Goal: Task Accomplishment & Management: Use online tool/utility

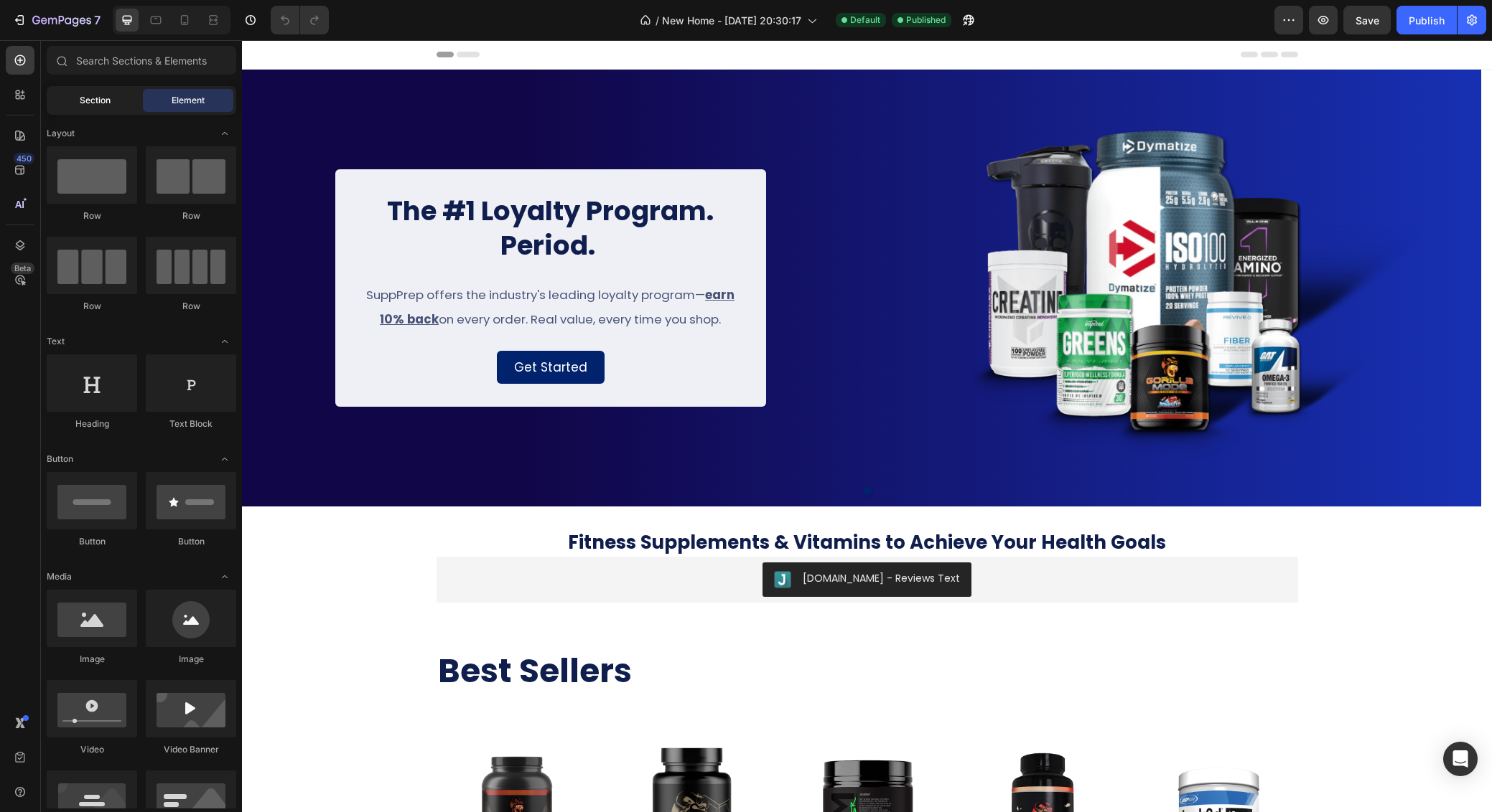
click at [103, 109] on div "Section" at bounding box center [95, 100] width 91 height 23
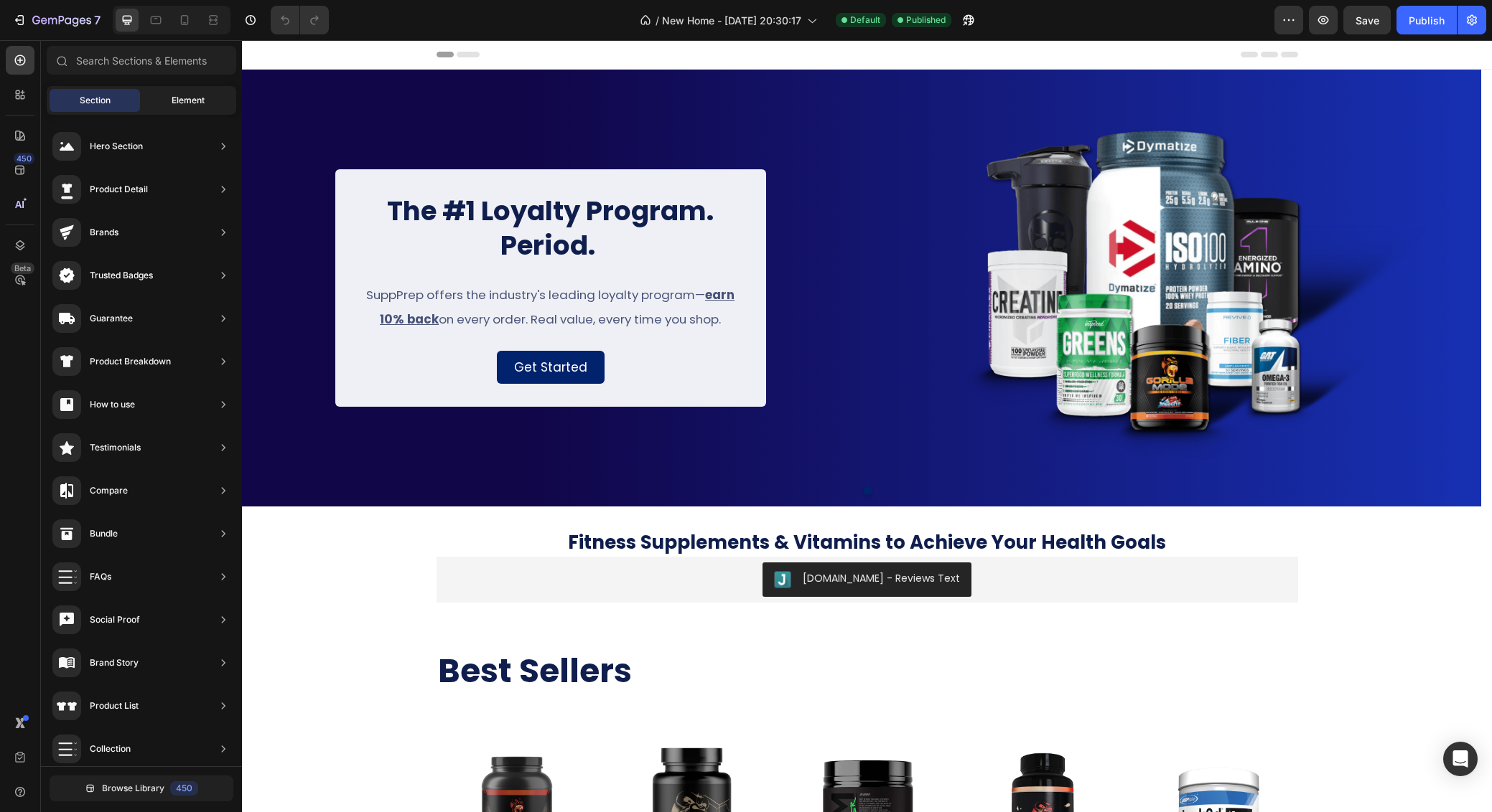
click at [184, 105] on span "Element" at bounding box center [188, 100] width 33 height 13
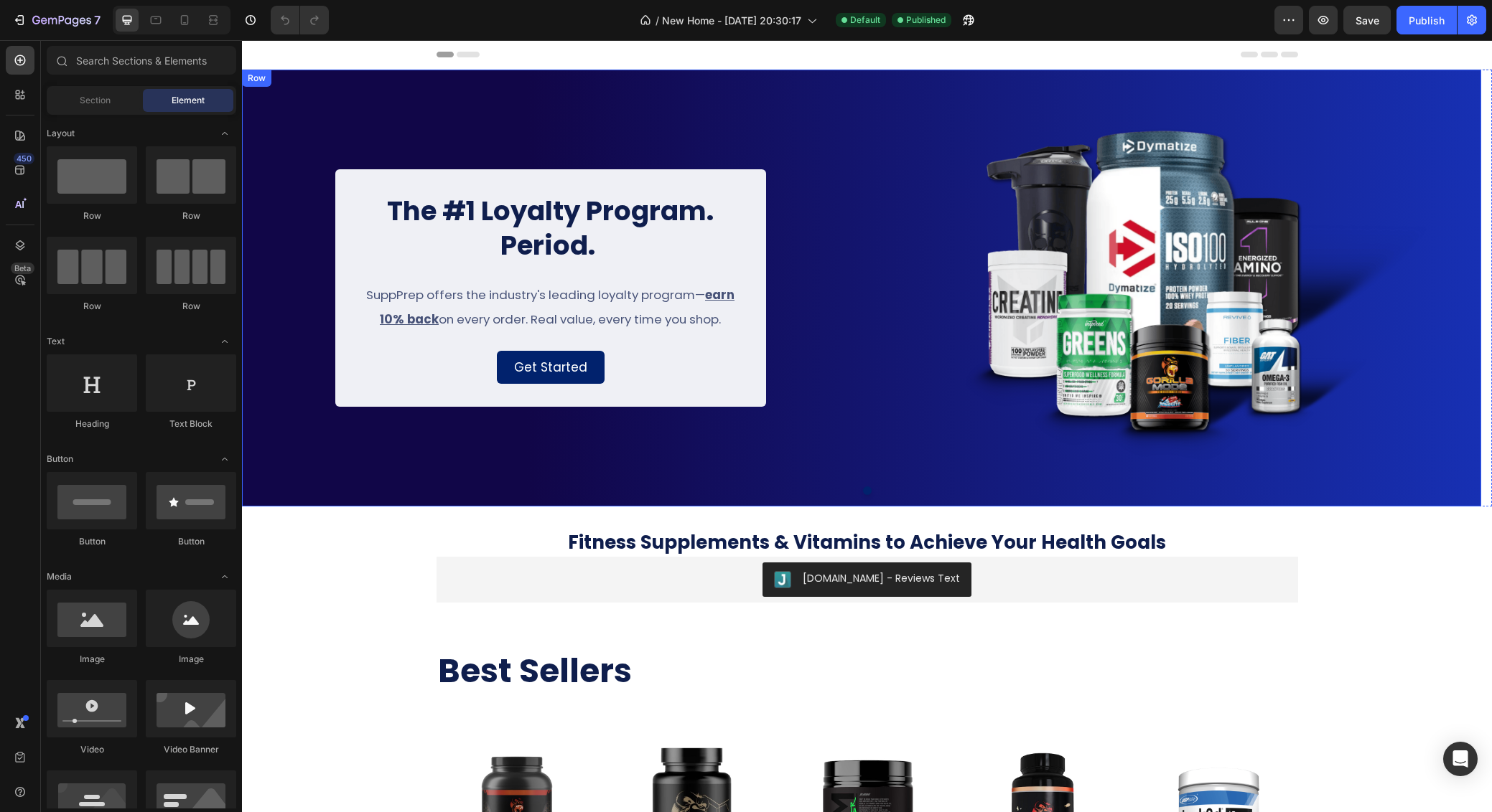
click at [459, 97] on div "The #1 Loyalty Program. Period. Heading SuppPrep offers the industry's leading …" at bounding box center [862, 288] width 1239 height 437
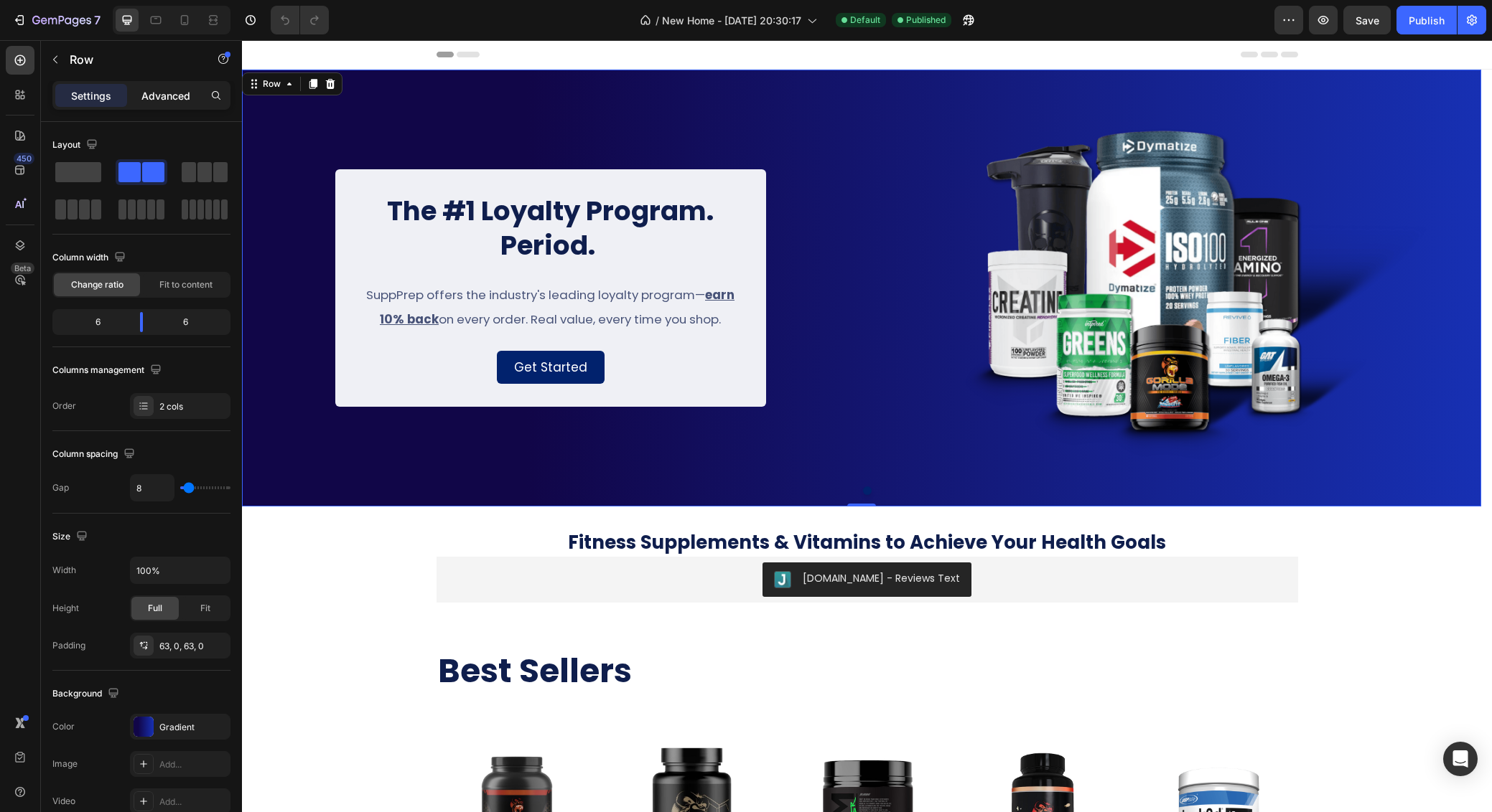
click at [148, 86] on div "Advanced" at bounding box center [166, 95] width 72 height 23
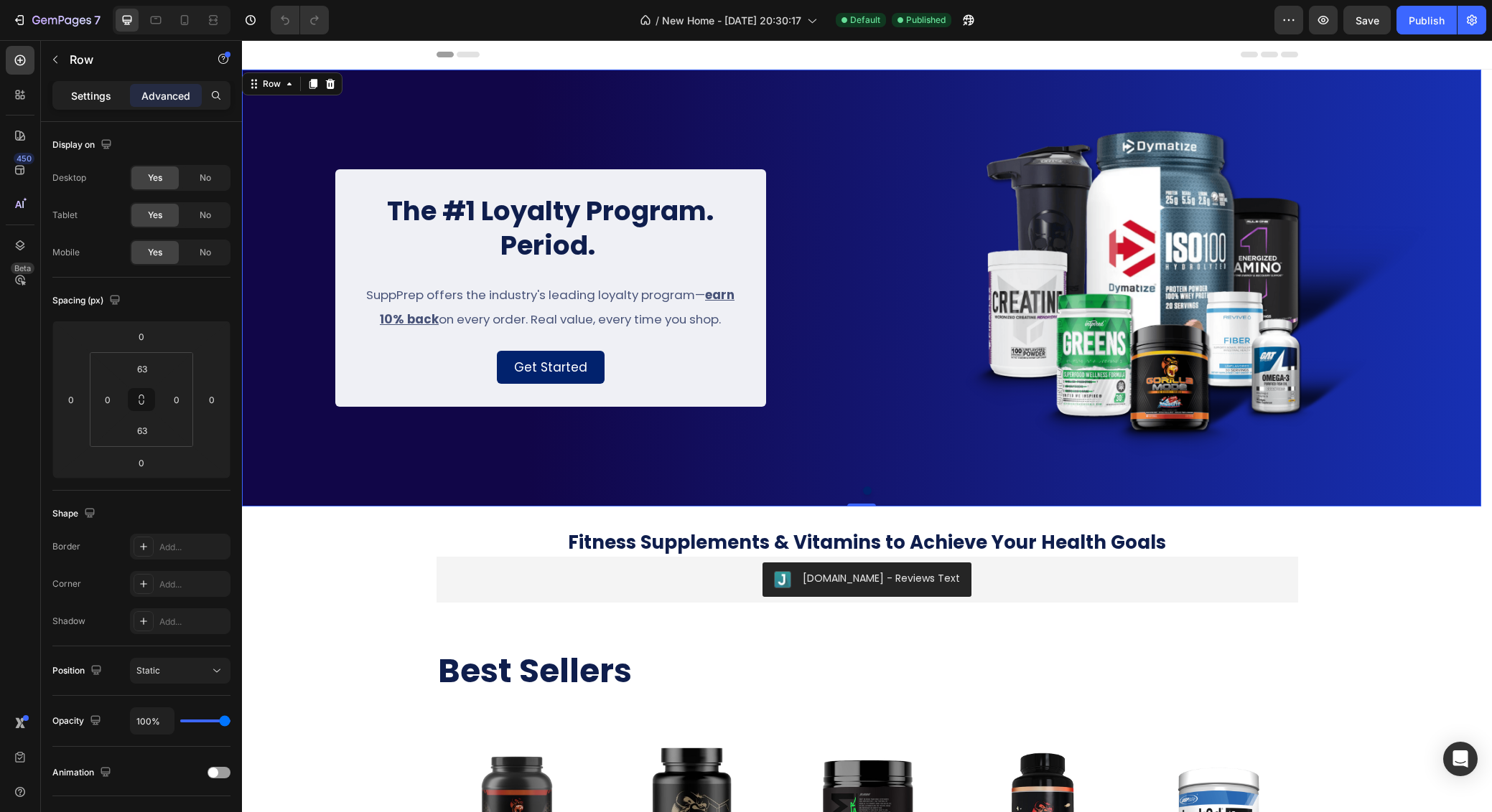
click at [91, 97] on p "Settings" at bounding box center [91, 95] width 40 height 15
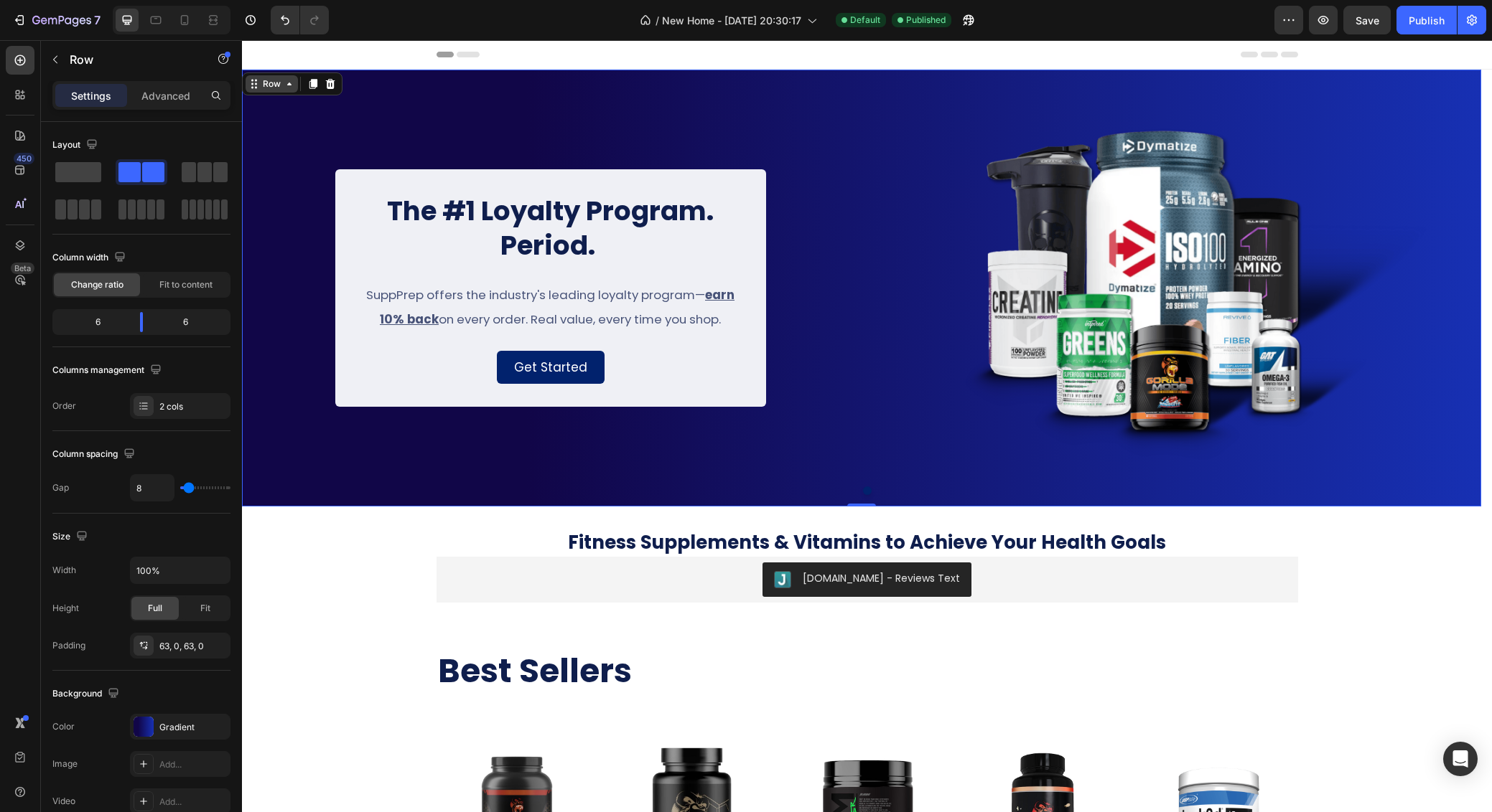
click at [291, 87] on icon at bounding box center [289, 84] width 12 height 12
click at [289, 86] on icon at bounding box center [289, 84] width 12 height 12
click at [315, 83] on icon at bounding box center [313, 84] width 8 height 10
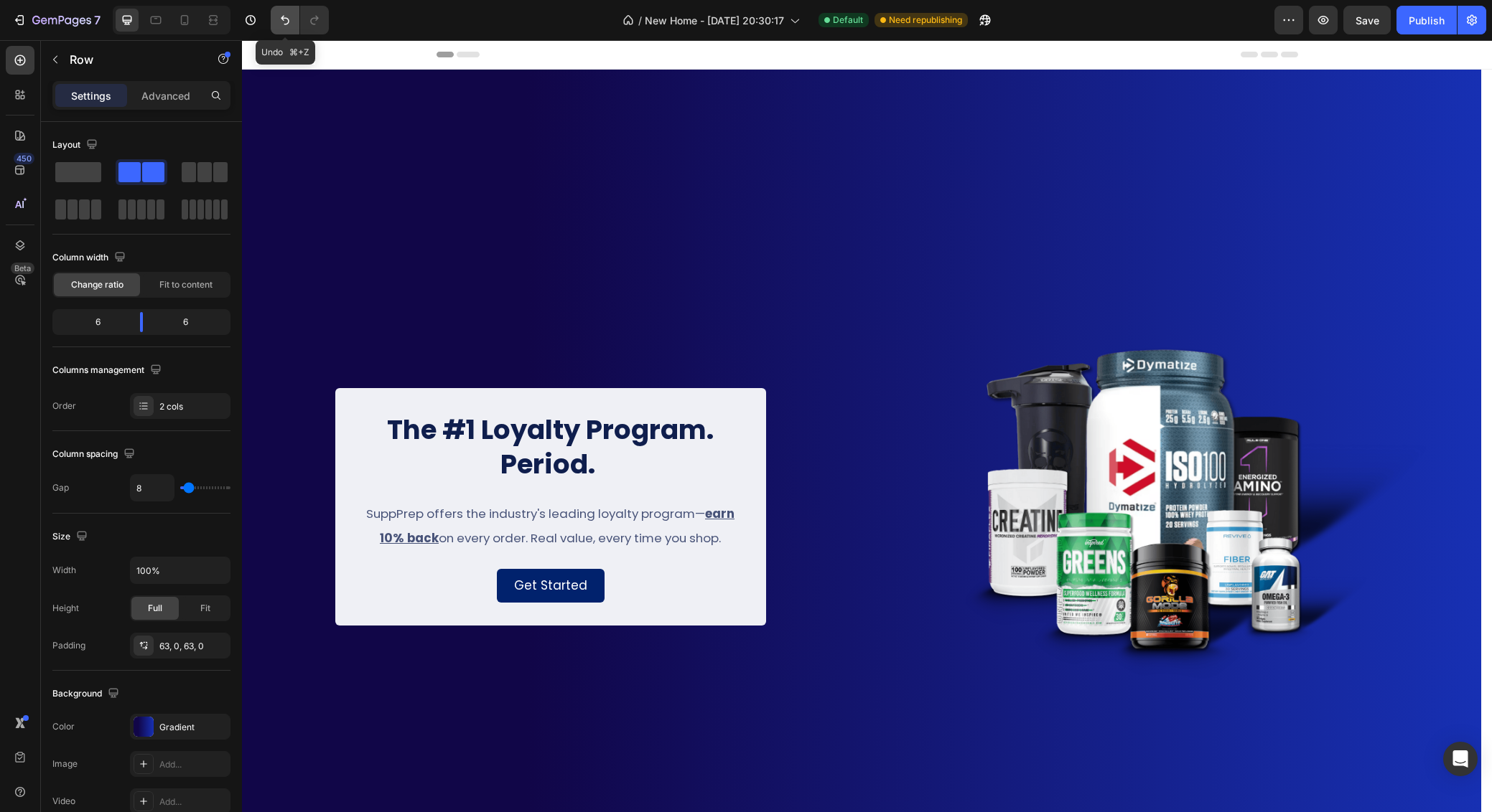
click at [281, 13] on icon "Undo/Redo" at bounding box center [285, 20] width 14 height 14
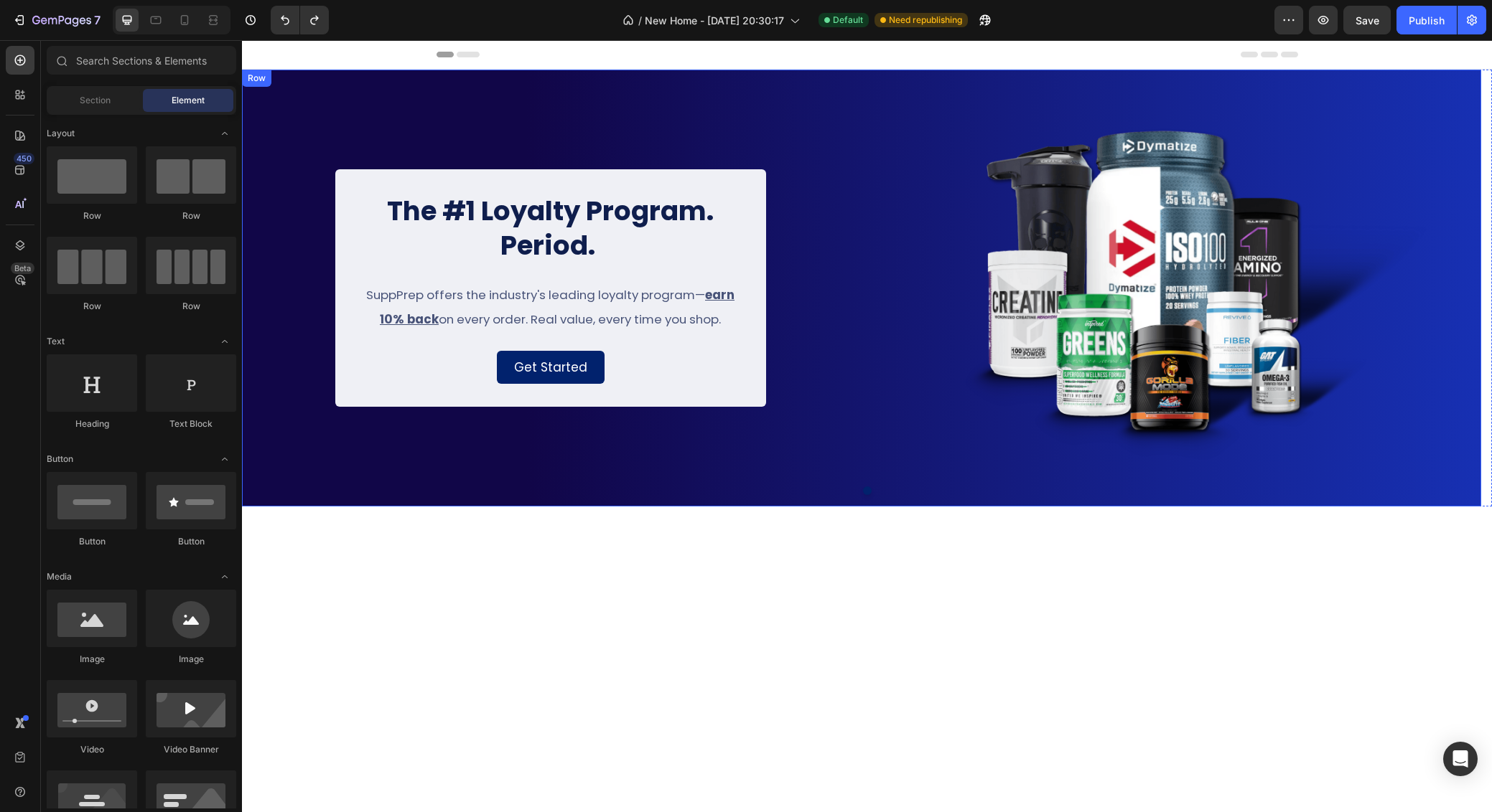
click at [305, 349] on div "The #1 Loyalty Program. Period. Heading SuppPrep offers the industry's leading …" at bounding box center [551, 288] width 617 height 347
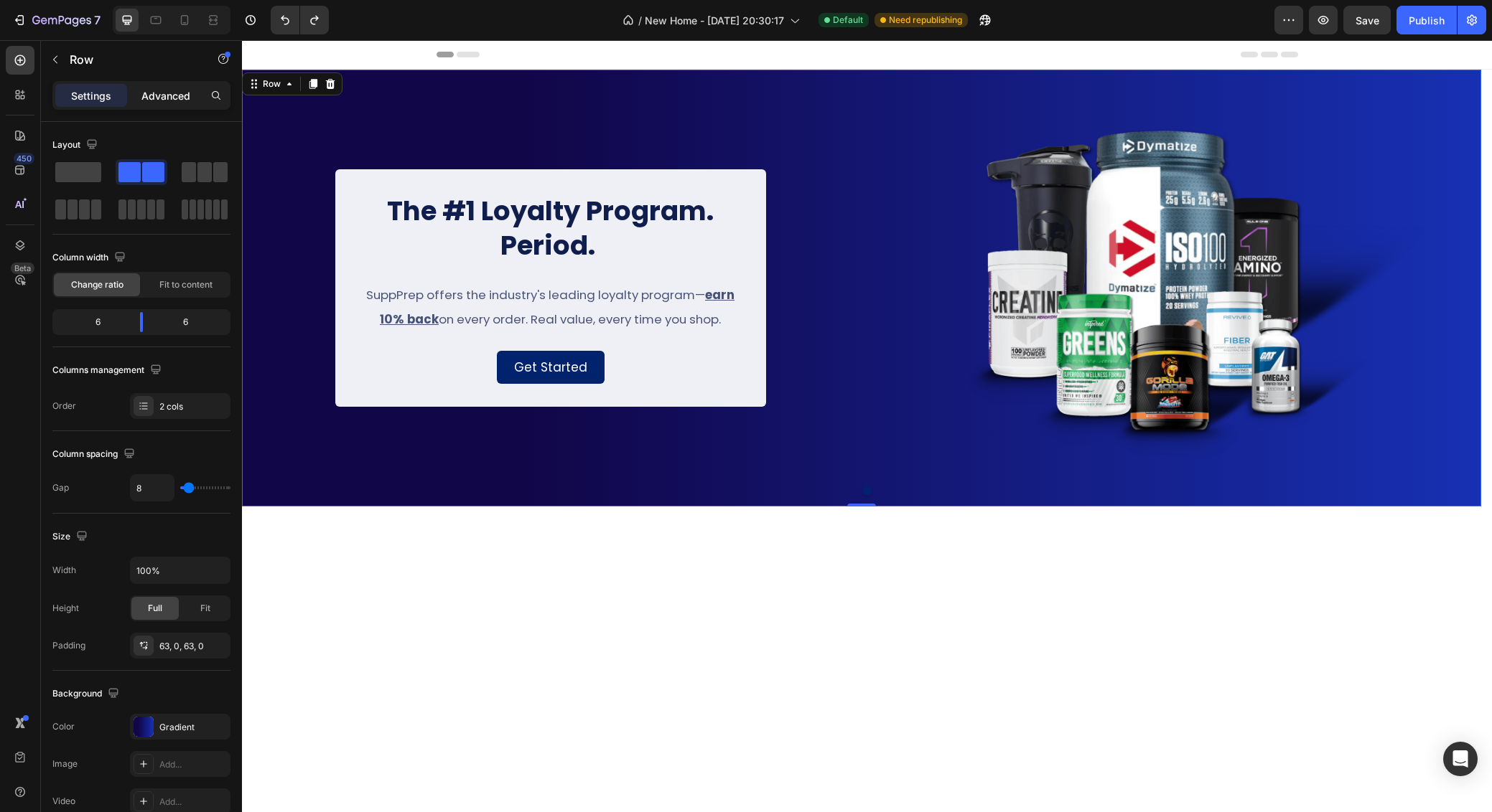
click at [151, 99] on p "Advanced" at bounding box center [166, 95] width 49 height 15
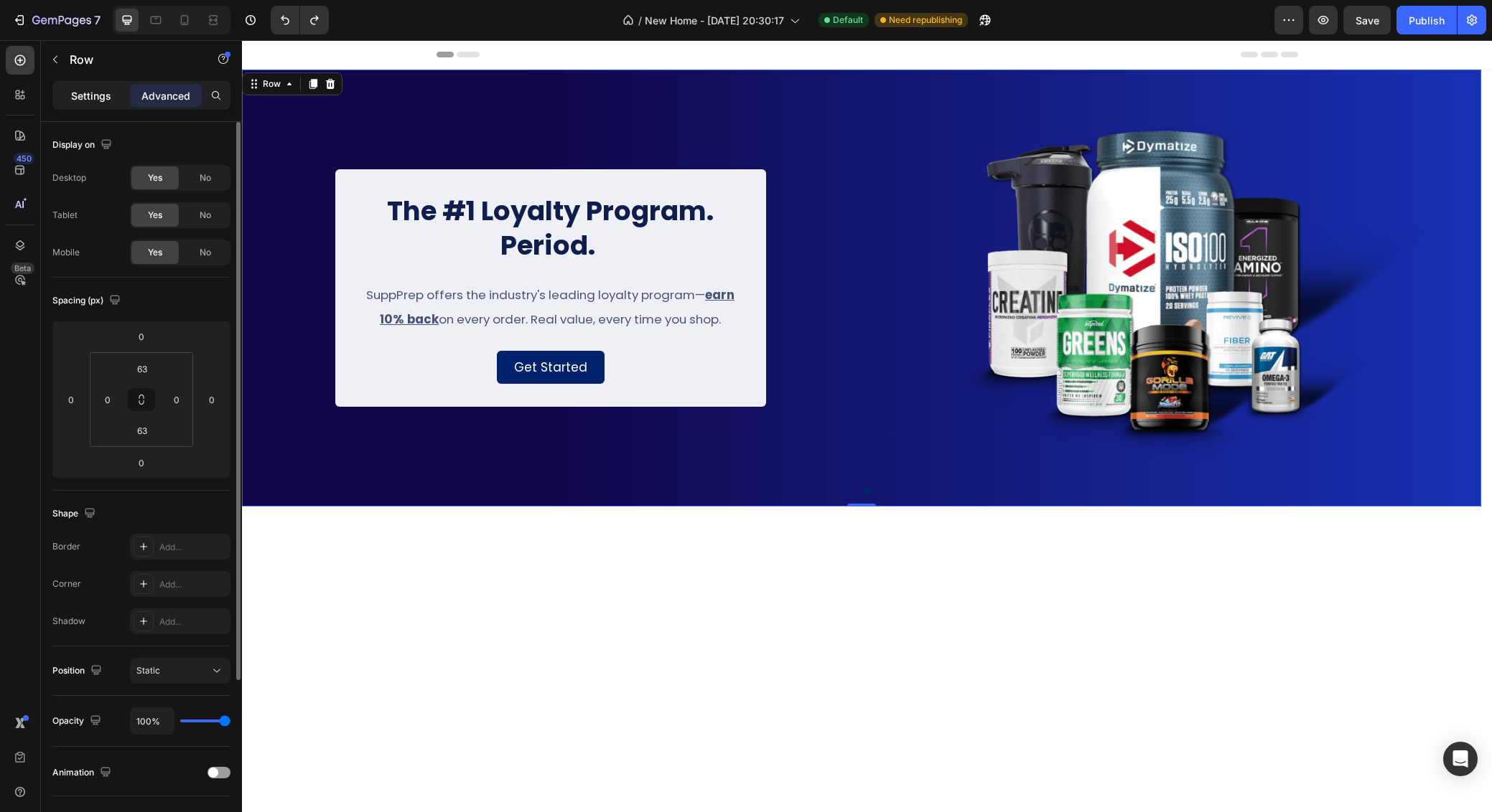
click at [87, 94] on p "Settings" at bounding box center [91, 95] width 40 height 15
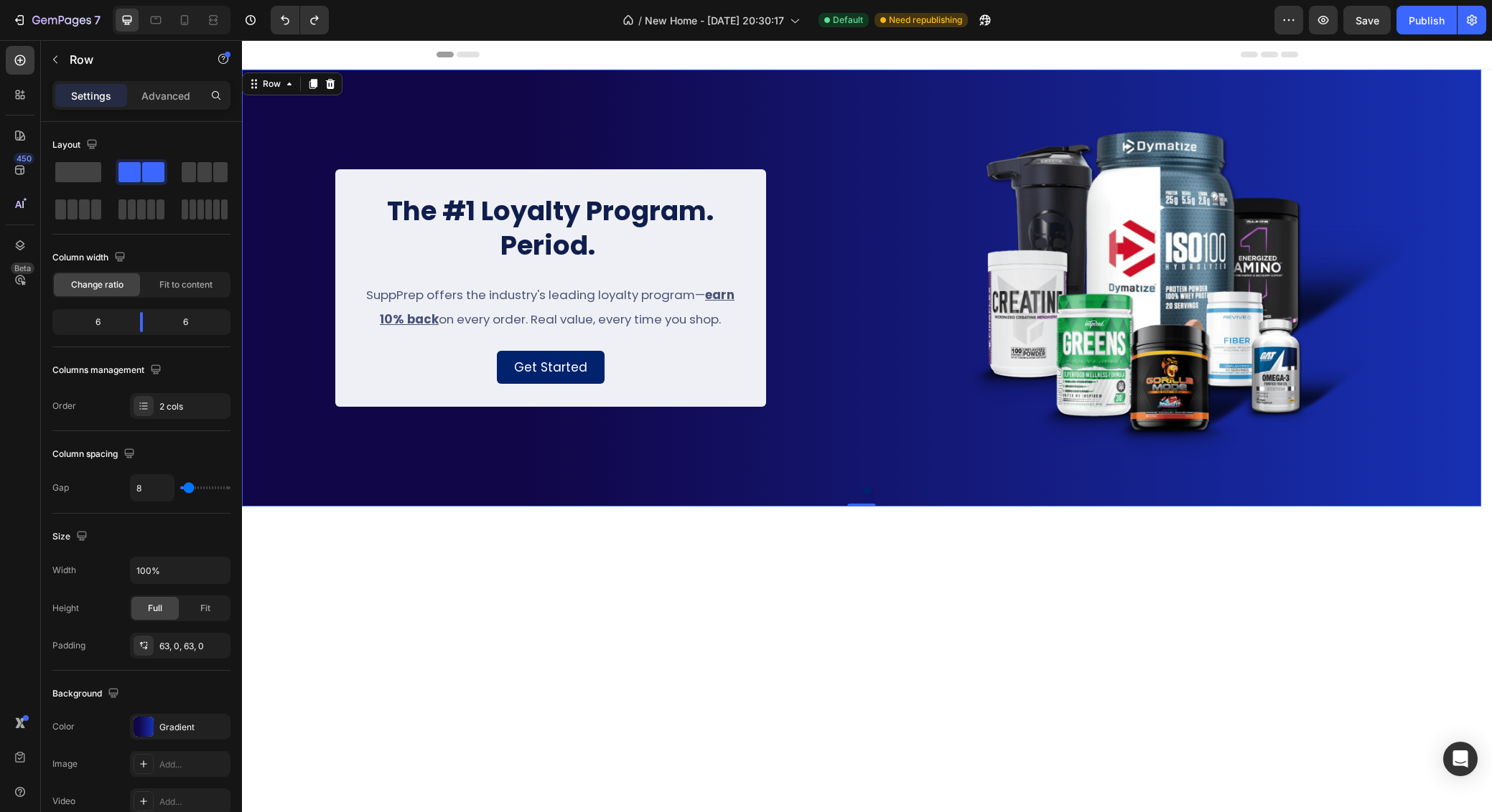
click at [830, 313] on div "The #1 Loyalty Program. Period. Heading SuppPrep offers the industry's leading …" at bounding box center [551, 288] width 617 height 347
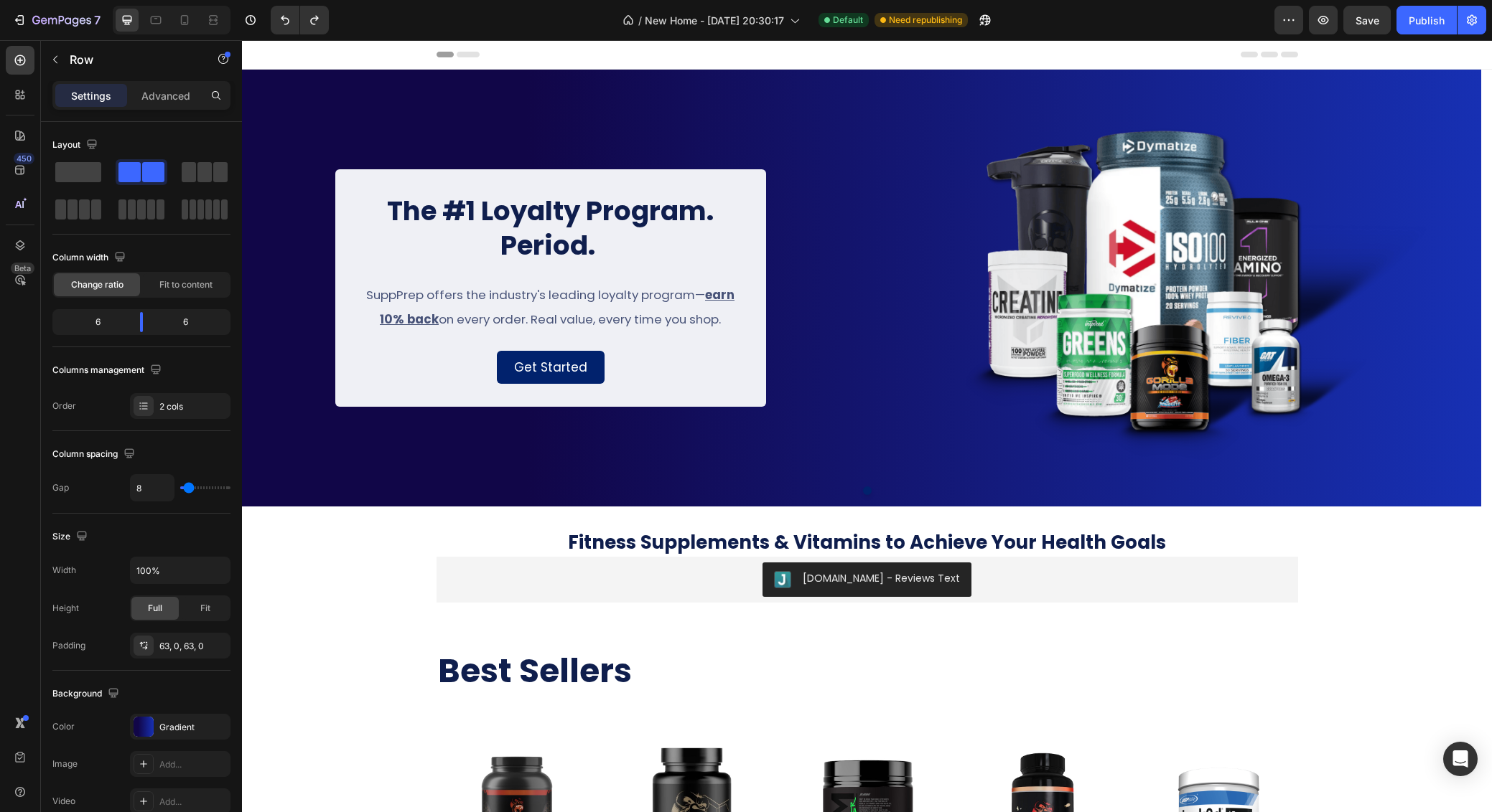
click at [283, 451] on div "The #1 Loyalty Program. Period. Heading SuppPrep offers the industry's leading …" at bounding box center [551, 288] width 617 height 347
click at [416, 456] on div "The #1 Loyalty Program. Period. Heading SuppPrep offers the industry's leading …" at bounding box center [551, 288] width 617 height 347
click at [421, 92] on div "The #1 Loyalty Program. Period. Heading SuppPrep offers the industry's leading …" at bounding box center [862, 288] width 1239 height 437
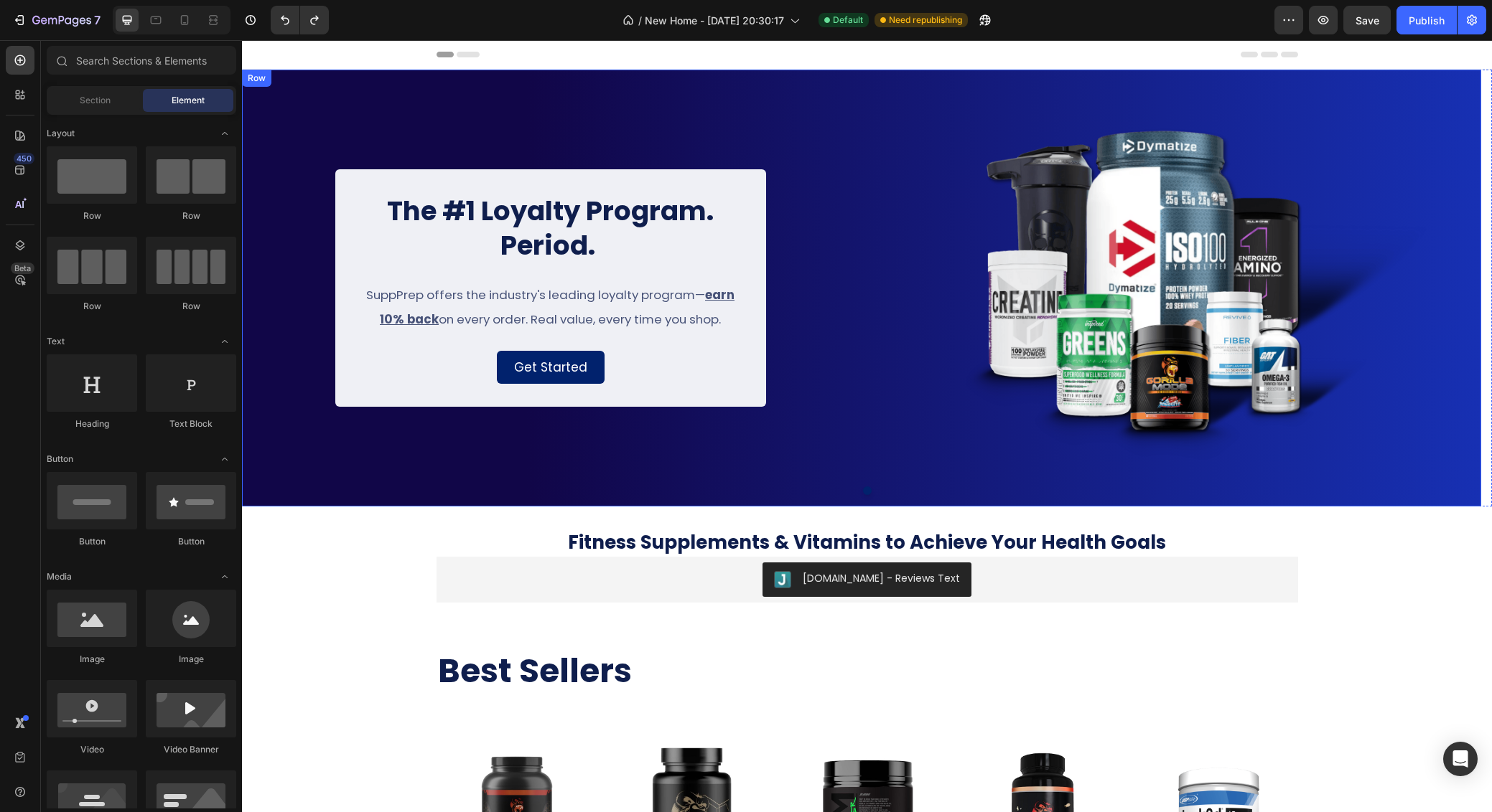
click at [597, 73] on div "The #1 Loyalty Program. Period. Heading SuppPrep offers the industry's leading …" at bounding box center [862, 288] width 1239 height 437
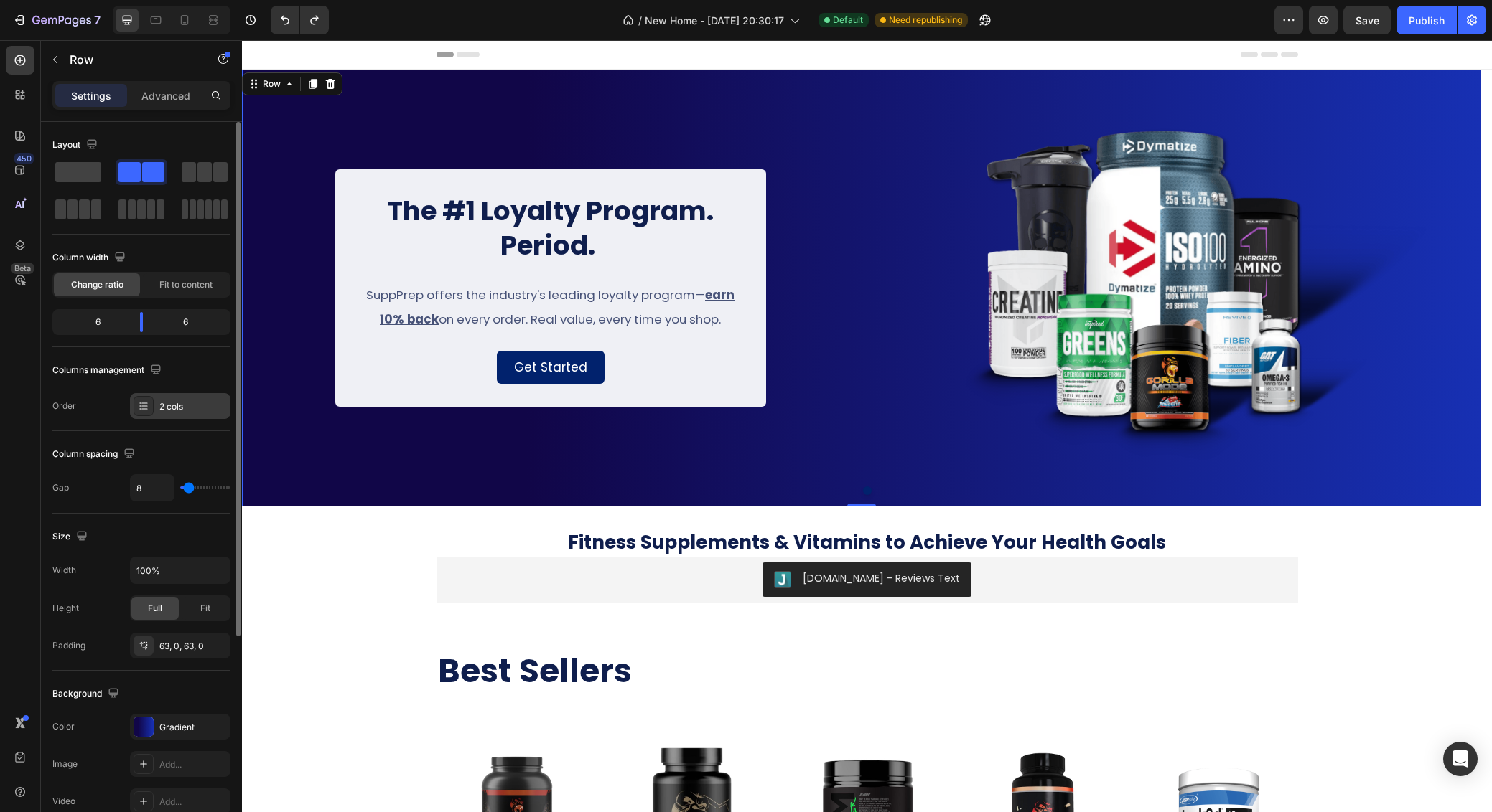
click at [148, 408] on icon at bounding box center [143, 406] width 12 height 12
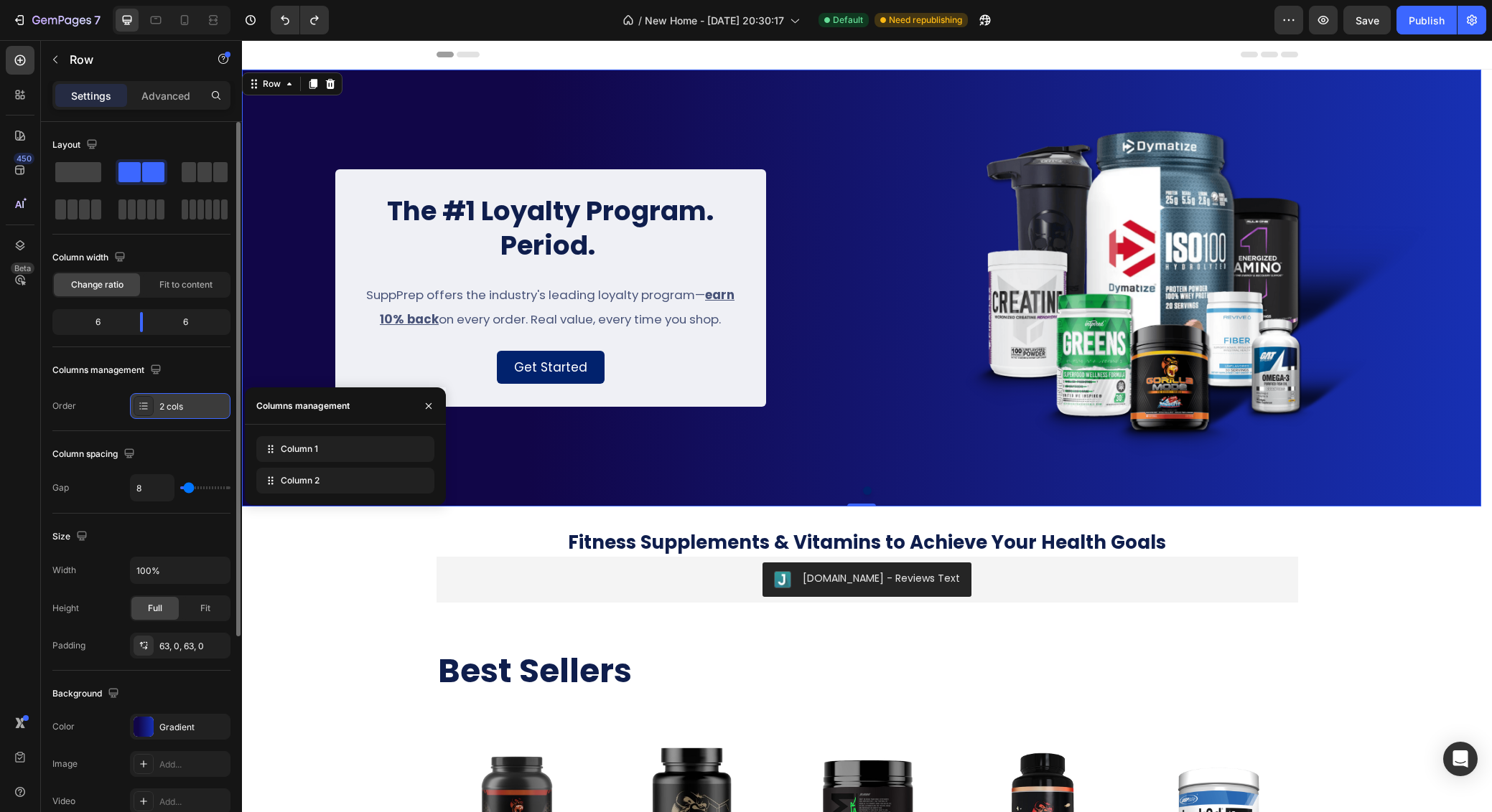
click at [148, 408] on icon at bounding box center [143, 406] width 12 height 12
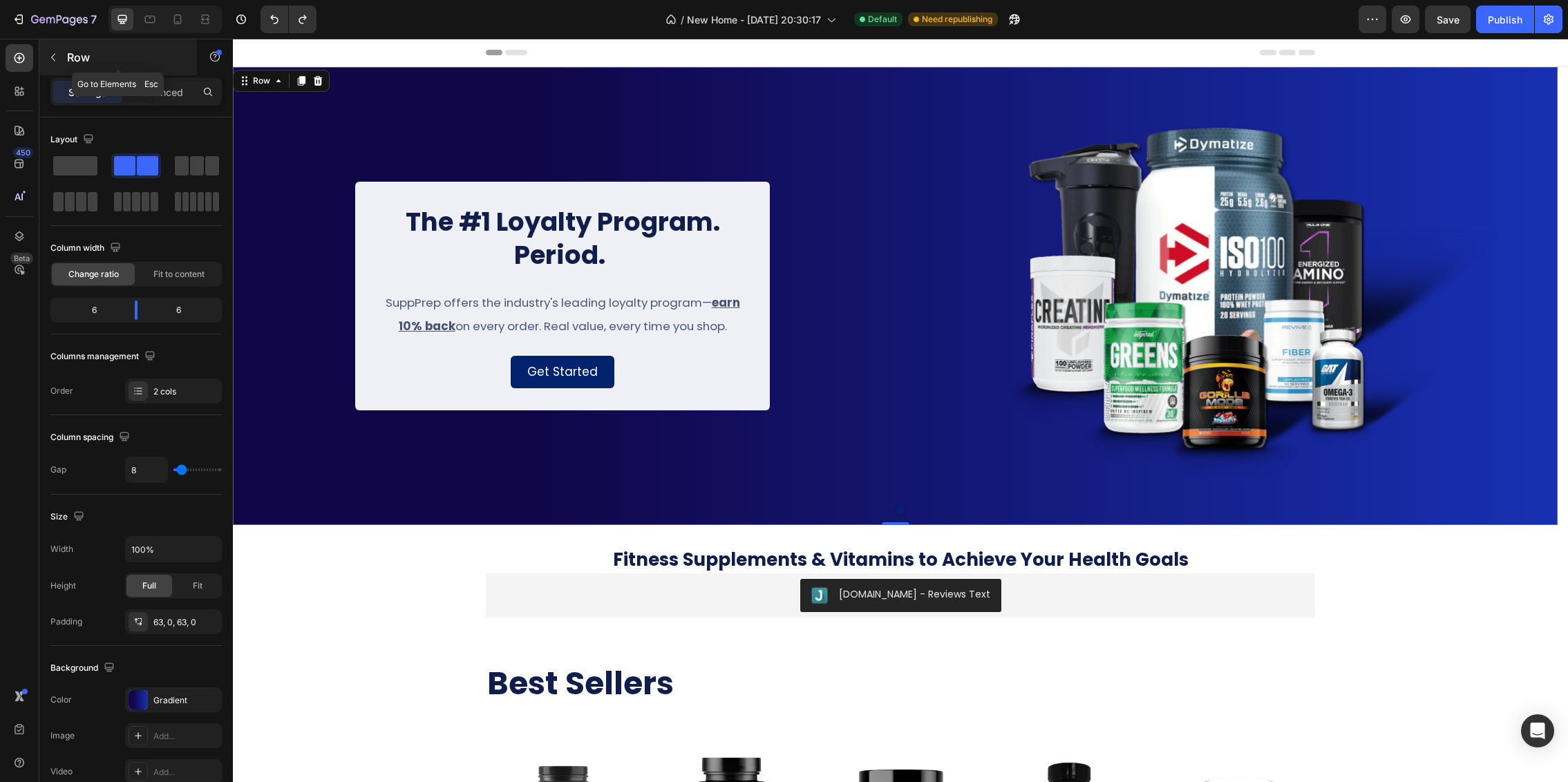
click at [56, 63] on button "button" at bounding box center [53, 57] width 22 height 22
click at [284, 119] on div "The #1 Loyalty Program. Period. Heading SuppPrep offers the industry's leading …" at bounding box center [563, 296] width 660 height 371
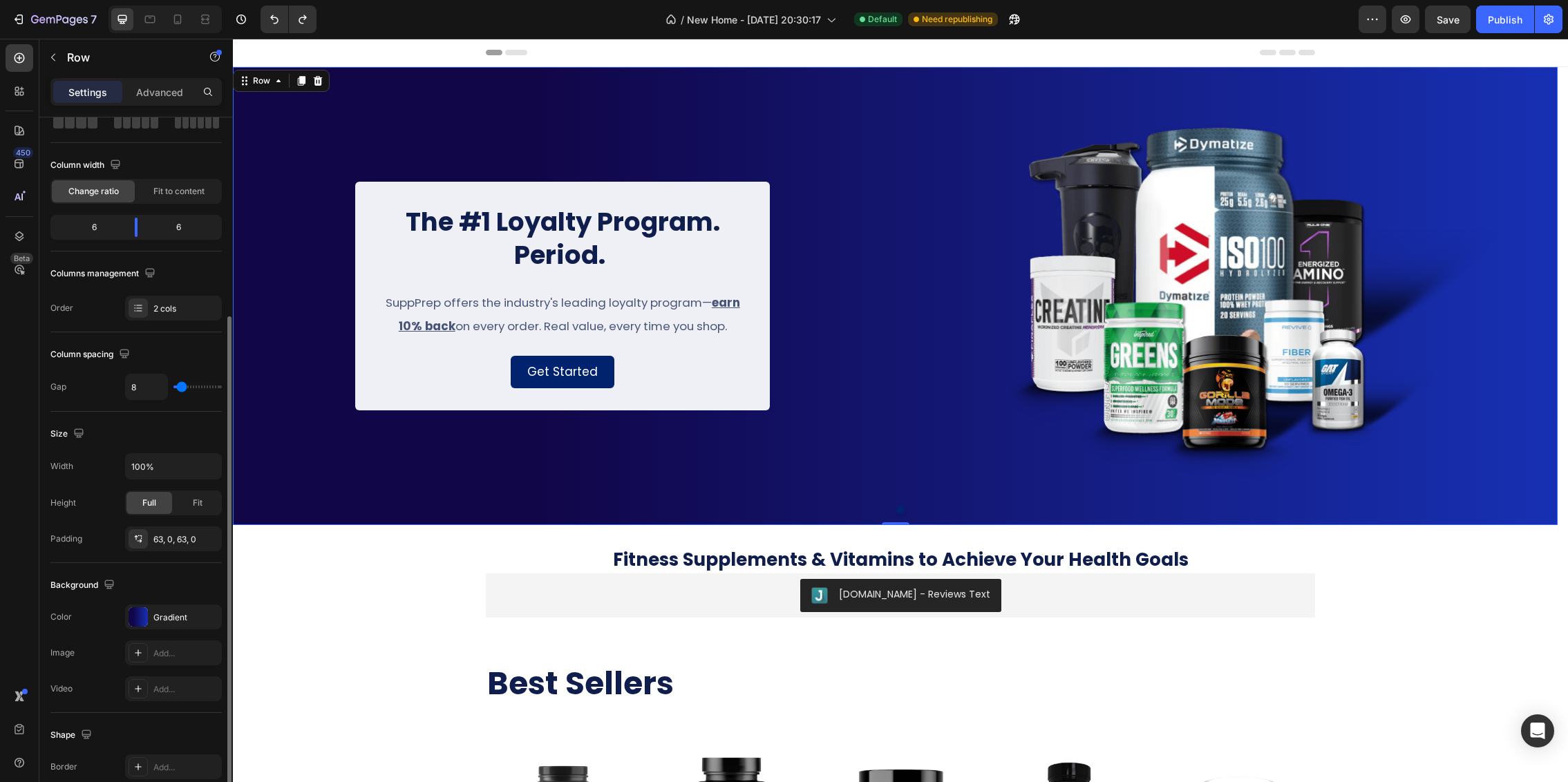
scroll to position [166, 0]
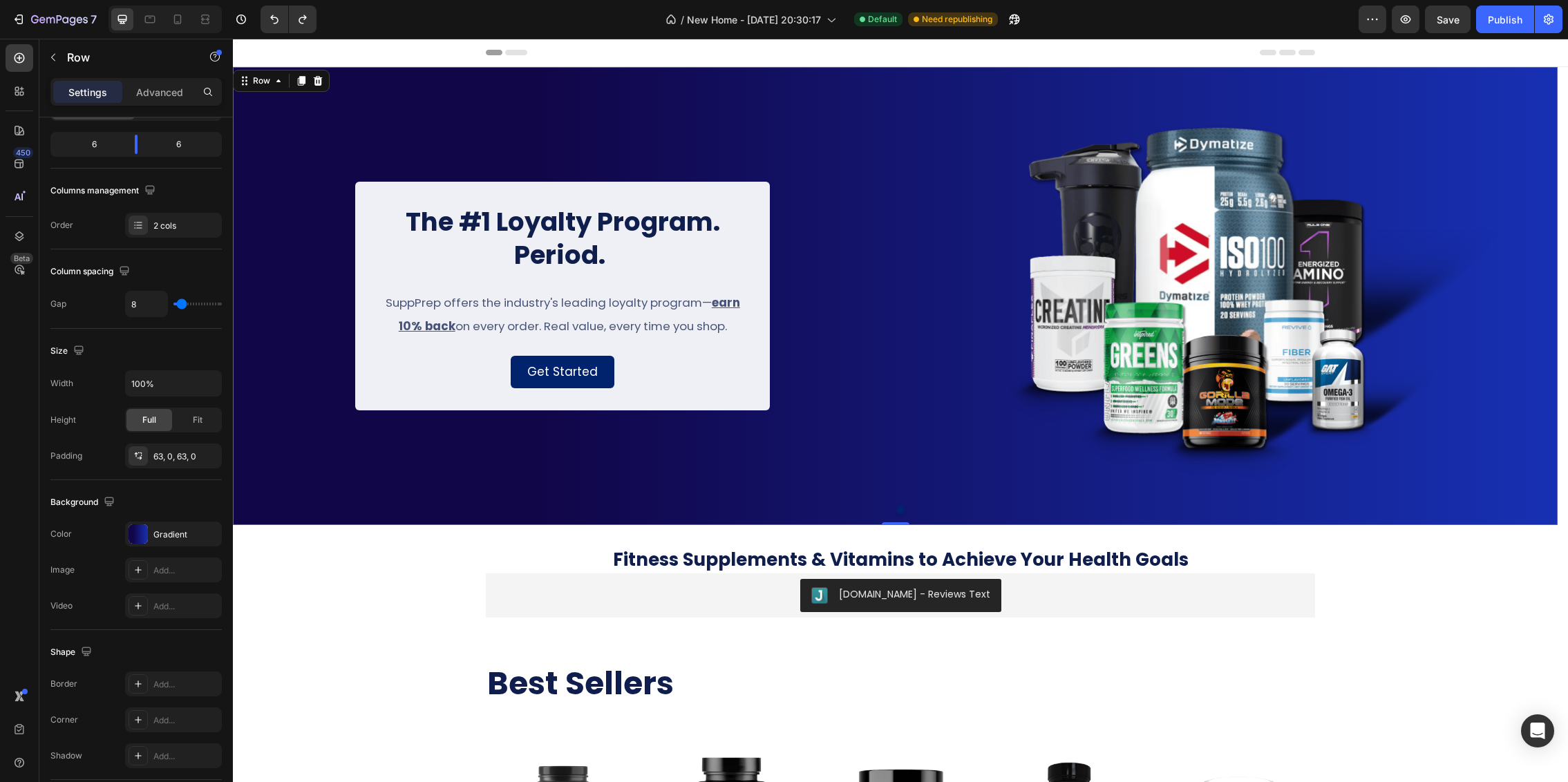
click at [944, 504] on div "The #1 Loyalty Program. Period. Heading SuppPrep offers the industry's leading …" at bounding box center [895, 296] width 1324 height 458
click at [889, 93] on div "The #1 Loyalty Program. Period. Heading SuppPrep offers the industry's leading …" at bounding box center [895, 296] width 1324 height 458
click at [887, 83] on div "The #1 Loyalty Program. Period. Heading SuppPrep offers the industry's leading …" at bounding box center [895, 296] width 1324 height 458
click at [1377, 17] on icon "button" at bounding box center [1372, 20] width 14 height 14
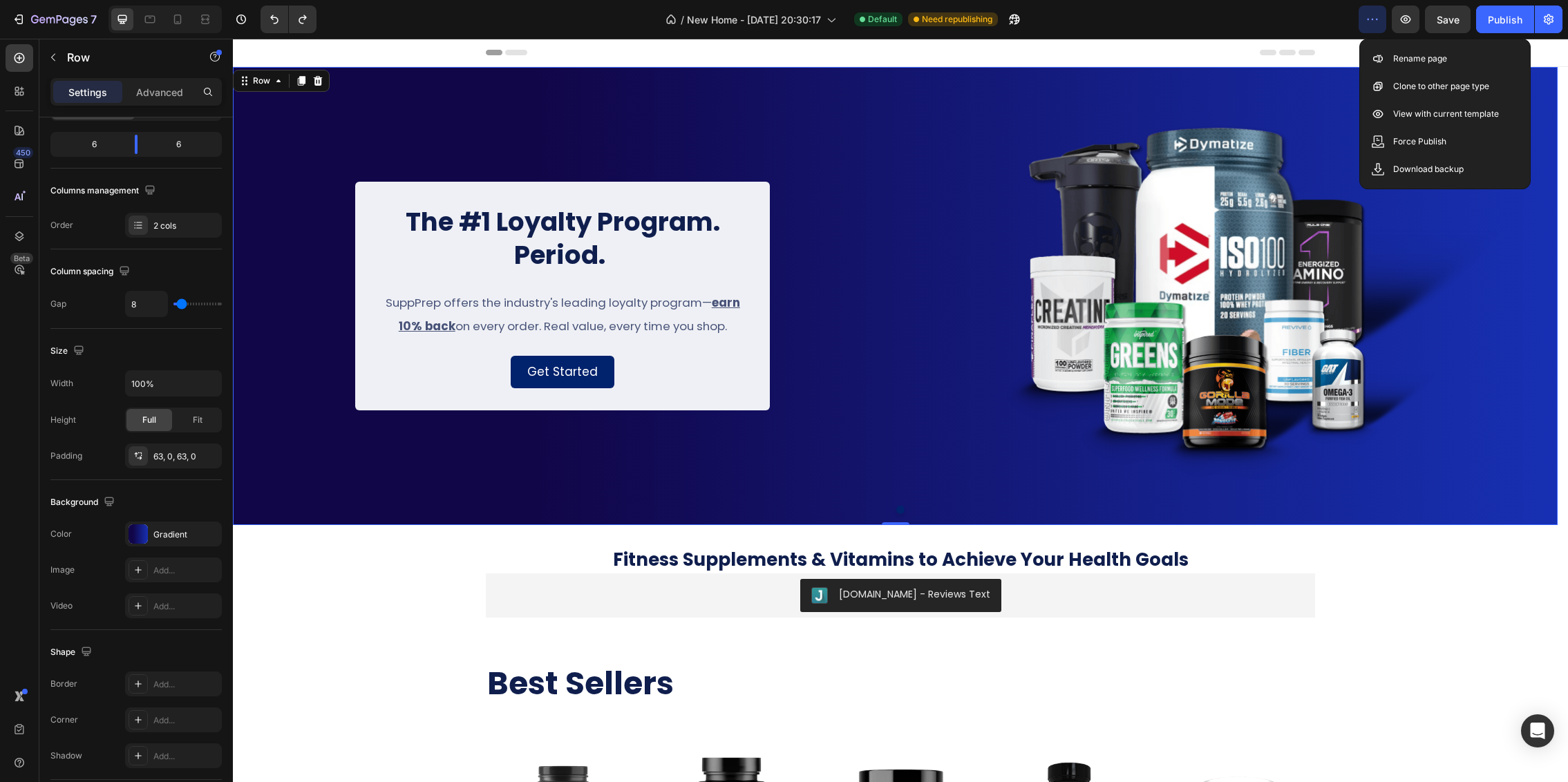
click at [1376, 16] on icon "button" at bounding box center [1372, 20] width 14 height 14
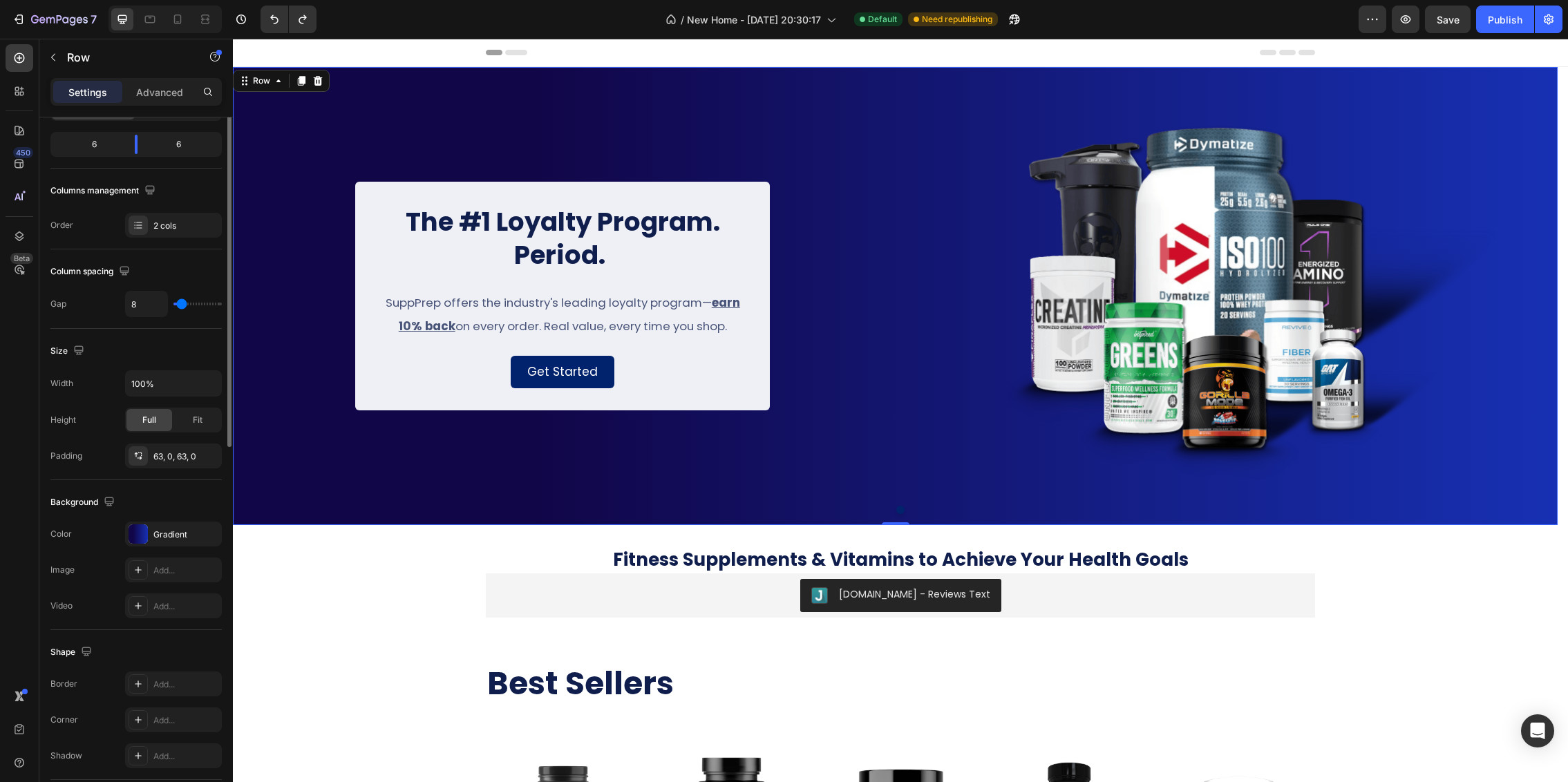
scroll to position [0, 0]
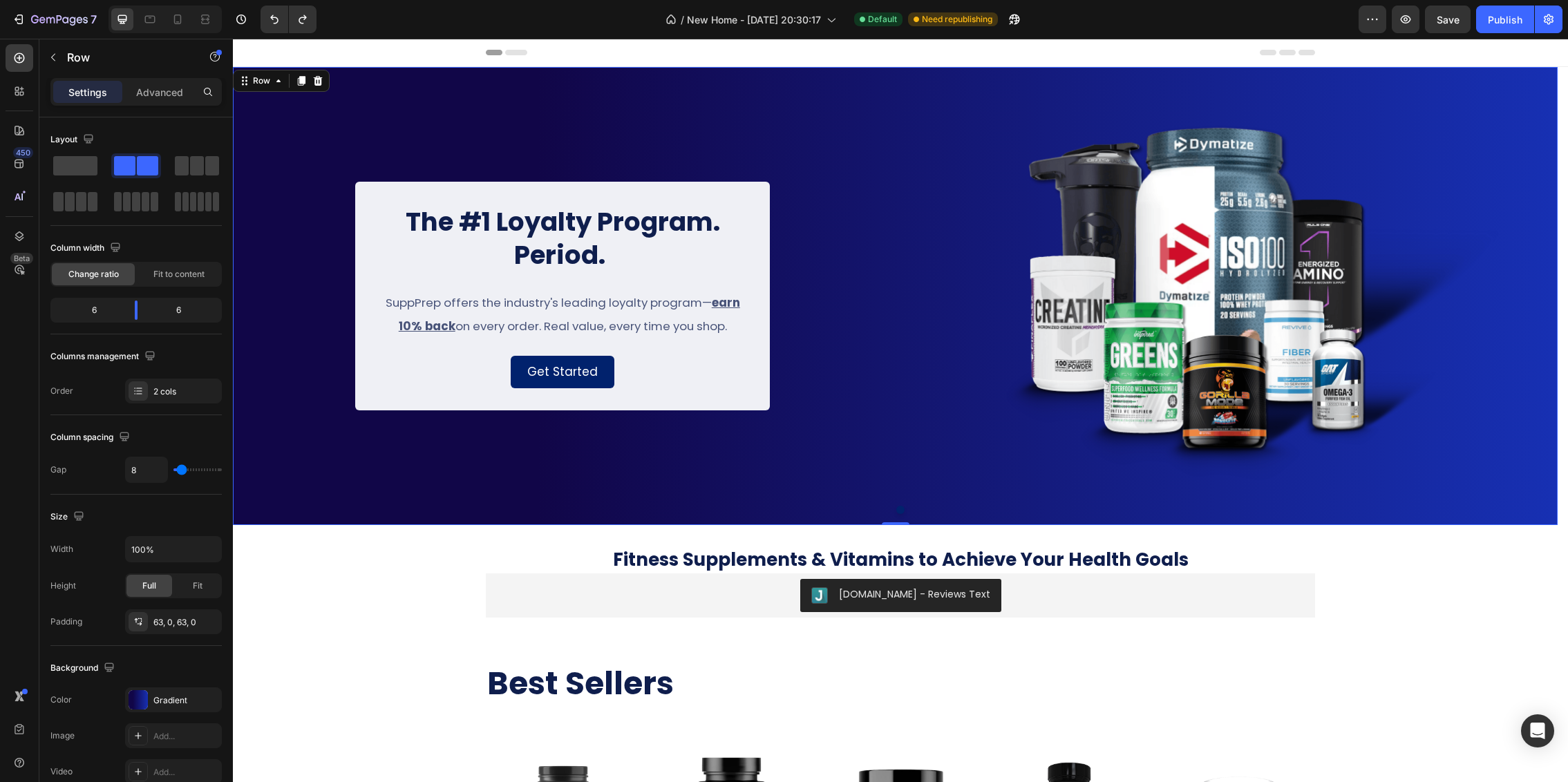
click at [271, 327] on div "The #1 Loyalty Program. Period. Heading SuppPrep offers the industry's leading …" at bounding box center [563, 296] width 660 height 371
click at [267, 325] on div "The #1 Loyalty Program. Period. Heading SuppPrep offers the industry's leading …" at bounding box center [563, 296] width 660 height 371
click at [160, 272] on span "Fit to content" at bounding box center [179, 274] width 51 height 13
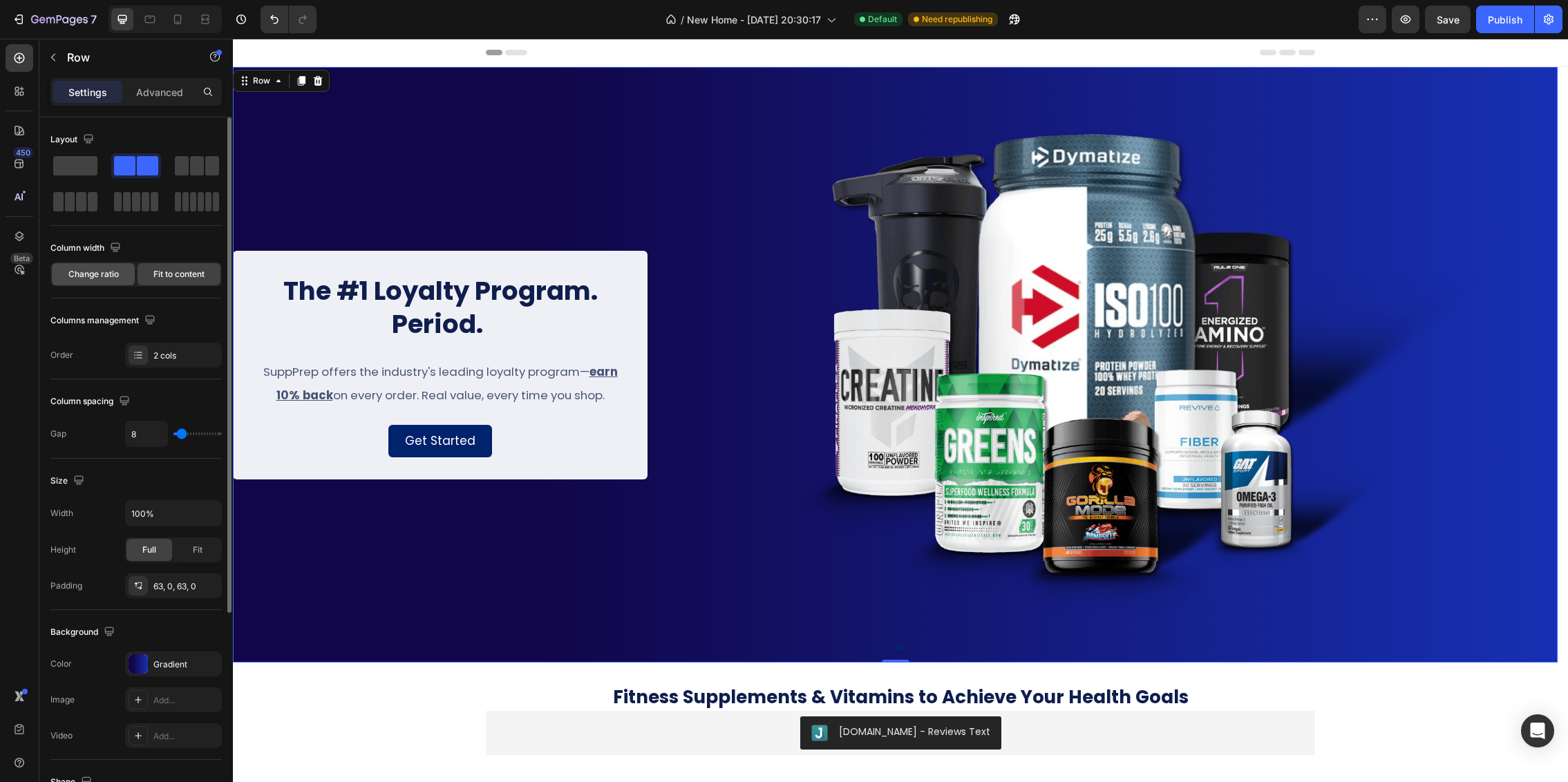
click at [114, 277] on span "Change ratio" at bounding box center [93, 274] width 50 height 13
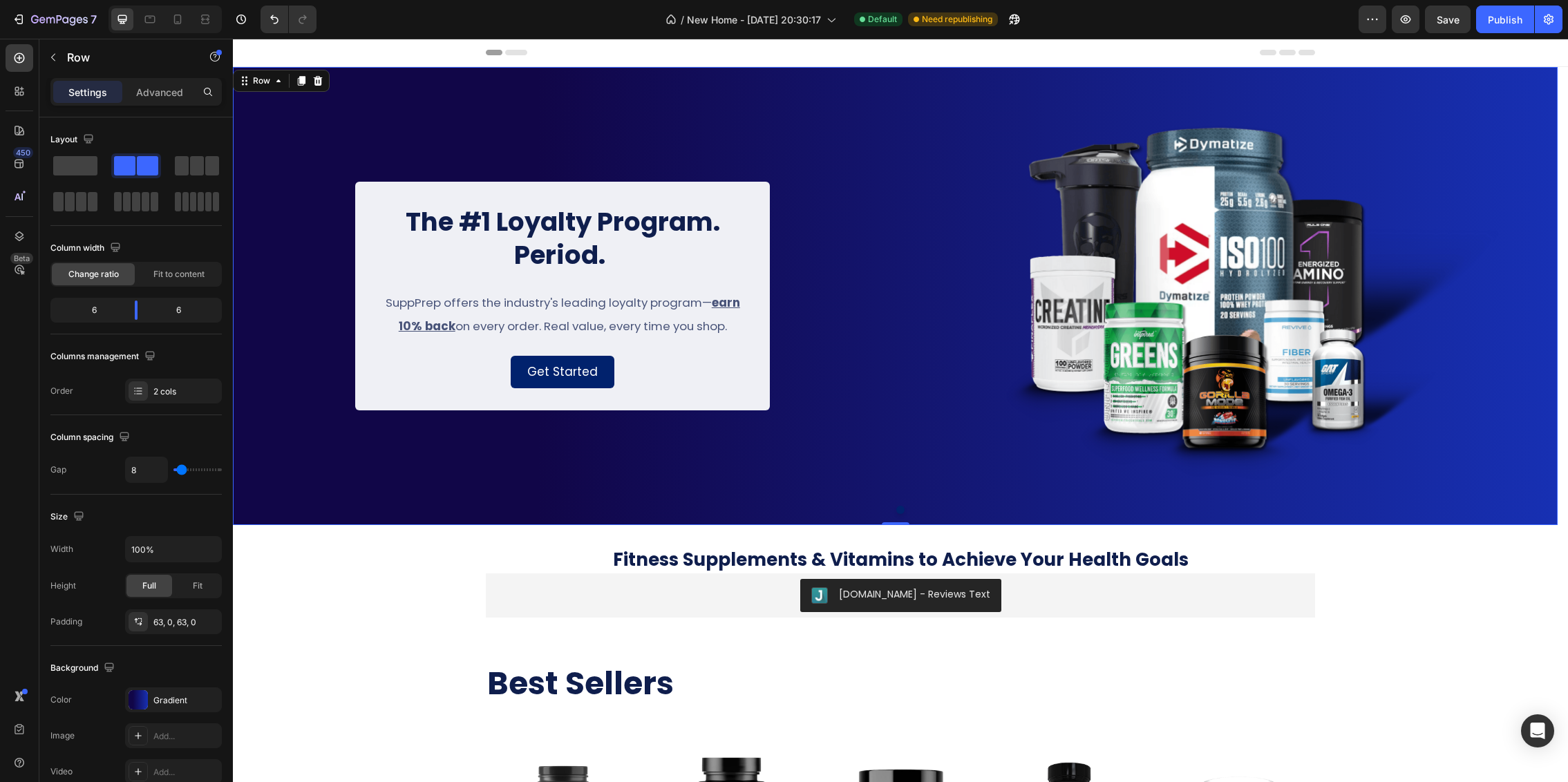
click at [279, 299] on div "The #1 Loyalty Program. Period. Heading SuppPrep offers the industry's leading …" at bounding box center [563, 296] width 660 height 371
click at [175, 104] on div "Settings Advanced" at bounding box center [136, 92] width 171 height 28
click at [167, 95] on p "Advanced" at bounding box center [159, 92] width 47 height 14
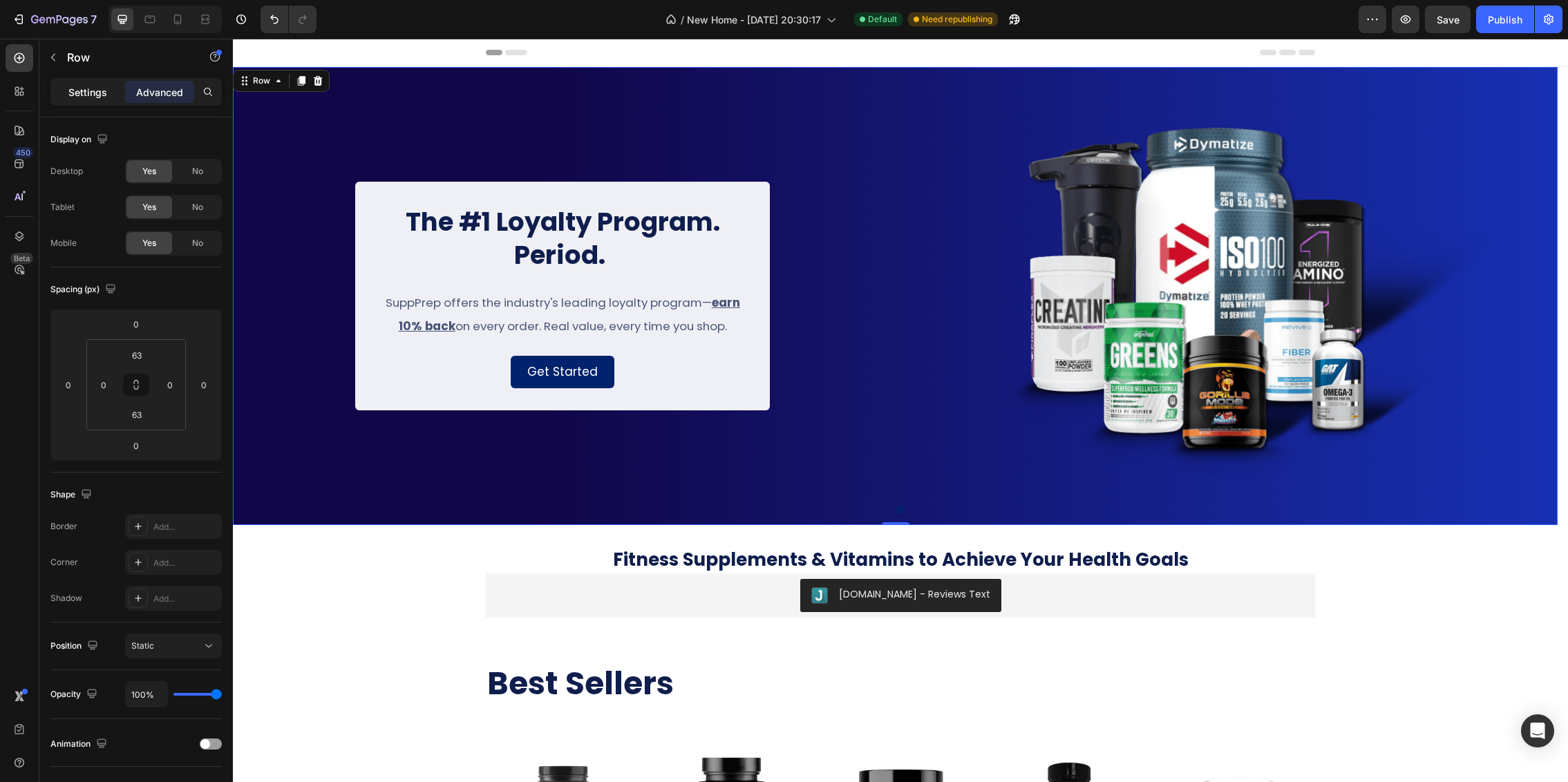
click at [92, 86] on p "Settings" at bounding box center [87, 92] width 38 height 14
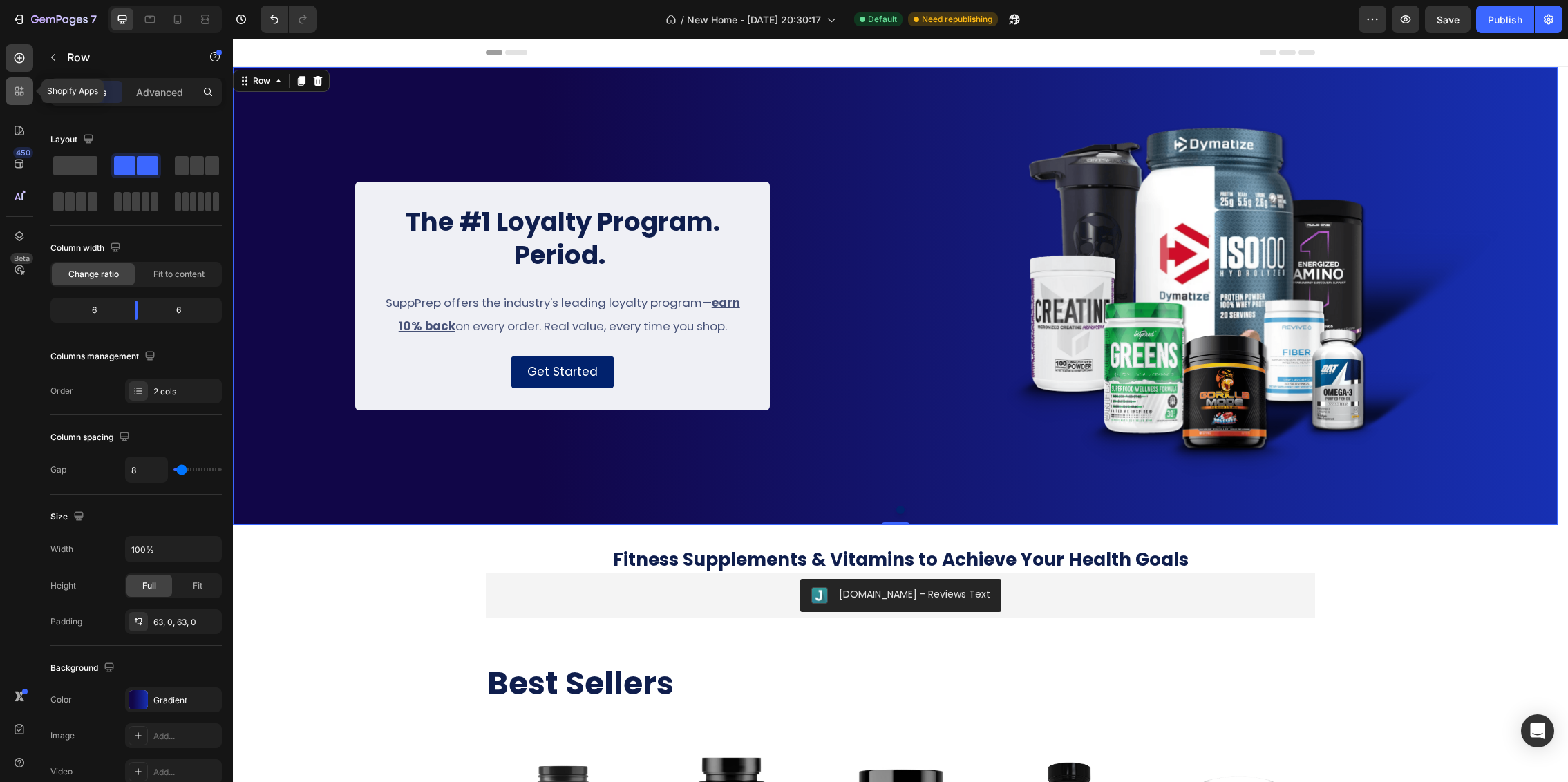
click at [25, 98] on icon at bounding box center [20, 91] width 14 height 14
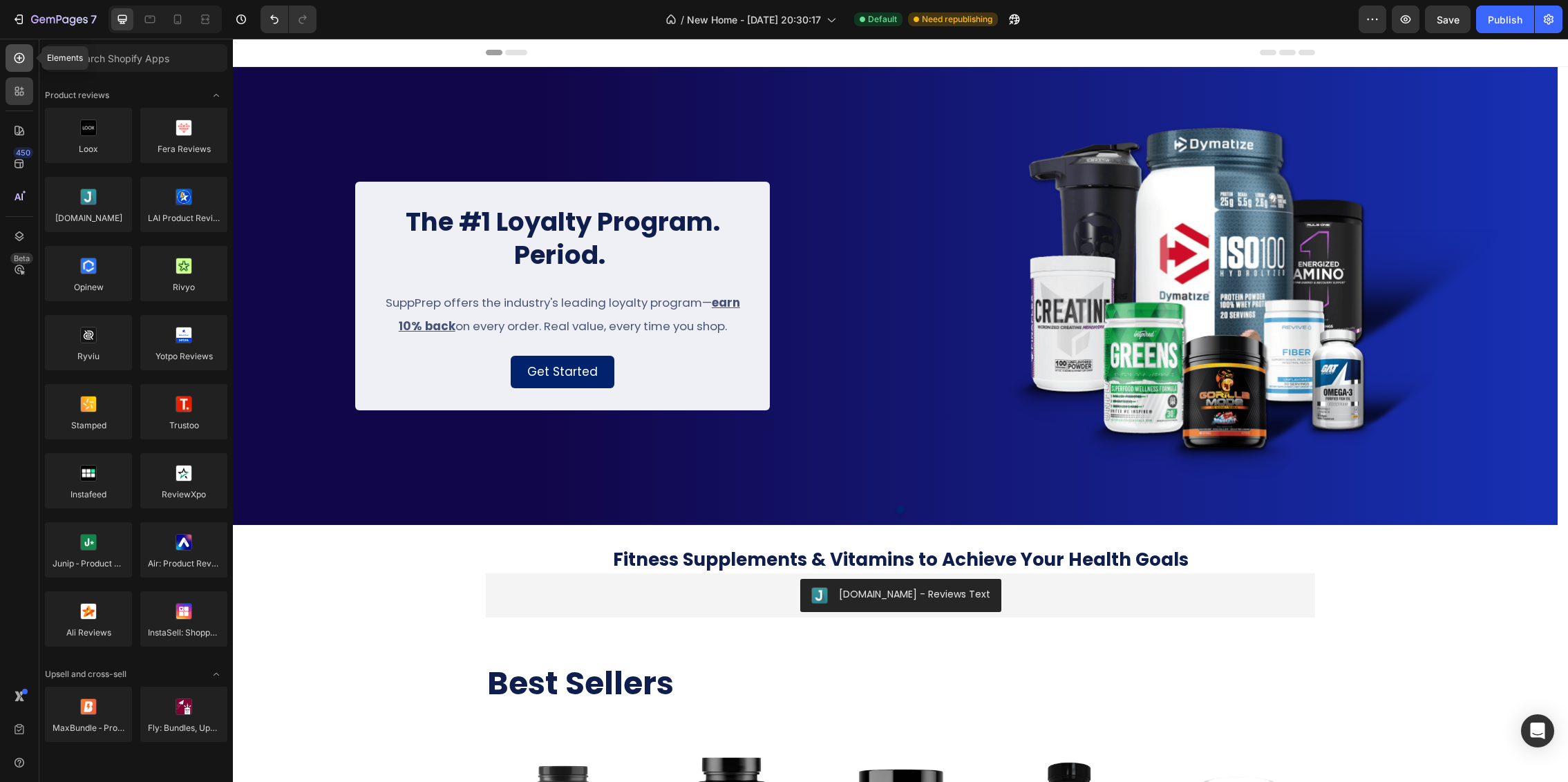
click at [19, 68] on div at bounding box center [19, 58] width 28 height 28
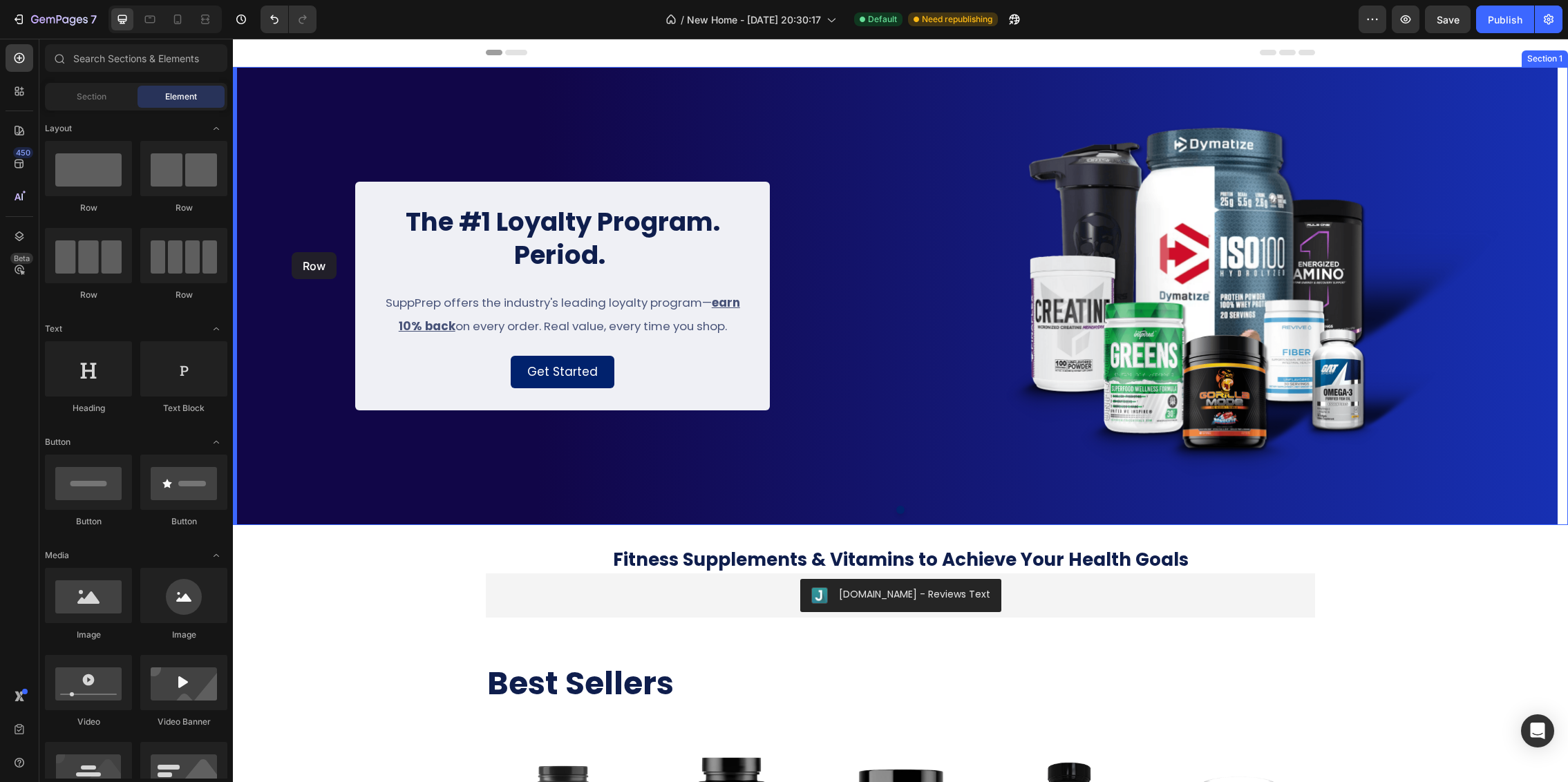
drag, startPoint x: 413, startPoint y: 218, endPoint x: 292, endPoint y: 252, distance: 125.7
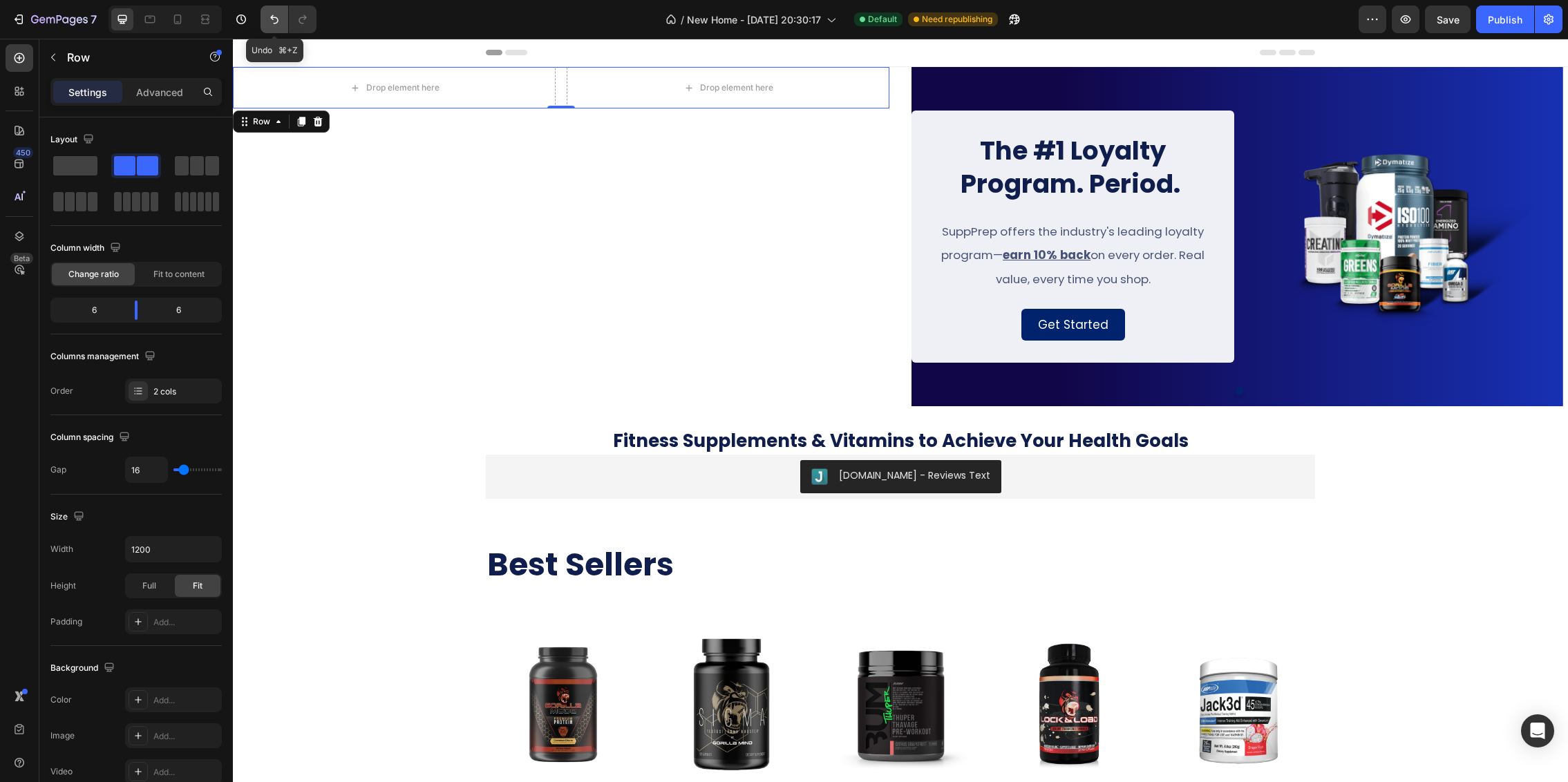
click at [274, 23] on icon "Undo/Redo" at bounding box center [274, 20] width 14 height 14
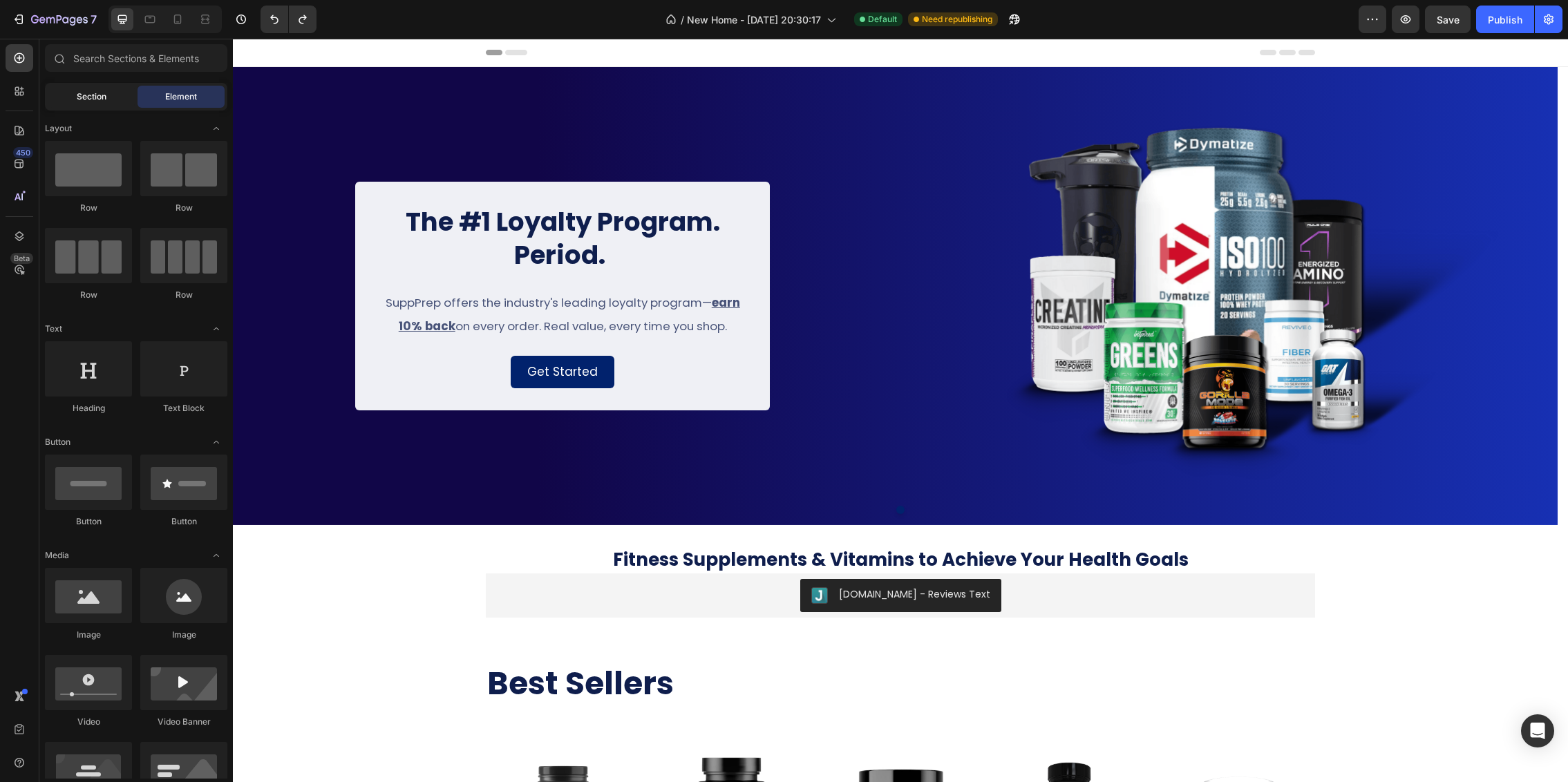
click at [94, 99] on span "Section" at bounding box center [92, 96] width 30 height 13
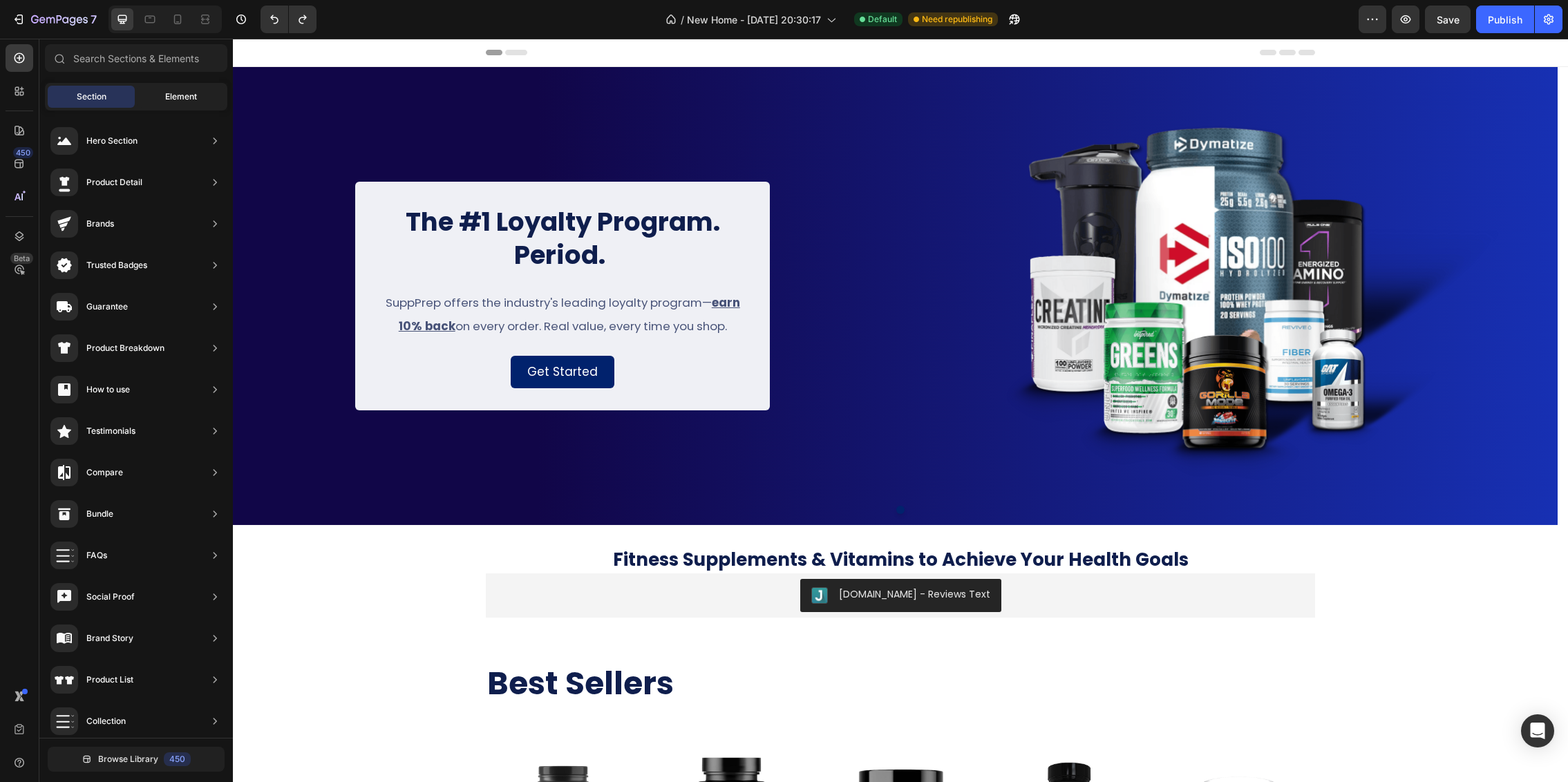
click at [169, 93] on span "Element" at bounding box center [181, 96] width 32 height 13
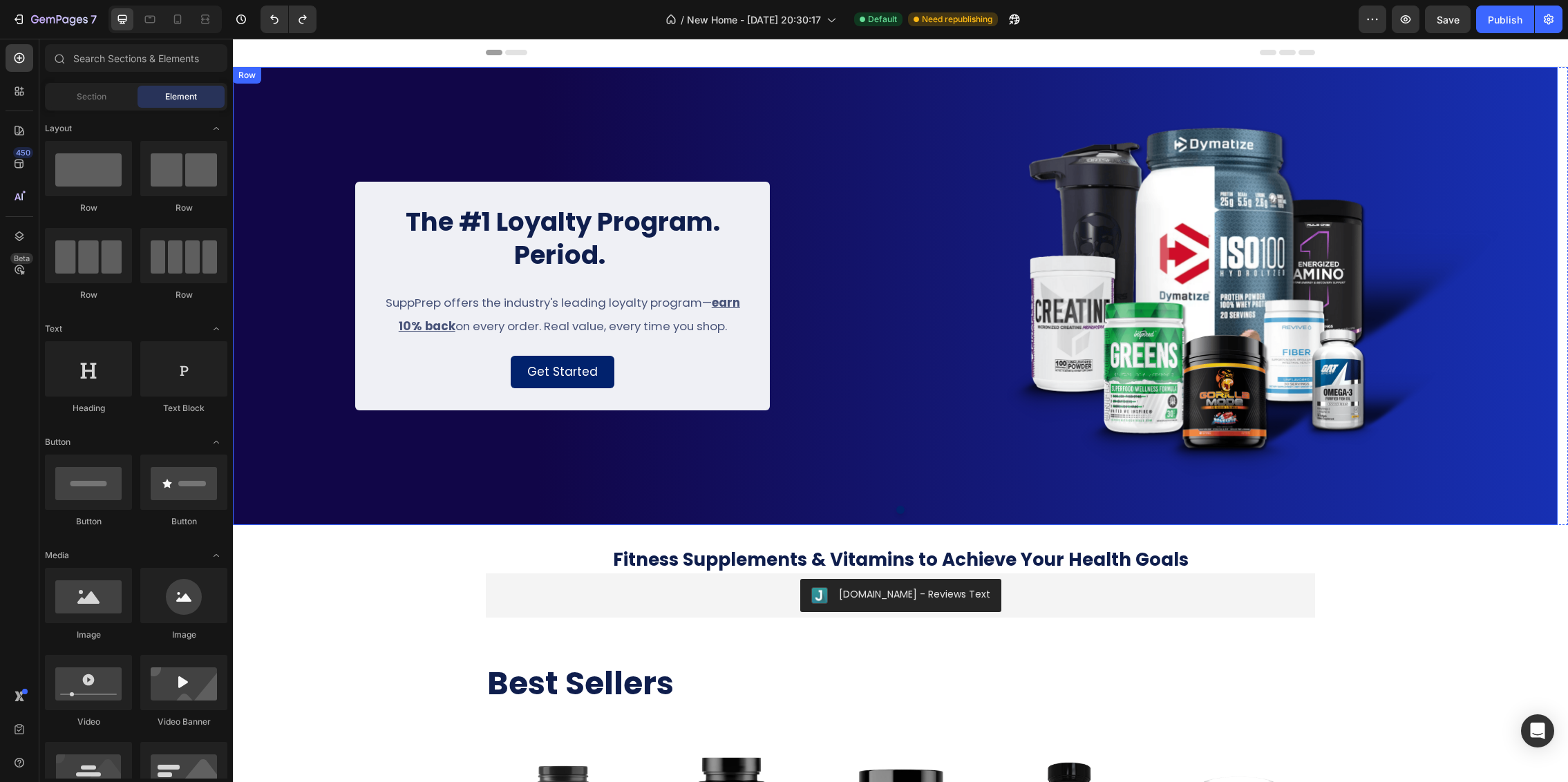
click at [285, 164] on div "The #1 Loyalty Program. Period. Heading SuppPrep offers the industry's leading …" at bounding box center [563, 296] width 660 height 371
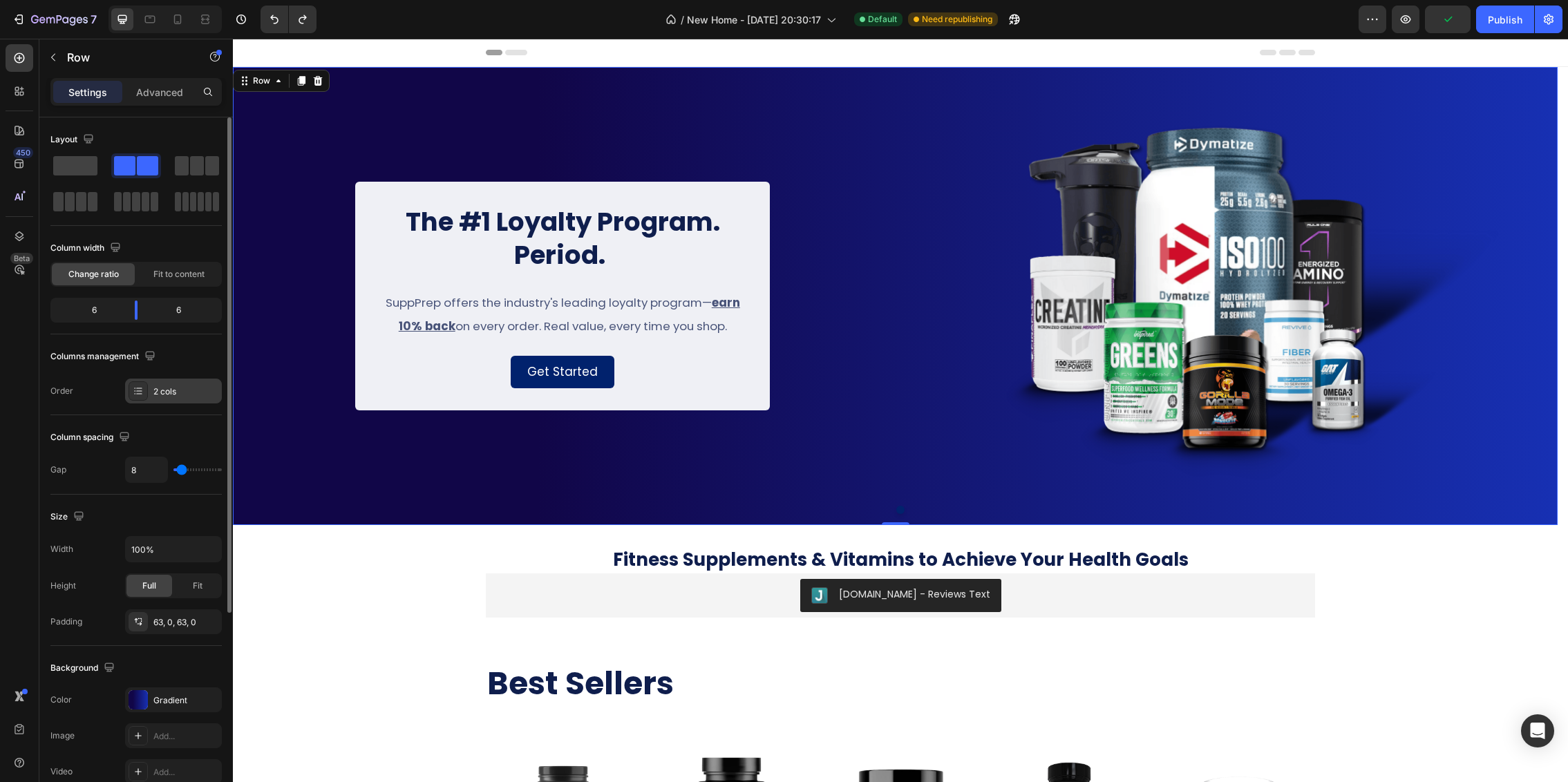
click at [174, 394] on div "2 cols" at bounding box center [186, 392] width 65 height 13
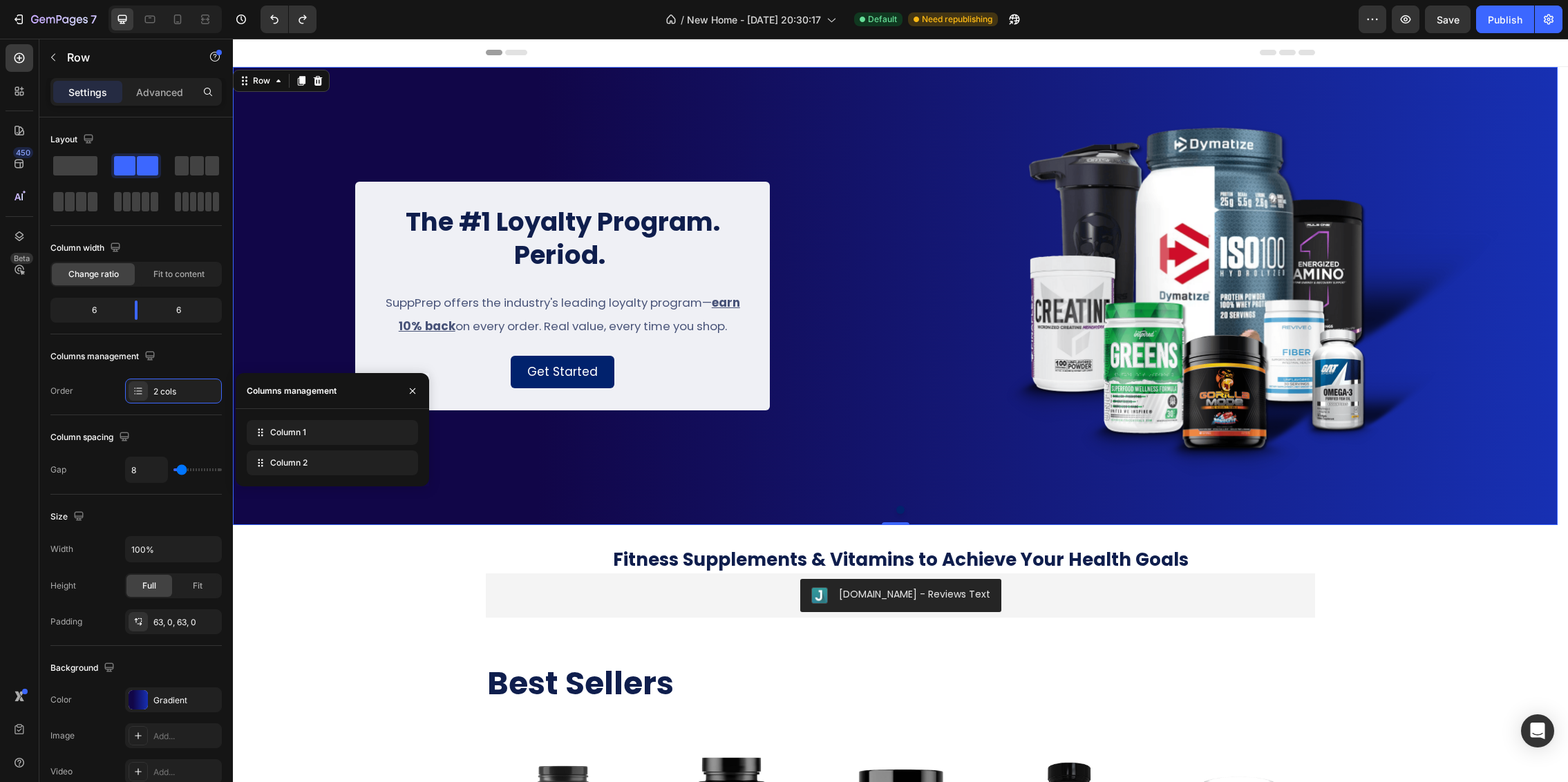
click at [290, 317] on div "The #1 Loyalty Program. Period. Heading SuppPrep offers the industry's leading …" at bounding box center [563, 296] width 660 height 371
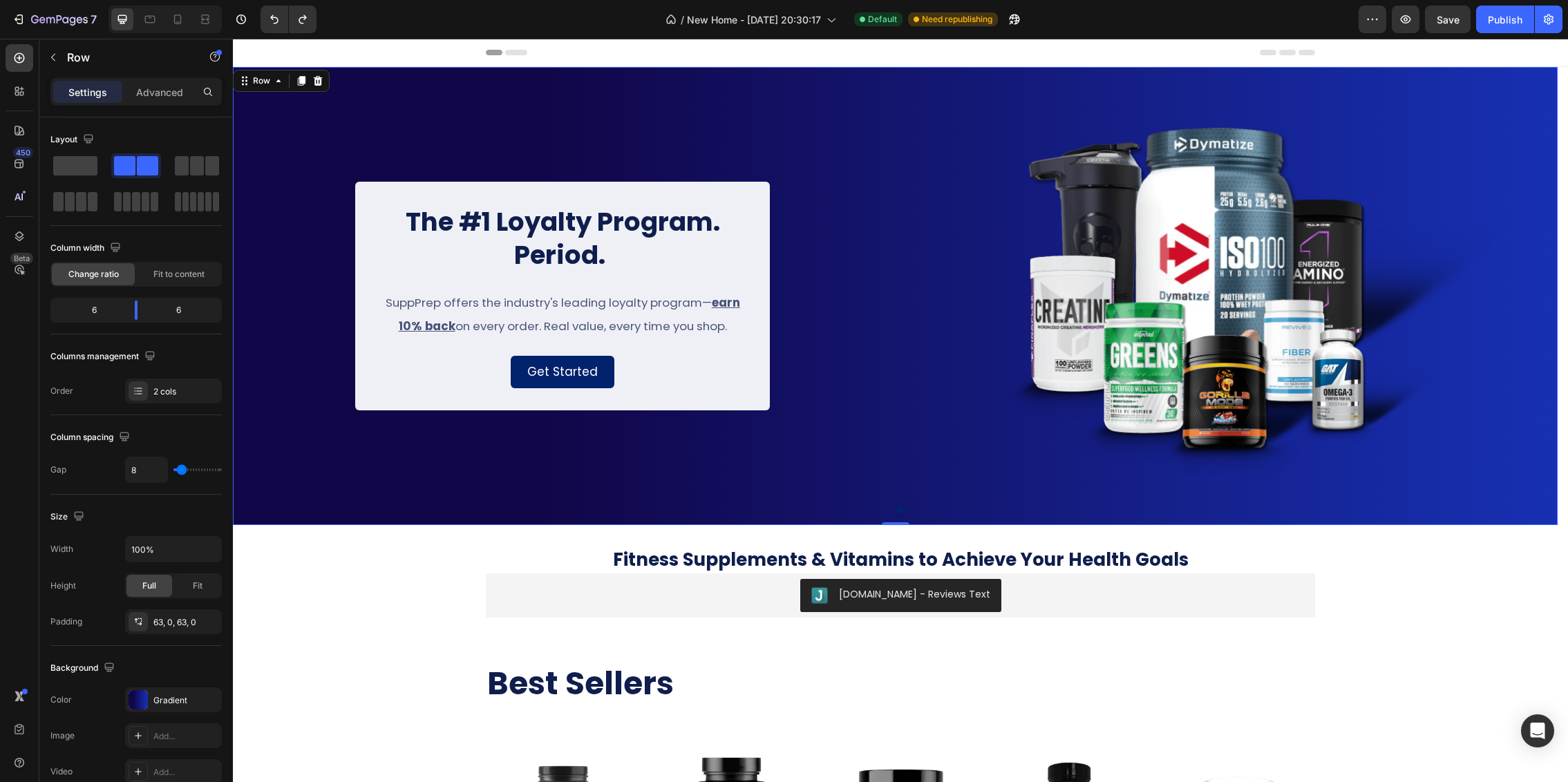
click at [1435, 505] on div "The #1 Loyalty Program. Period. Heading SuppPrep offers the industry's leading …" at bounding box center [895, 296] width 1324 height 458
click at [365, 95] on div "The #1 Loyalty Program. Period. Heading SuppPrep offers the industry's leading …" at bounding box center [895, 296] width 1324 height 458
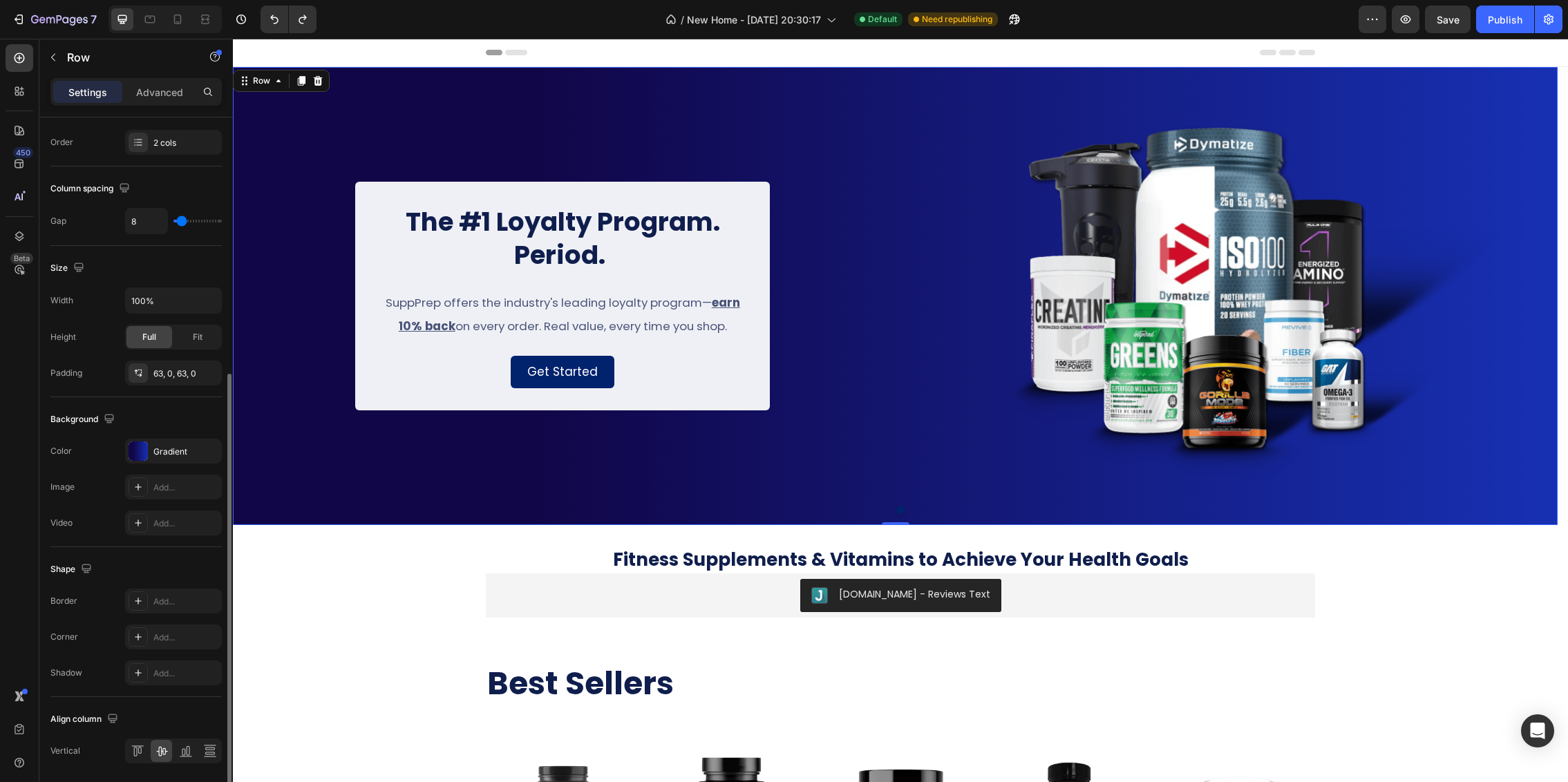
scroll to position [296, 0]
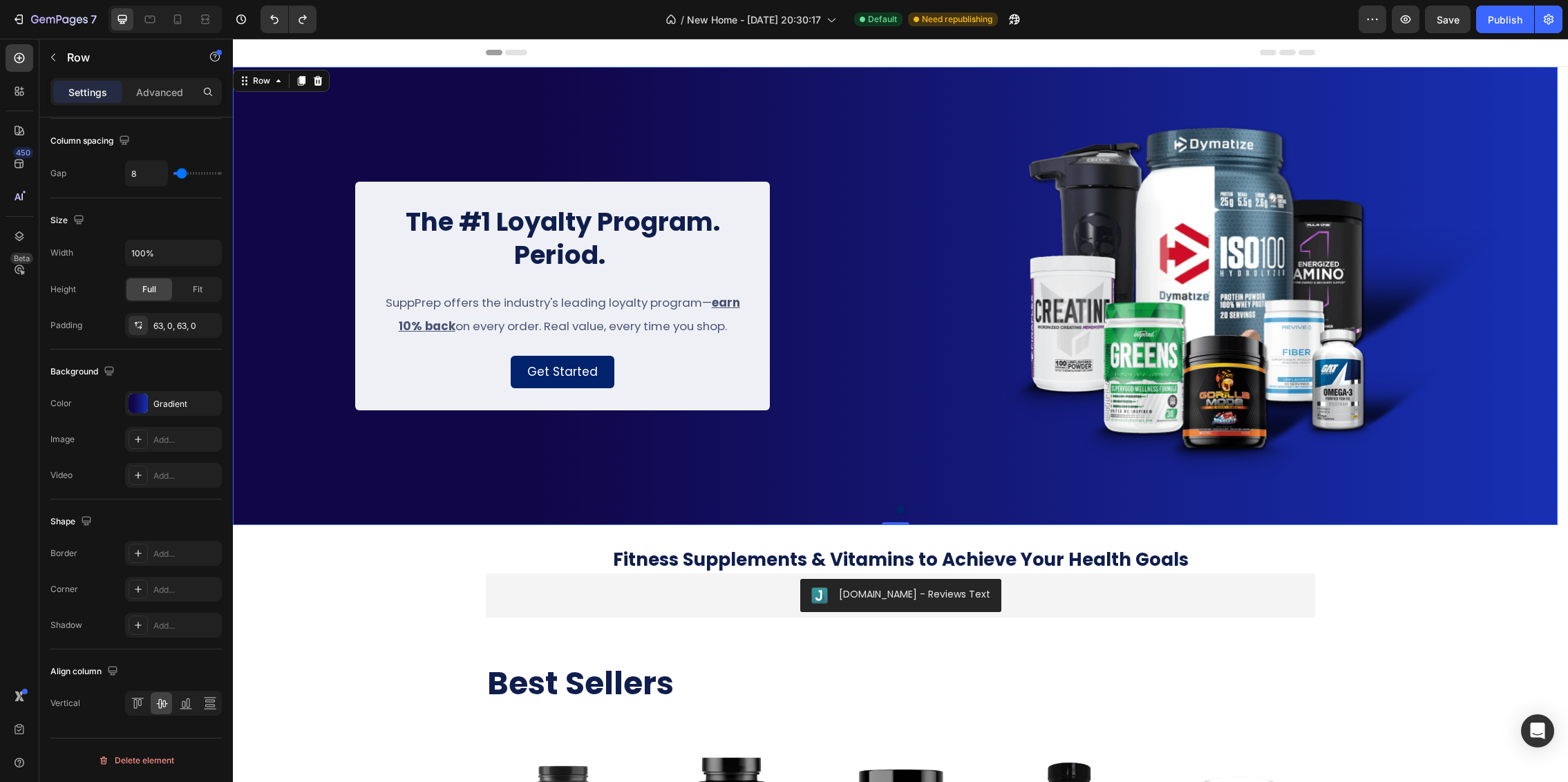
click at [257, 135] on div "The #1 Loyalty Program. Period. Heading SuppPrep offers the industry's leading …" at bounding box center [563, 296] width 660 height 371
click at [56, 61] on icon "button" at bounding box center [53, 57] width 11 height 11
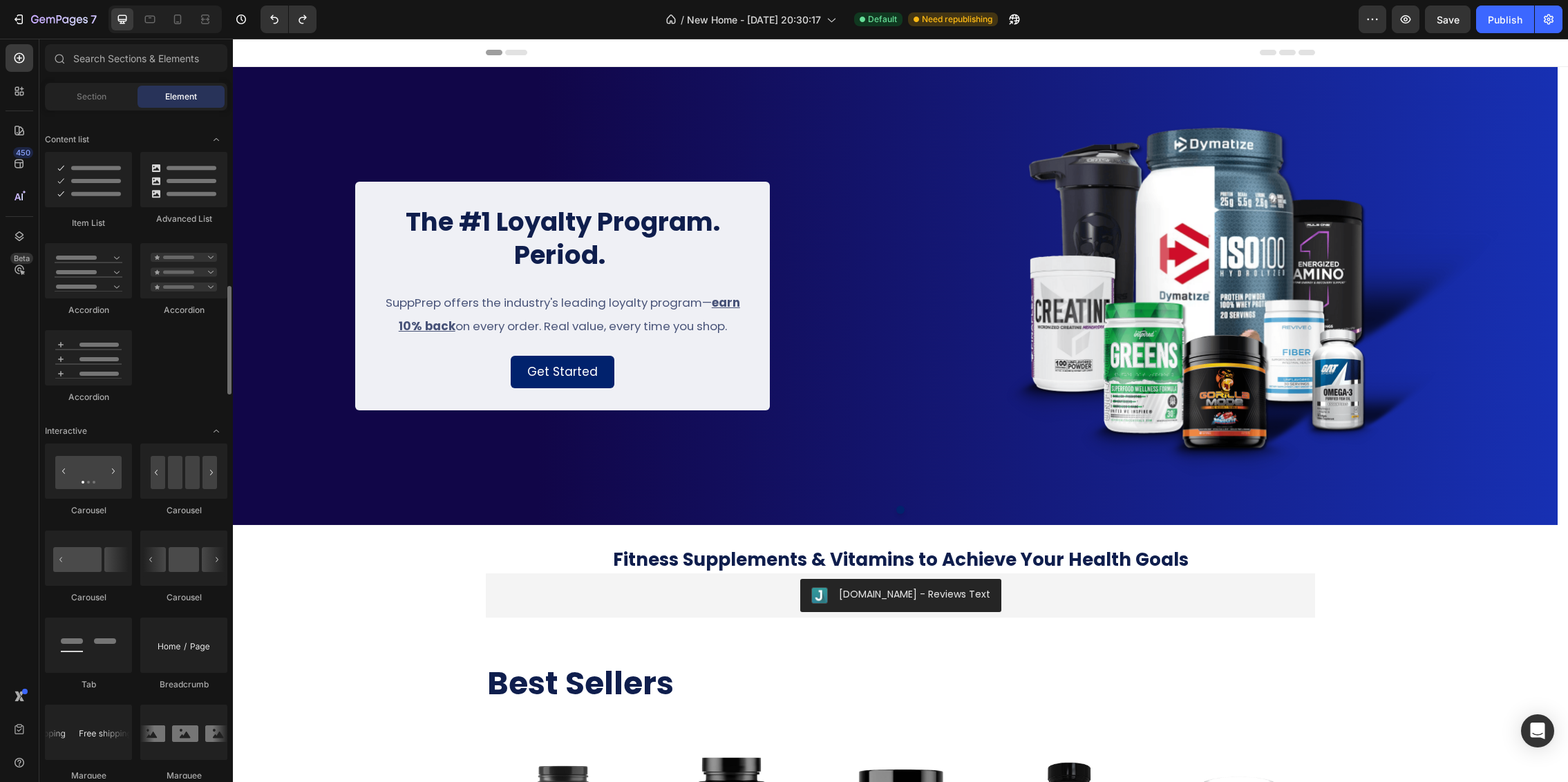
scroll to position [1161, 0]
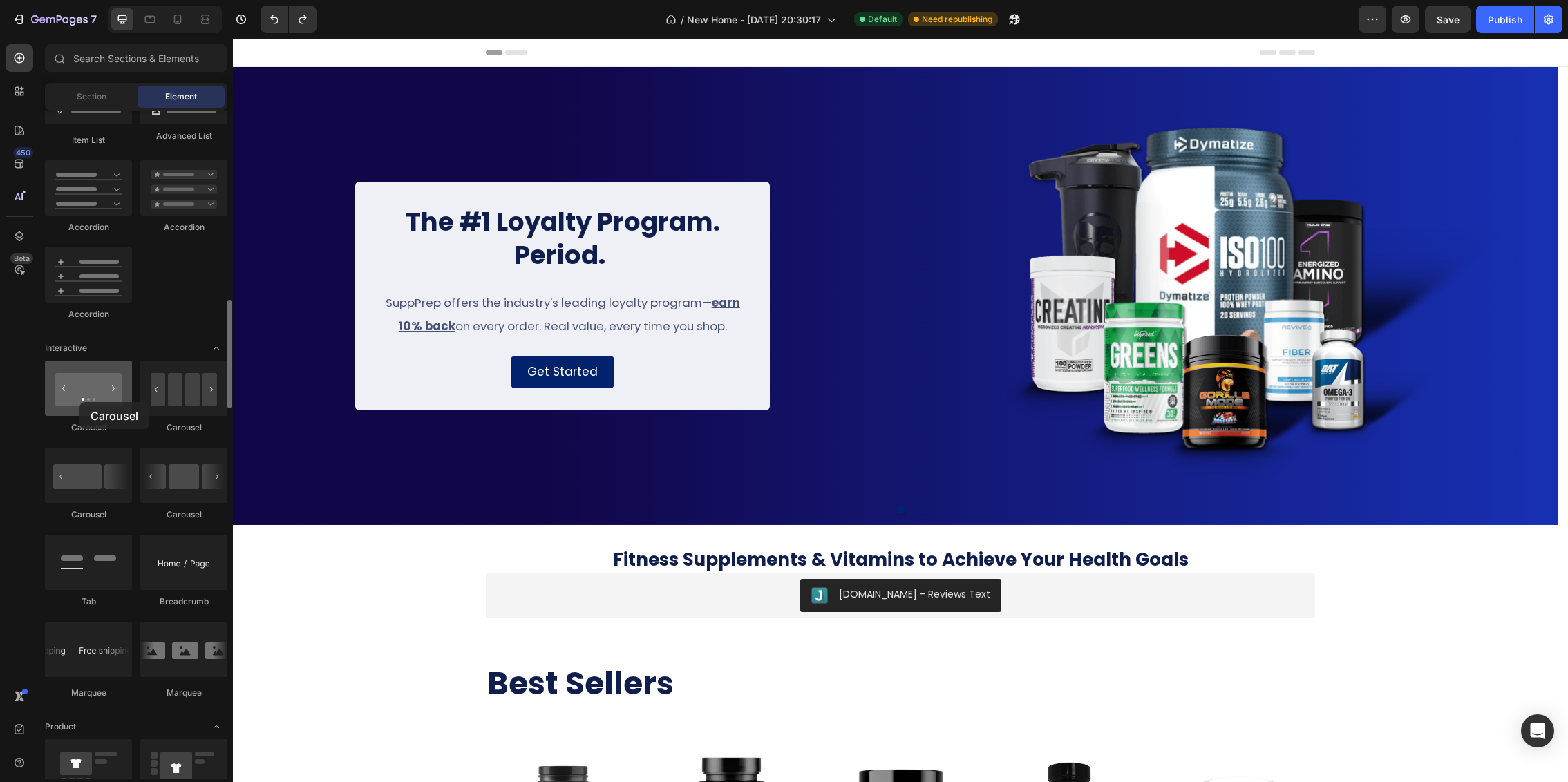
click at [80, 402] on div at bounding box center [89, 389] width 87 height 56
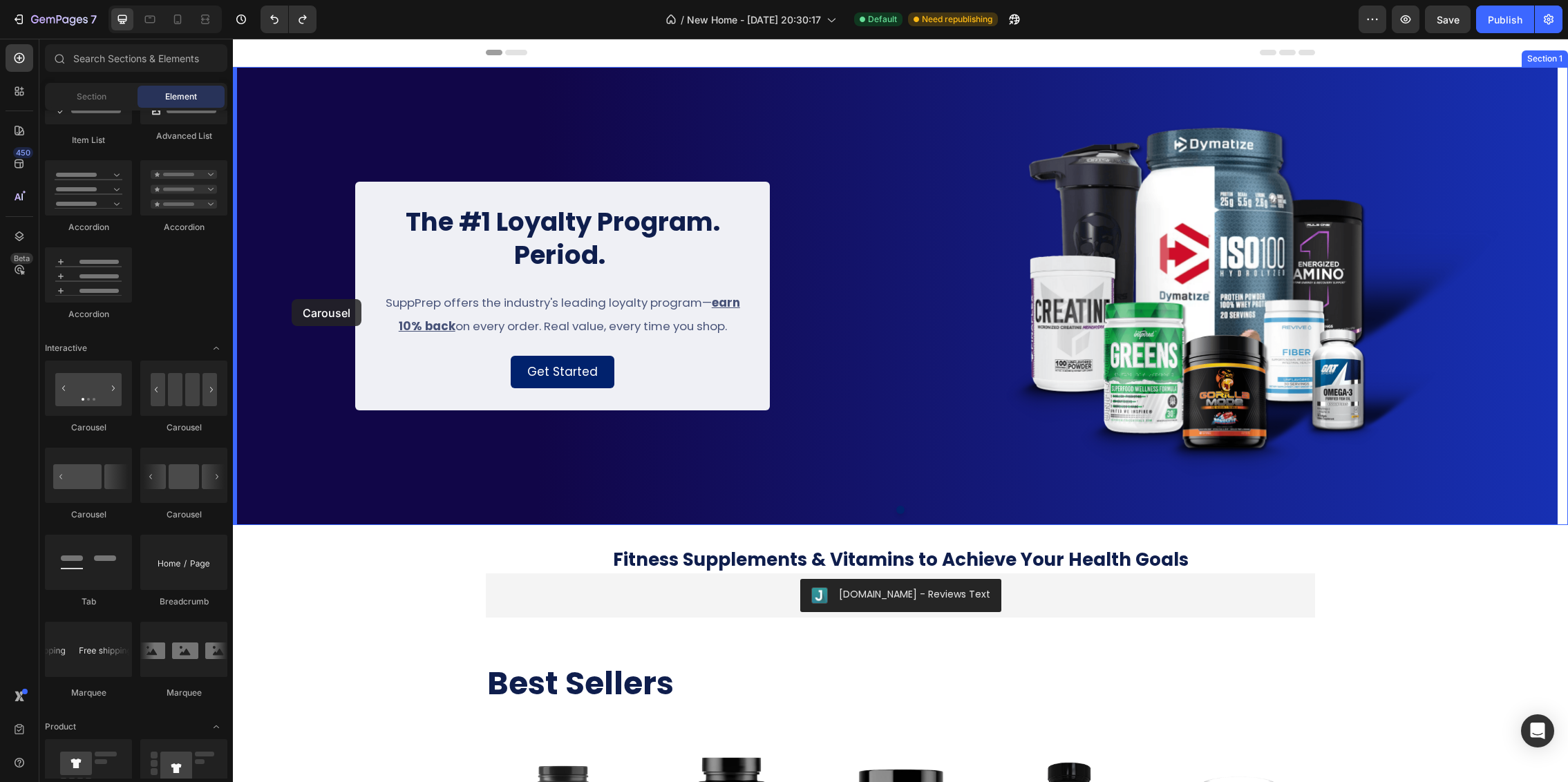
drag, startPoint x: 312, startPoint y: 441, endPoint x: 292, endPoint y: 299, distance: 143.4
click at [246, 329] on div "The #1 Loyalty Program. Period. Heading SuppPrep offers the industry's leading …" at bounding box center [563, 296] width 660 height 371
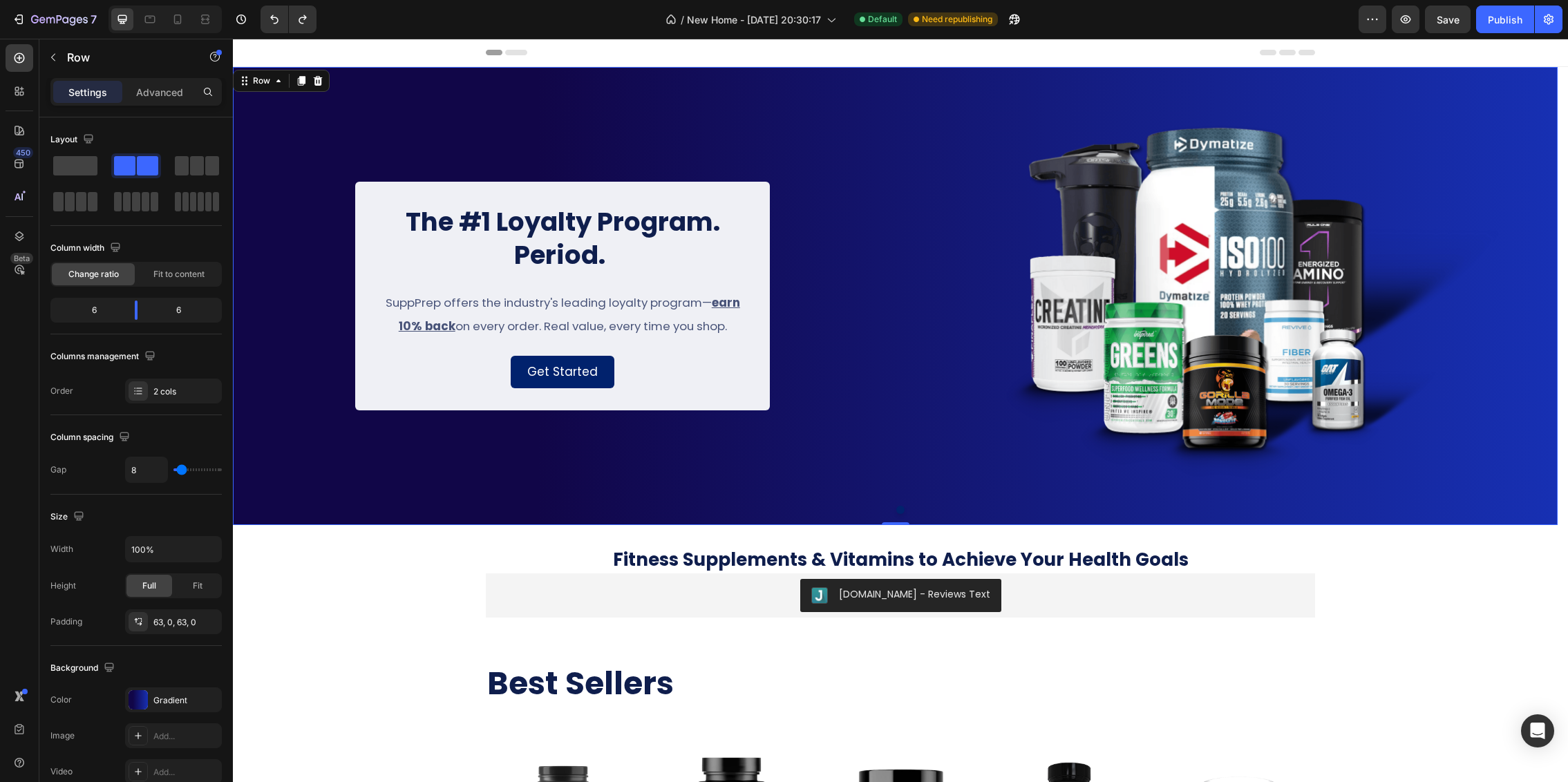
click at [281, 363] on div "The #1 Loyalty Program. Period. Heading SuppPrep offers the industry's leading …" at bounding box center [563, 296] width 660 height 371
click at [1435, 87] on div "The #1 Loyalty Program. Period. Heading SuppPrep offers the industry's leading …" at bounding box center [895, 296] width 1324 height 458
click at [888, 118] on div "The #1 Loyalty Program. Period. Heading SuppPrep offers the industry's leading …" at bounding box center [563, 296] width 660 height 371
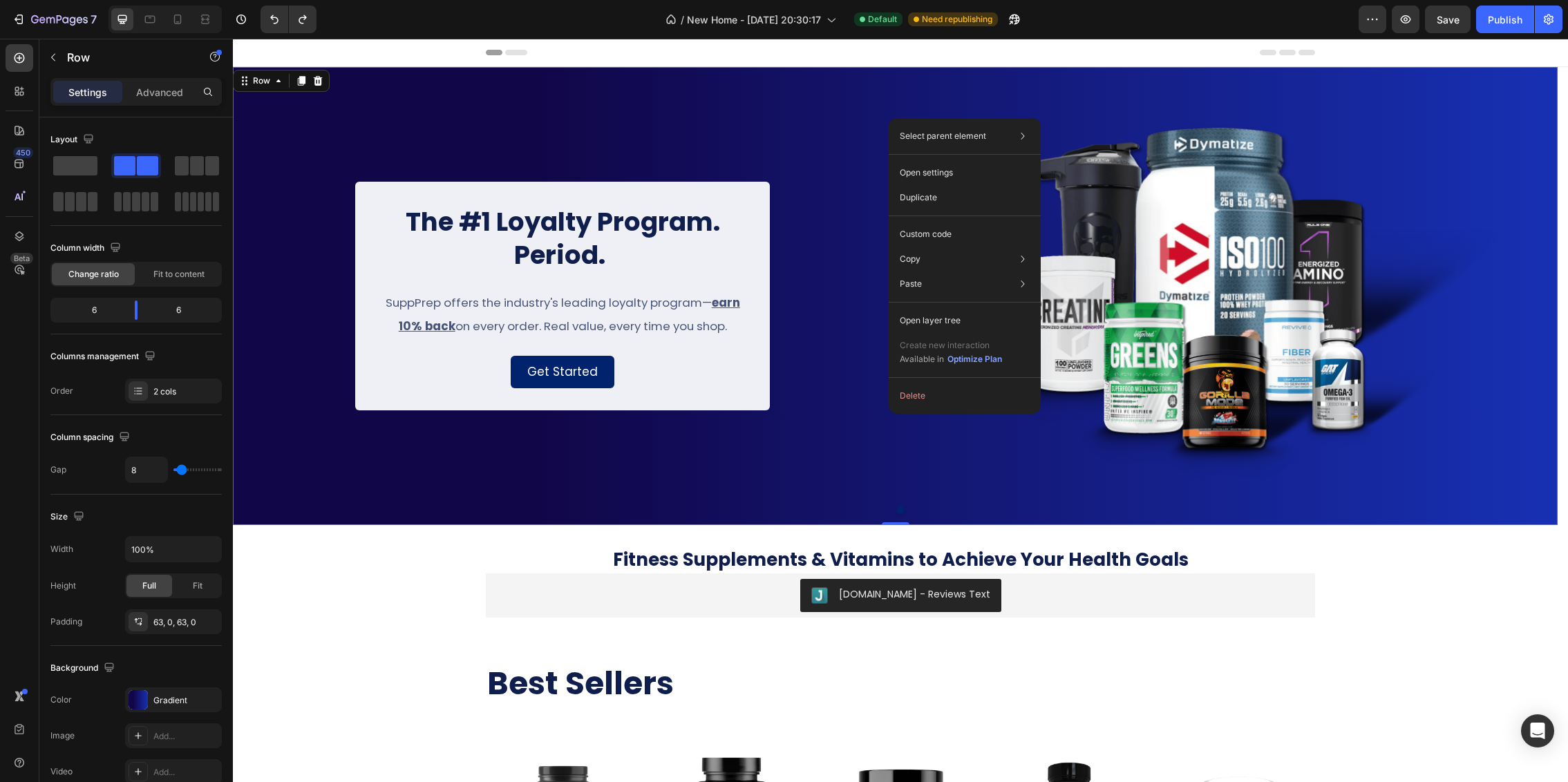
click at [882, 114] on div "The #1 Loyalty Program. Period. Heading SuppPrep offers the industry's leading …" at bounding box center [563, 296] width 660 height 371
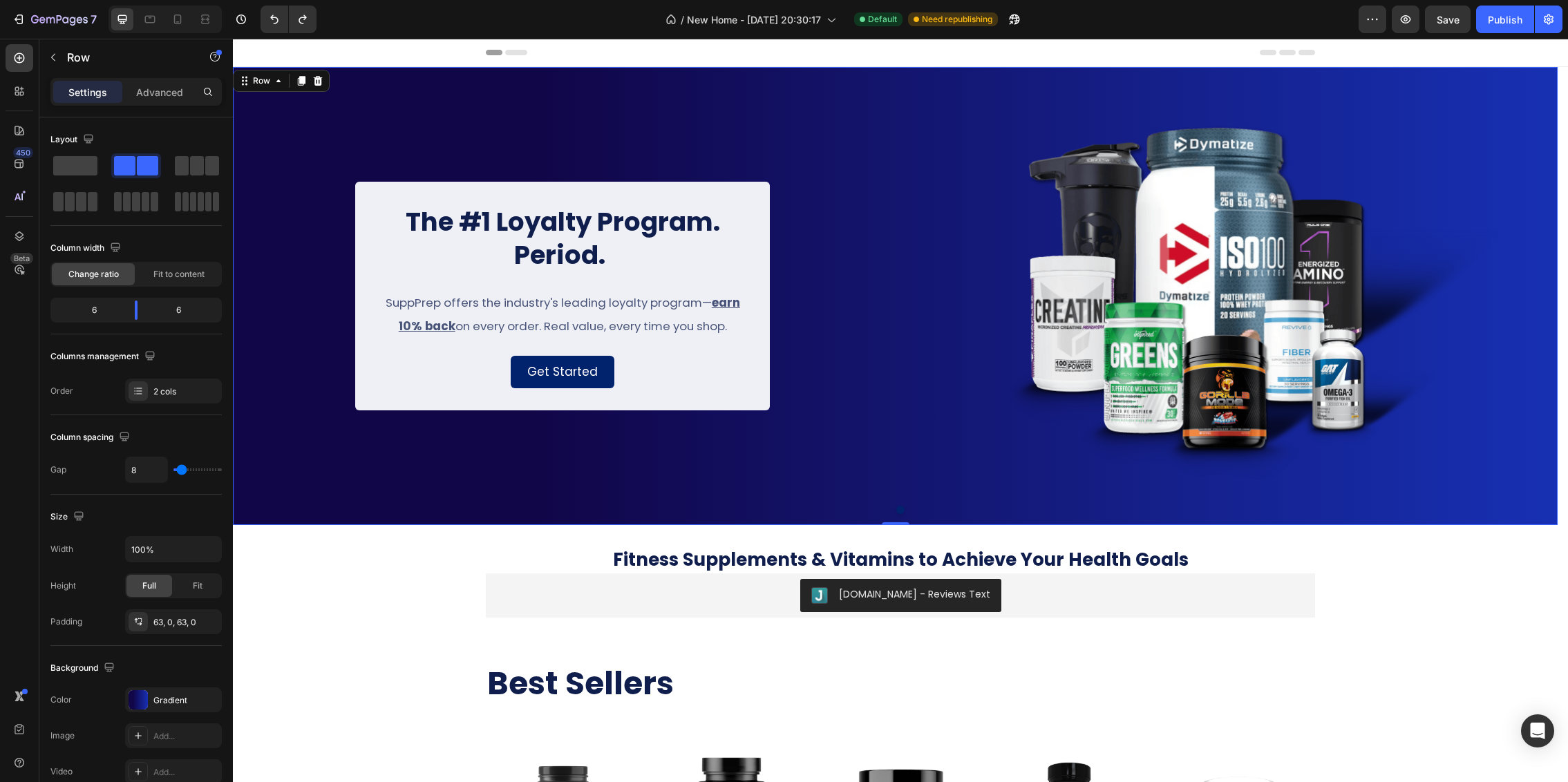
click at [258, 450] on div "The #1 Loyalty Program. Period. Heading SuppPrep offers the industry's leading …" at bounding box center [563, 296] width 660 height 371
click at [791, 120] on div "The #1 Loyalty Program. Period. Heading SuppPrep offers the industry's leading …" at bounding box center [563, 296] width 660 height 371
click at [47, 54] on icon "button" at bounding box center [53, 57] width 11 height 11
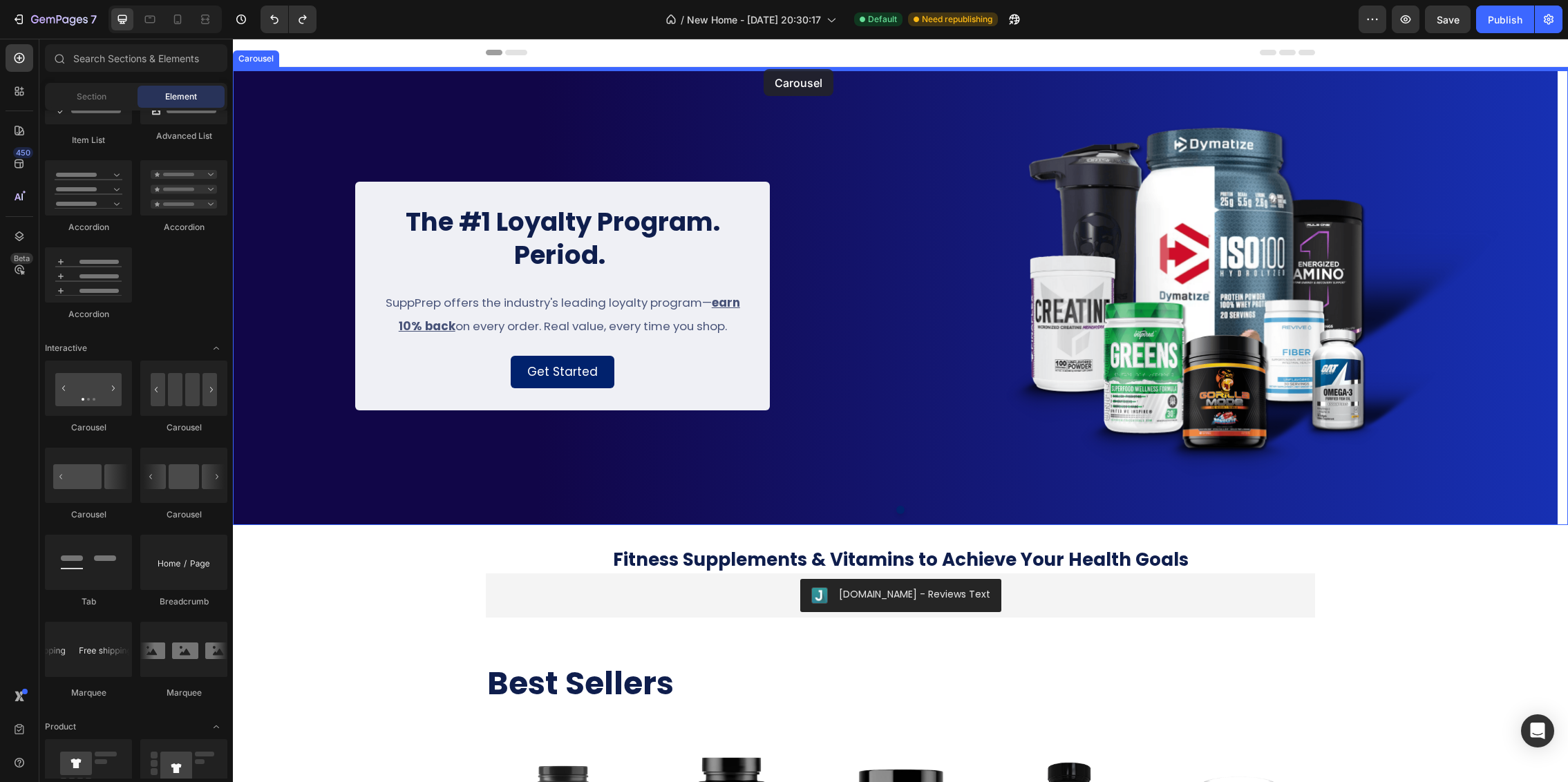
drag, startPoint x: 332, startPoint y: 432, endPoint x: 763, endPoint y: 69, distance: 563.5
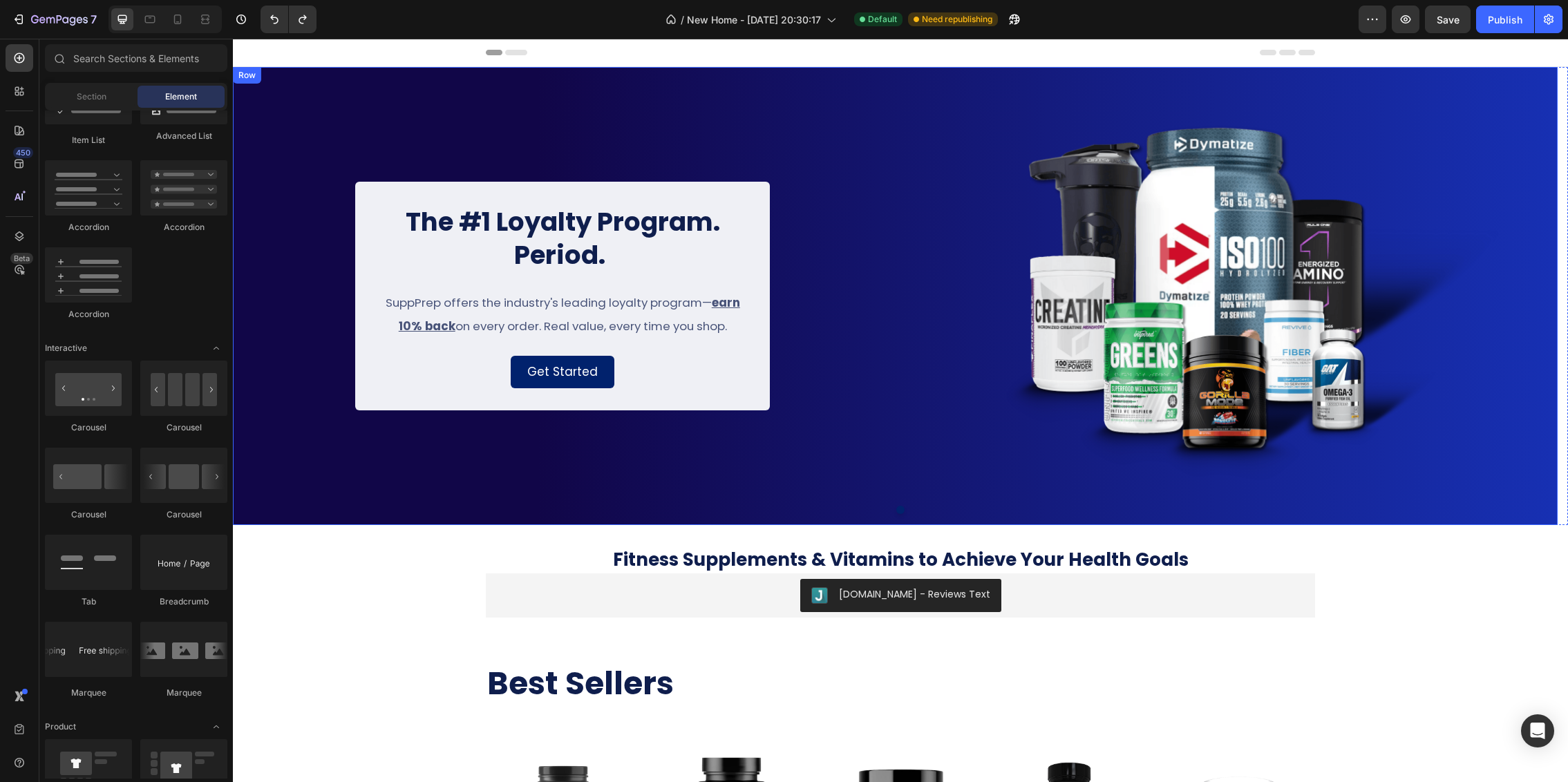
click at [368, 106] on div "The #1 Loyalty Program. Period. Heading SuppPrep offers the industry's leading …" at bounding box center [895, 296] width 1324 height 458
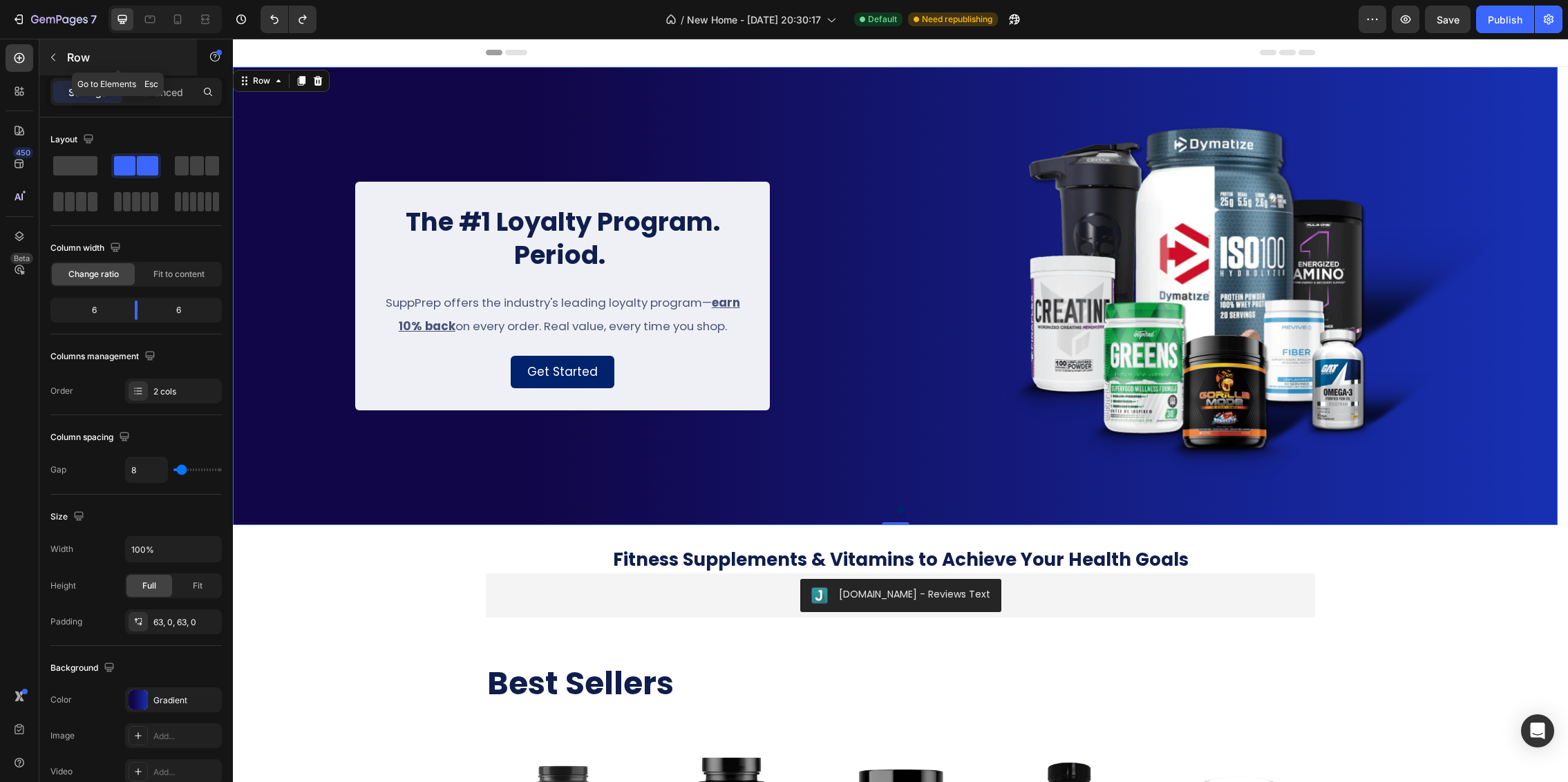
click at [47, 65] on button "button" at bounding box center [53, 57] width 22 height 22
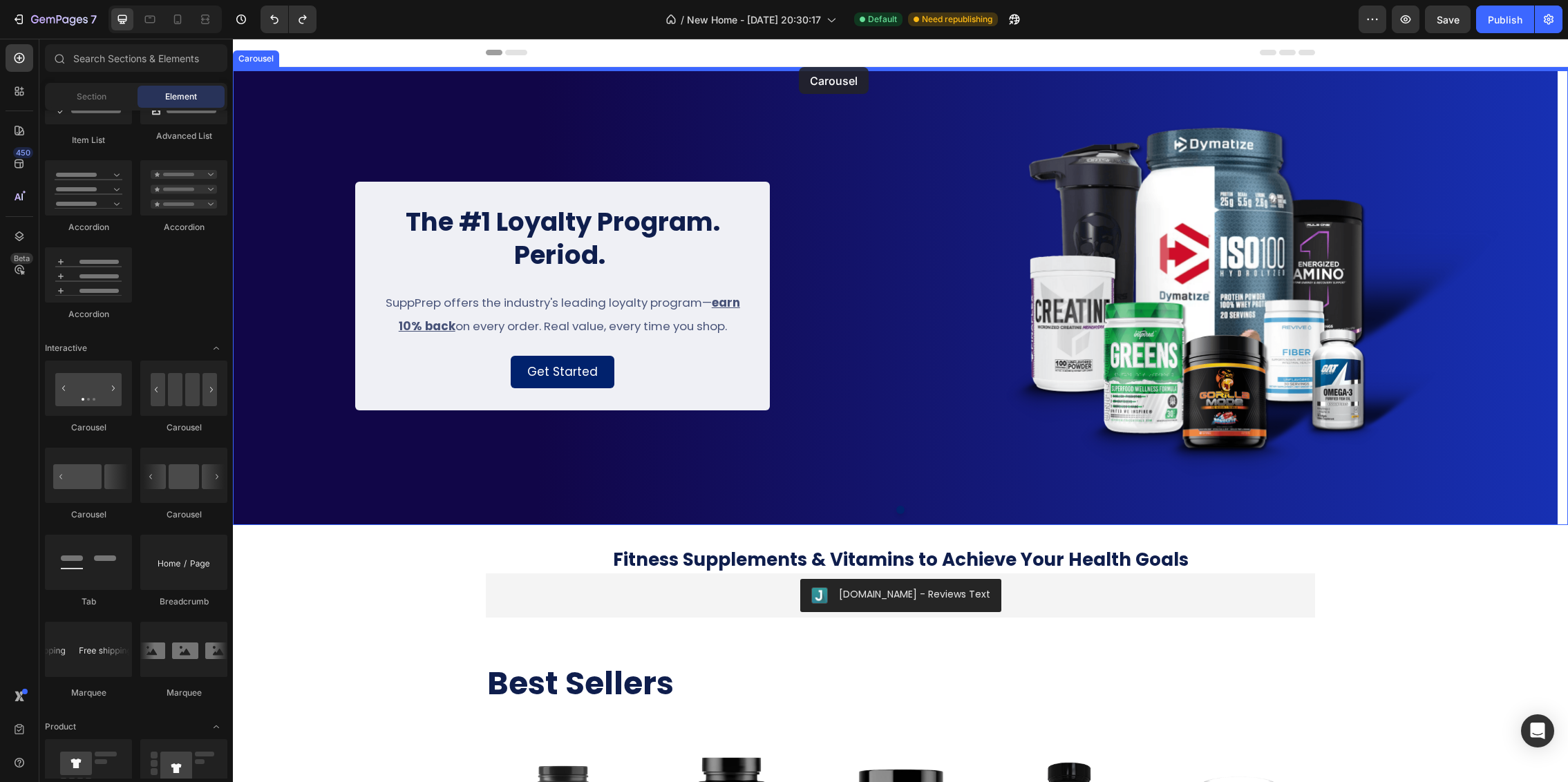
drag, startPoint x: 311, startPoint y: 437, endPoint x: 799, endPoint y: 67, distance: 612.4
drag, startPoint x: 304, startPoint y: 430, endPoint x: 861, endPoint y: 66, distance: 665.4
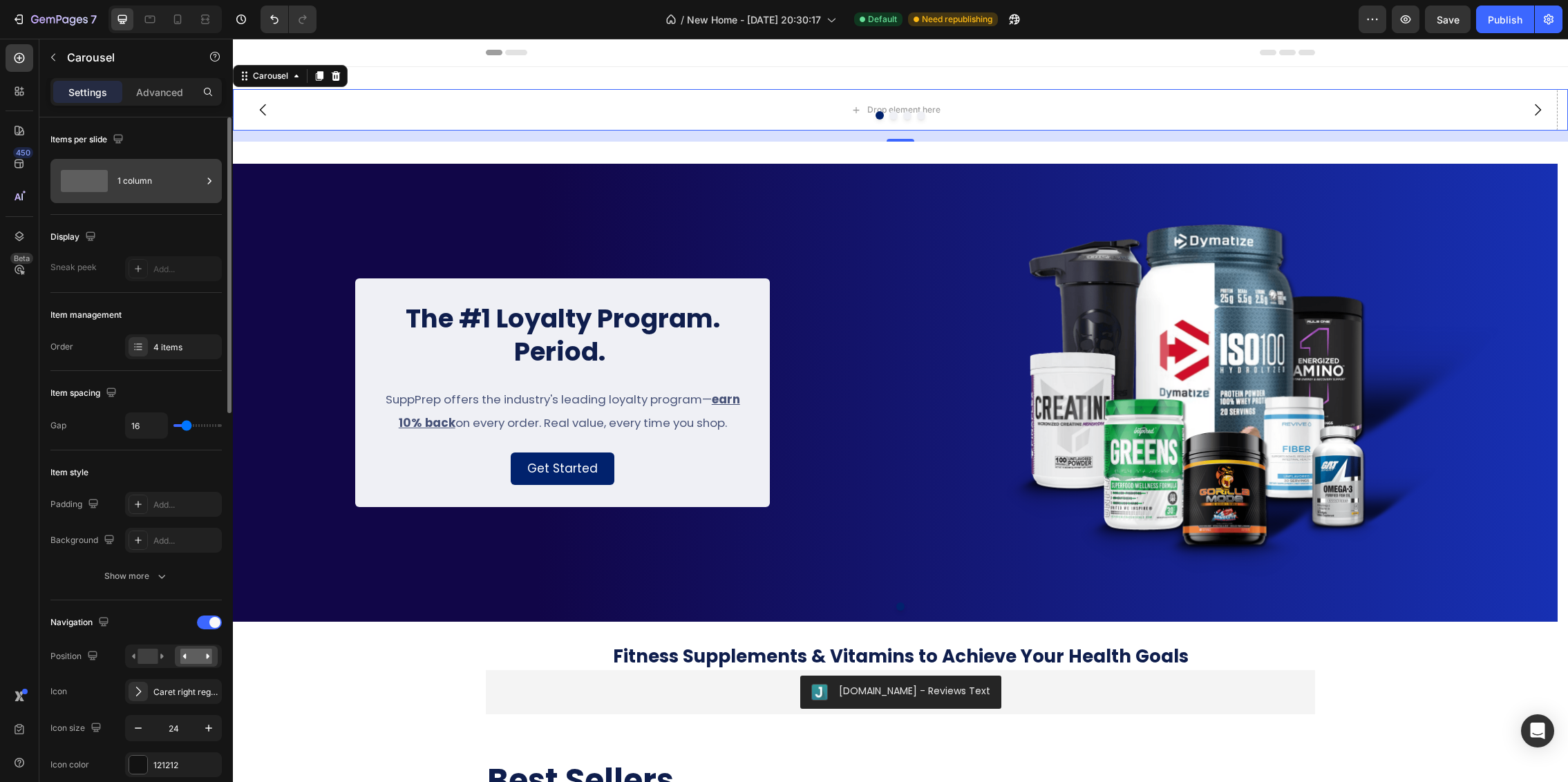
click at [156, 186] on div "1 column" at bounding box center [159, 181] width 84 height 32
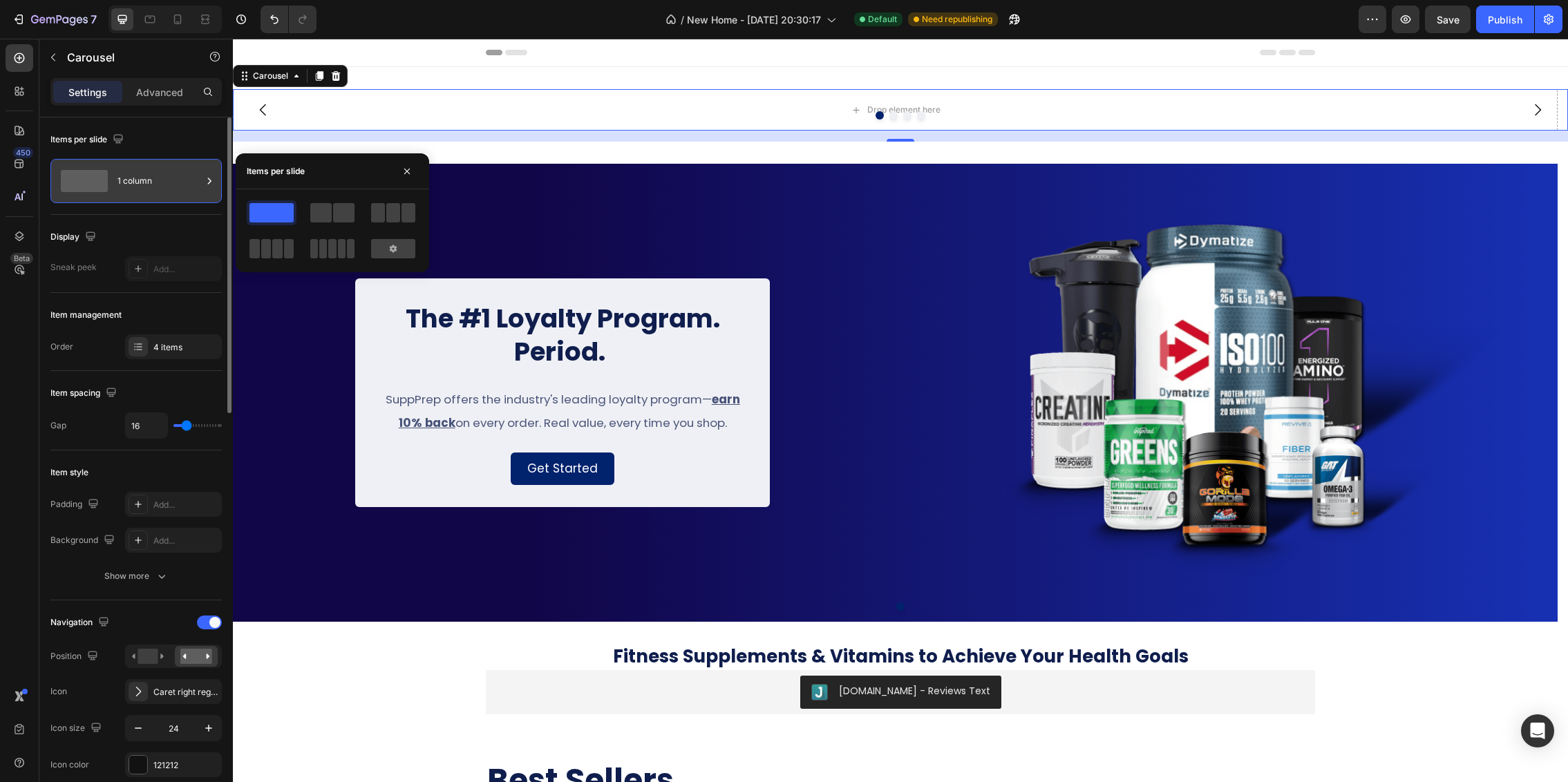
click at [155, 183] on div "1 column" at bounding box center [159, 181] width 84 height 32
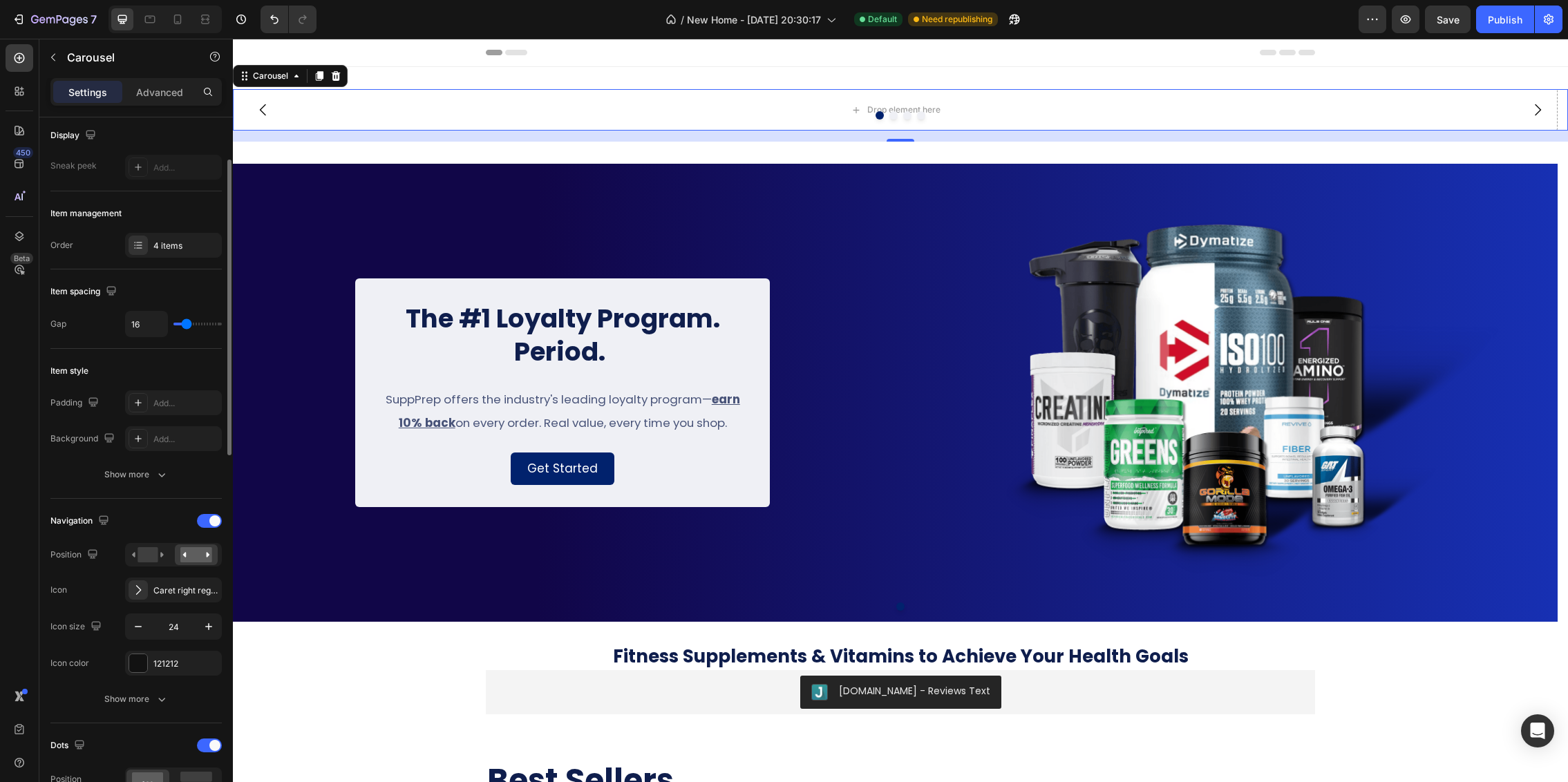
scroll to position [0, 0]
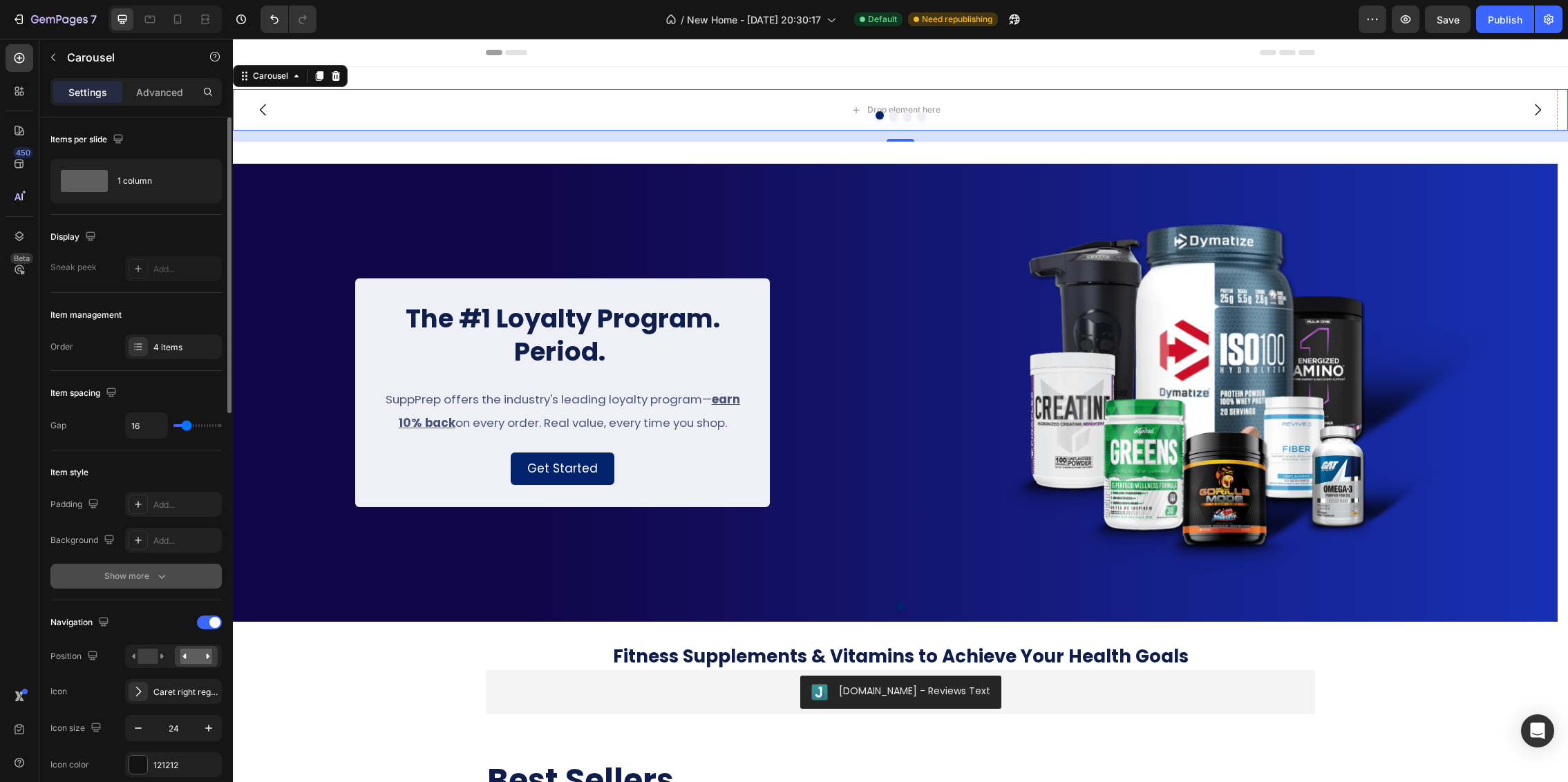
click at [132, 574] on div "Show more" at bounding box center [136, 576] width 64 height 14
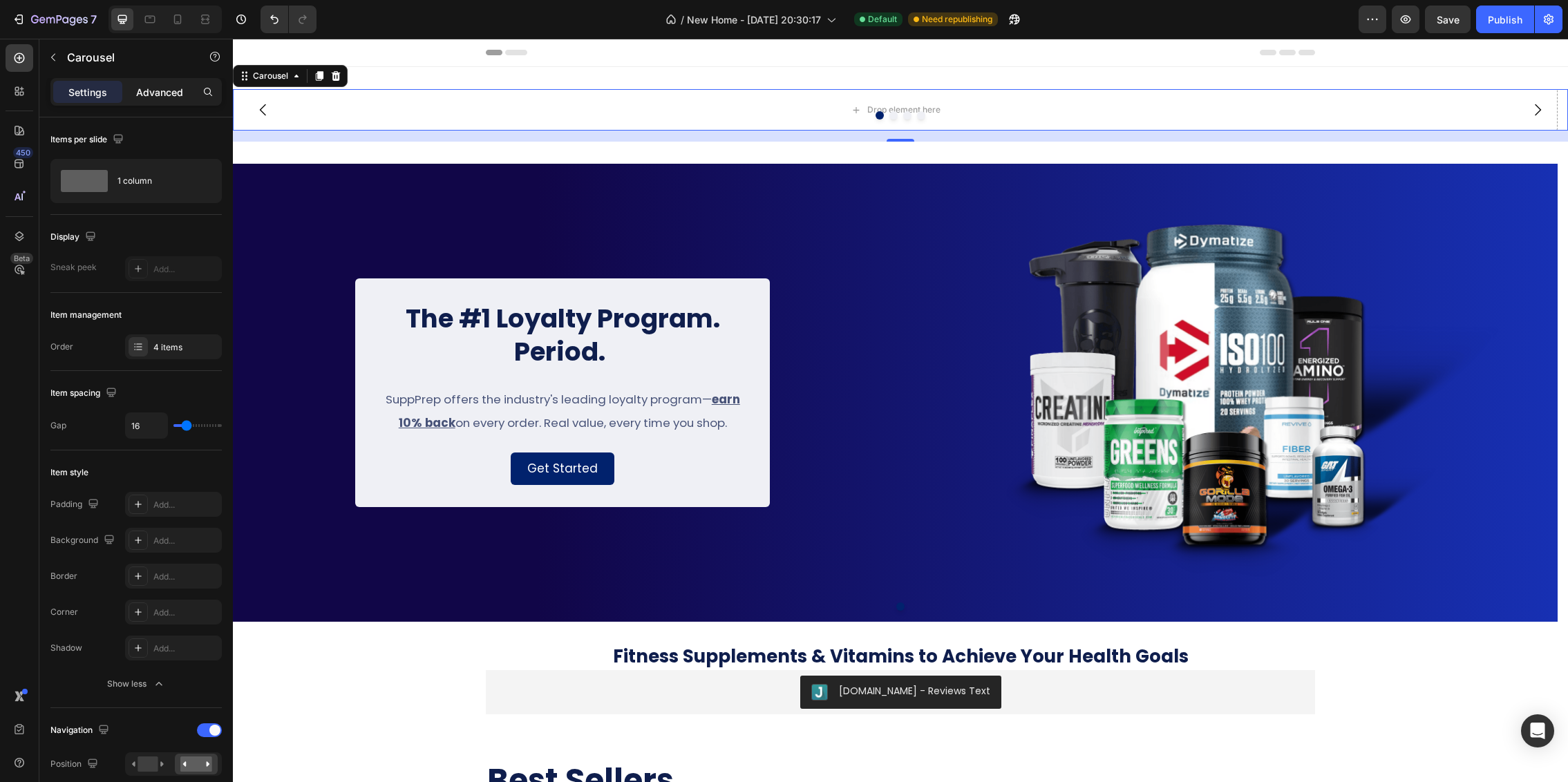
click at [170, 92] on p "Advanced" at bounding box center [159, 92] width 47 height 14
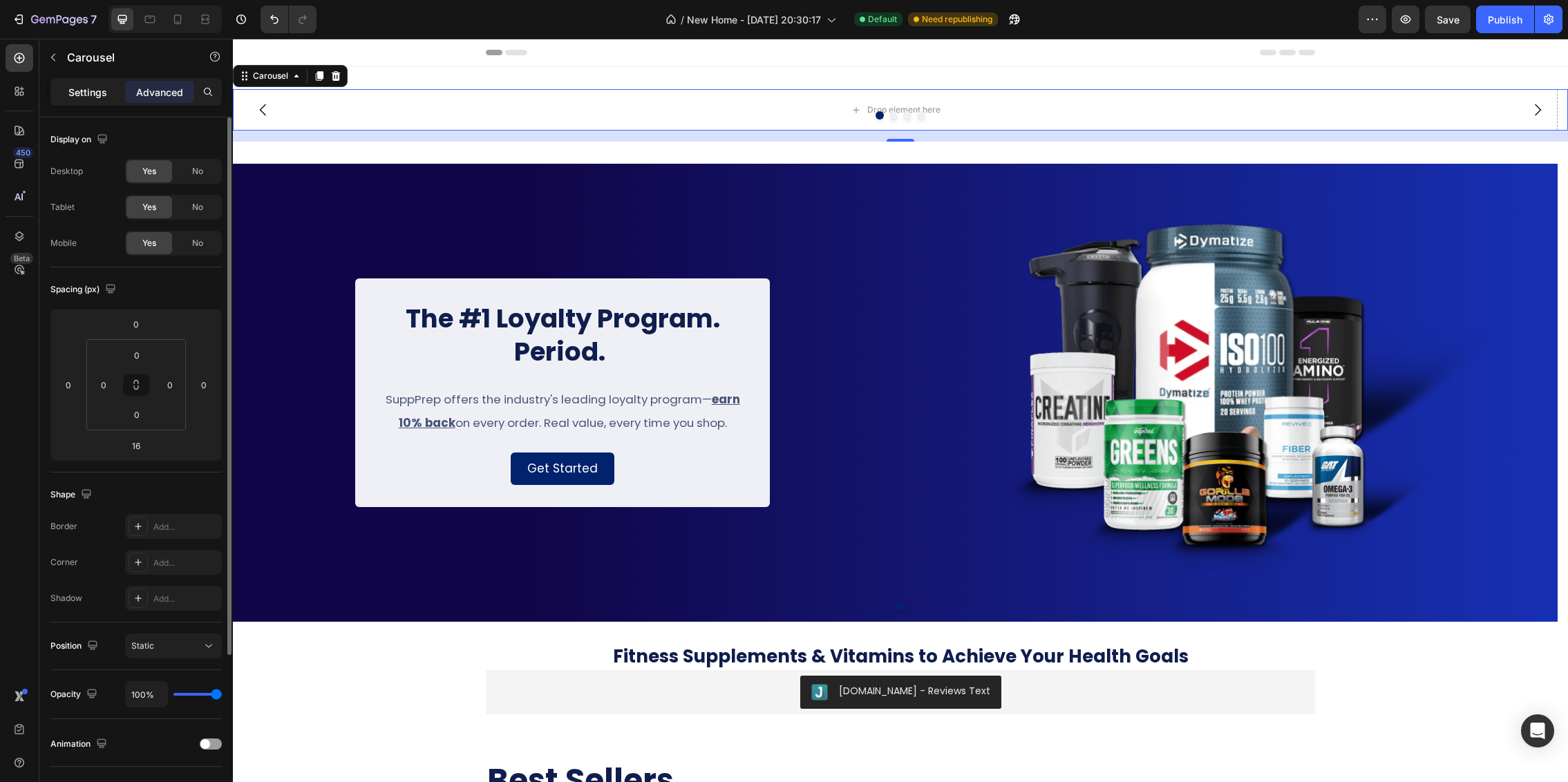
click at [74, 92] on p "Settings" at bounding box center [87, 92] width 38 height 14
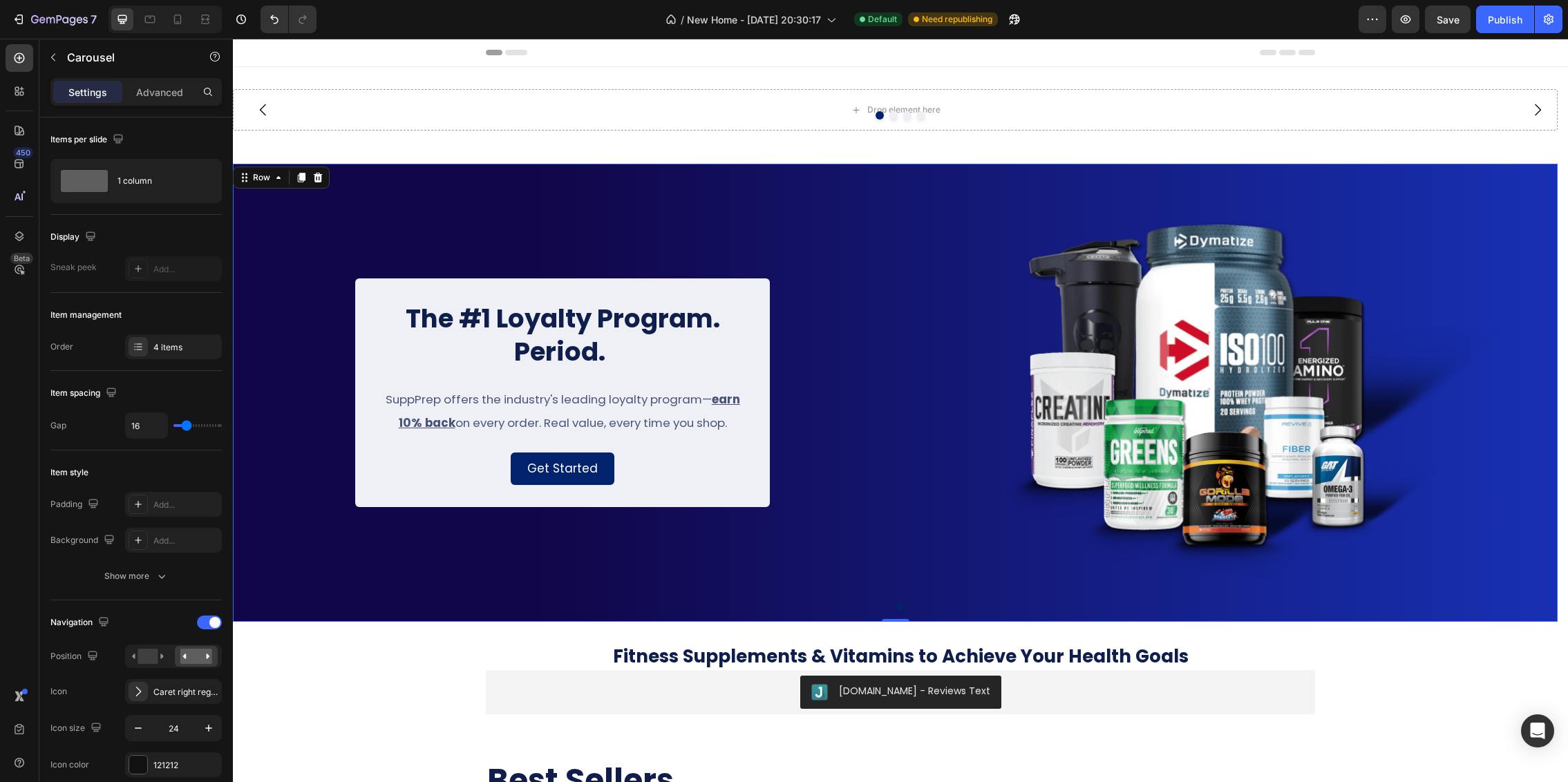
click at [542, 201] on div "The #1 Loyalty Program. Period. Heading SuppPrep offers the industry's leading …" at bounding box center [895, 393] width 1324 height 458
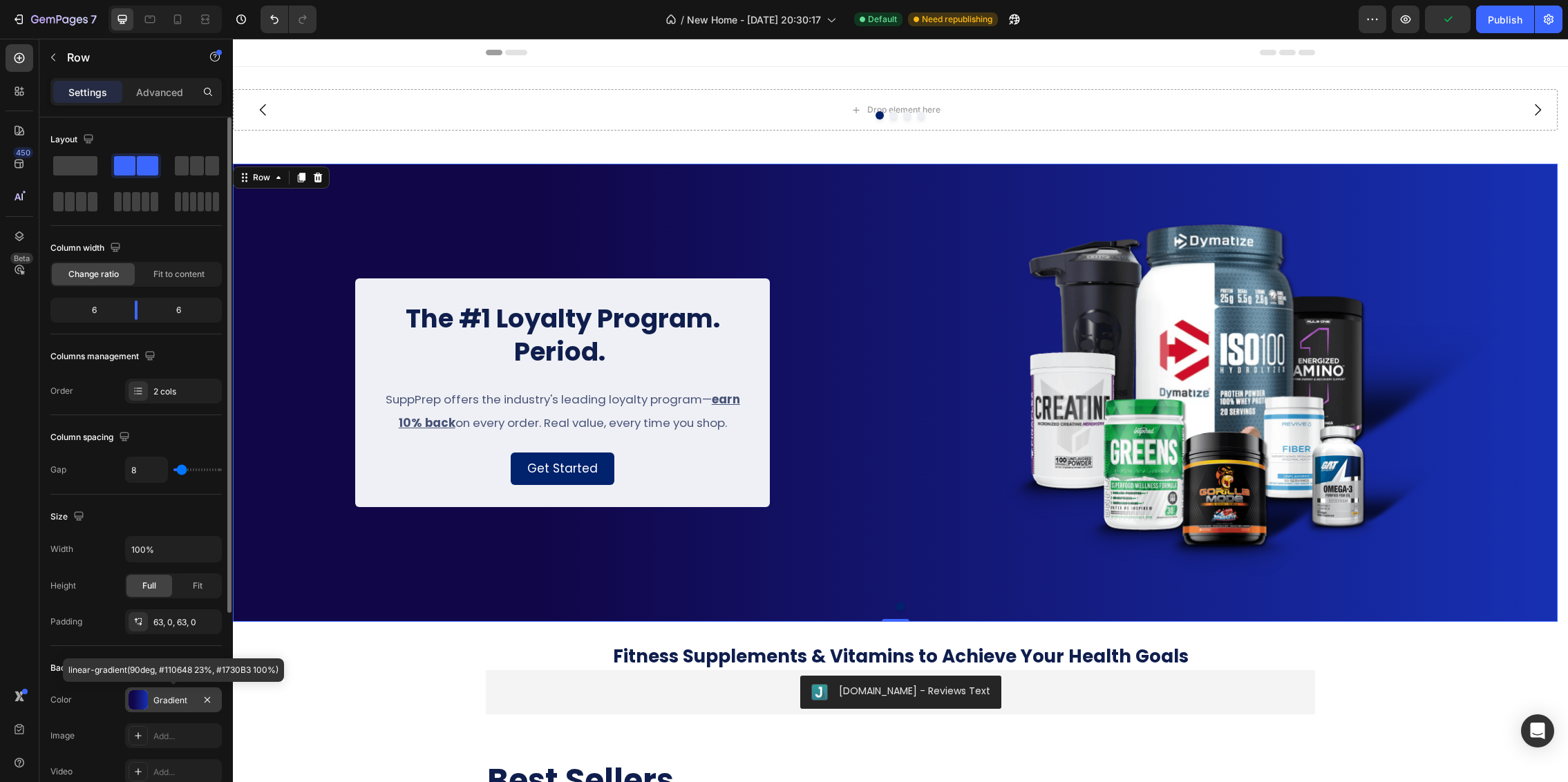
click at [161, 703] on div "Gradient" at bounding box center [173, 701] width 40 height 13
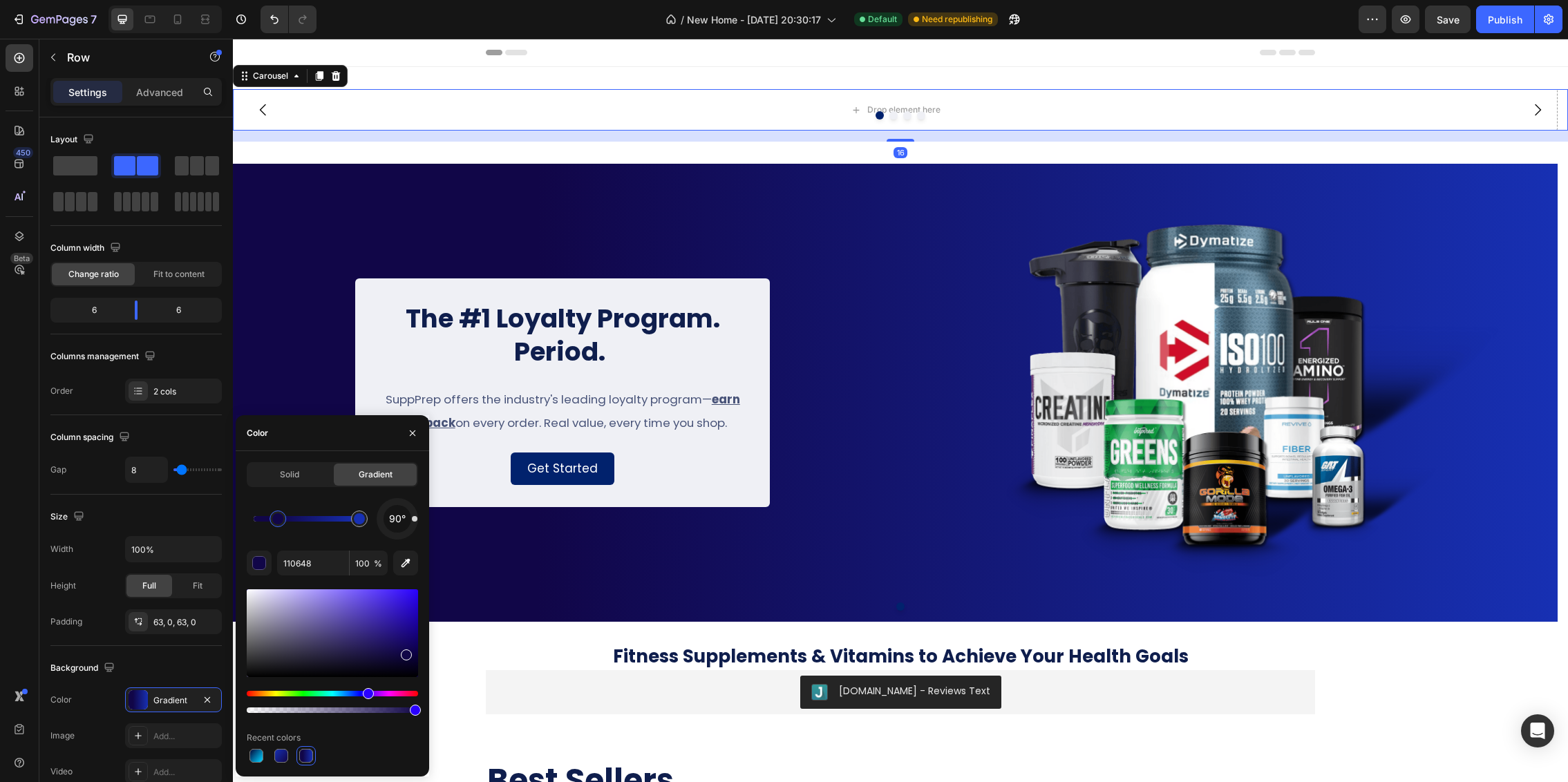
click at [510, 111] on div at bounding box center [901, 115] width 1335 height 8
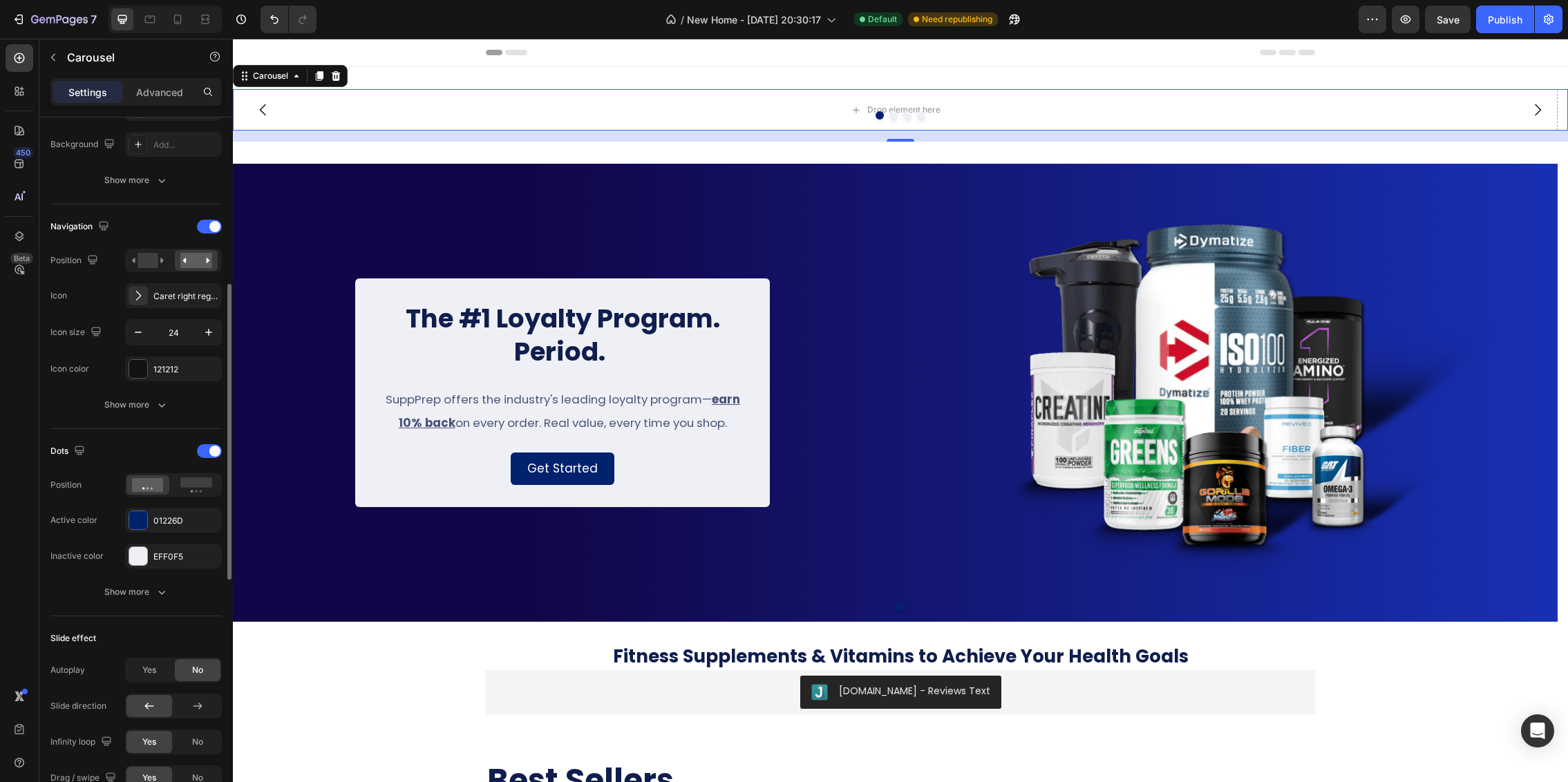
scroll to position [538, 0]
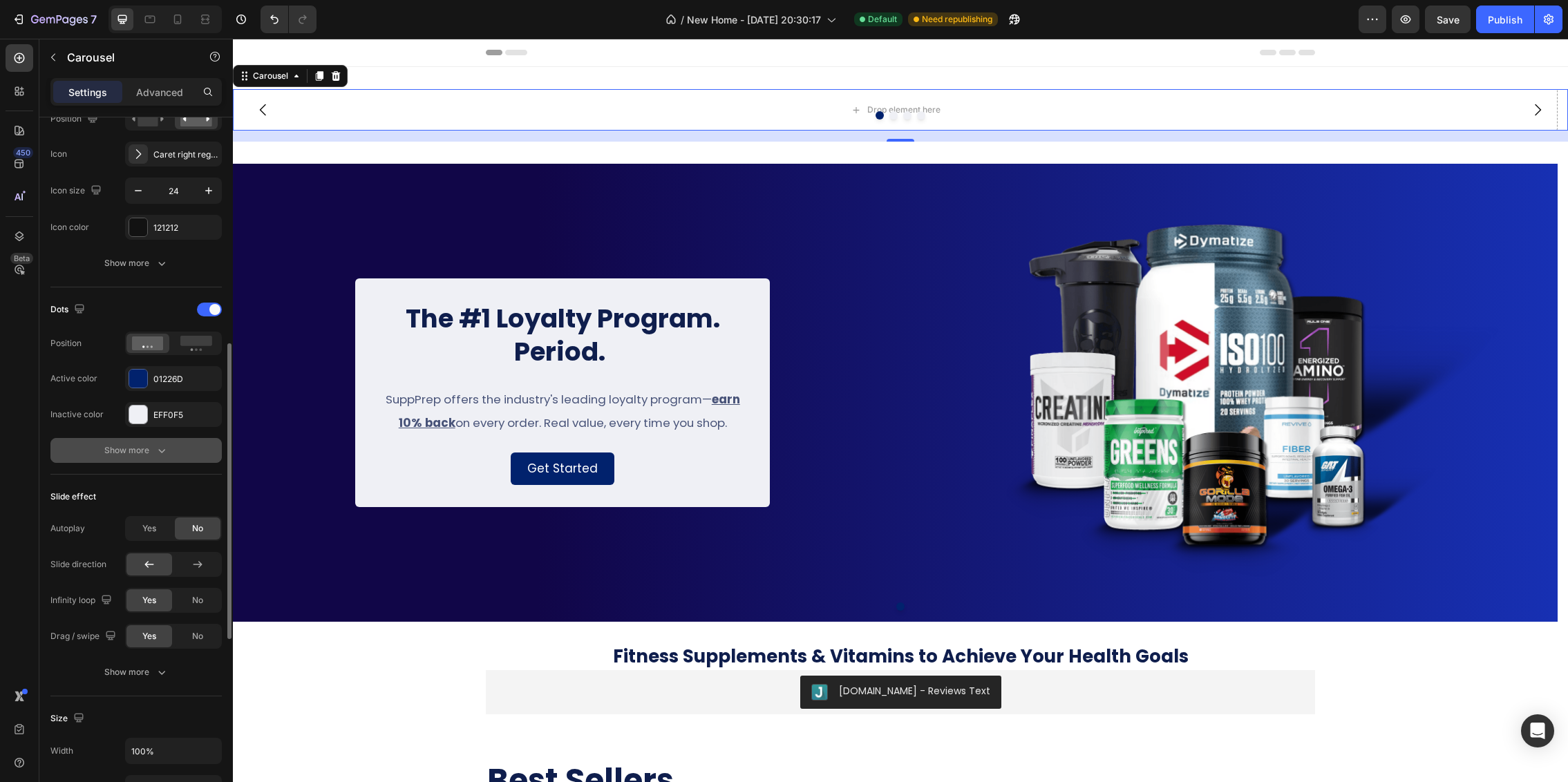
click at [119, 456] on div "Show more" at bounding box center [136, 450] width 64 height 14
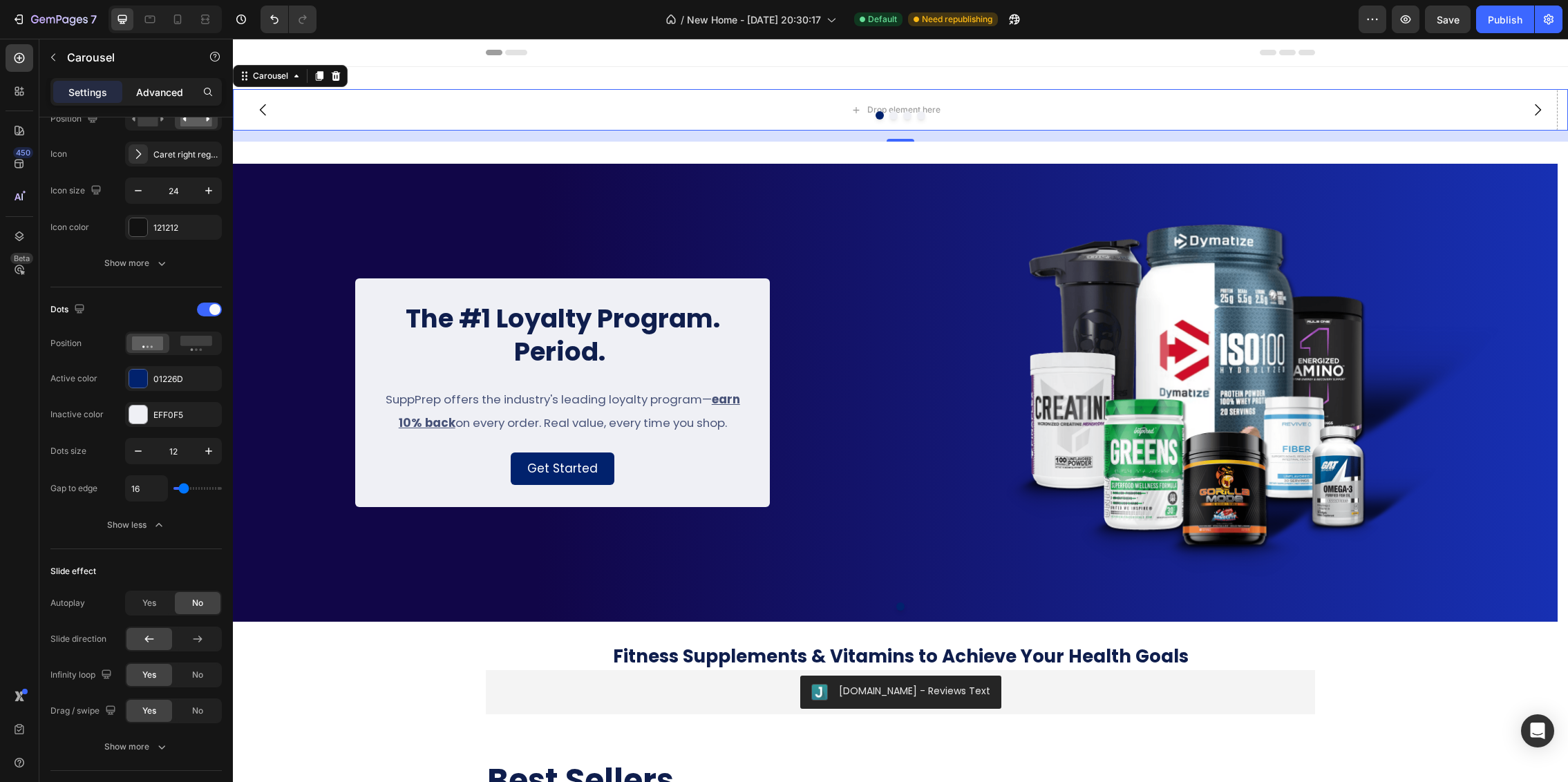
click at [157, 90] on p "Advanced" at bounding box center [159, 92] width 47 height 14
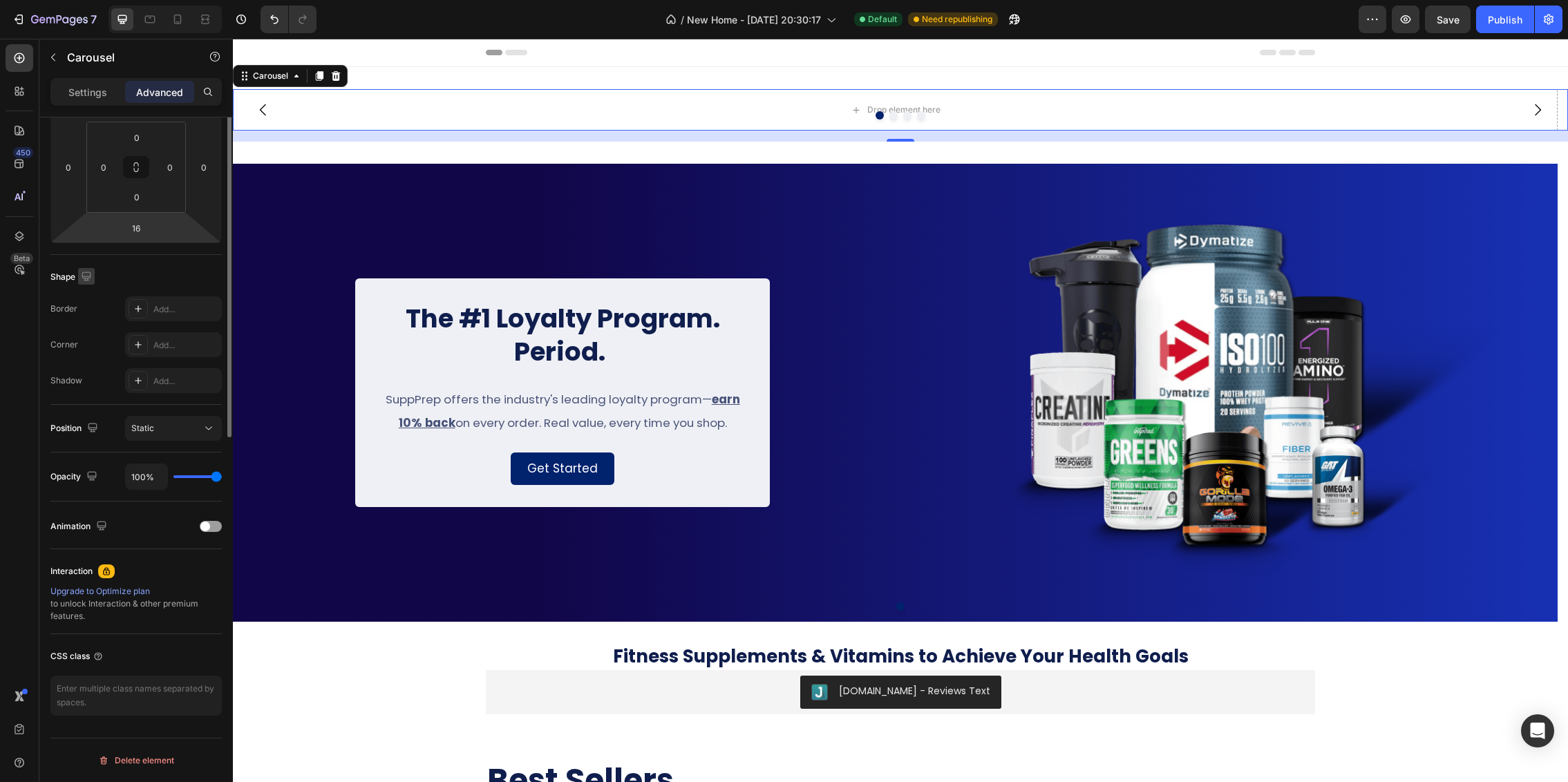
scroll to position [0, 0]
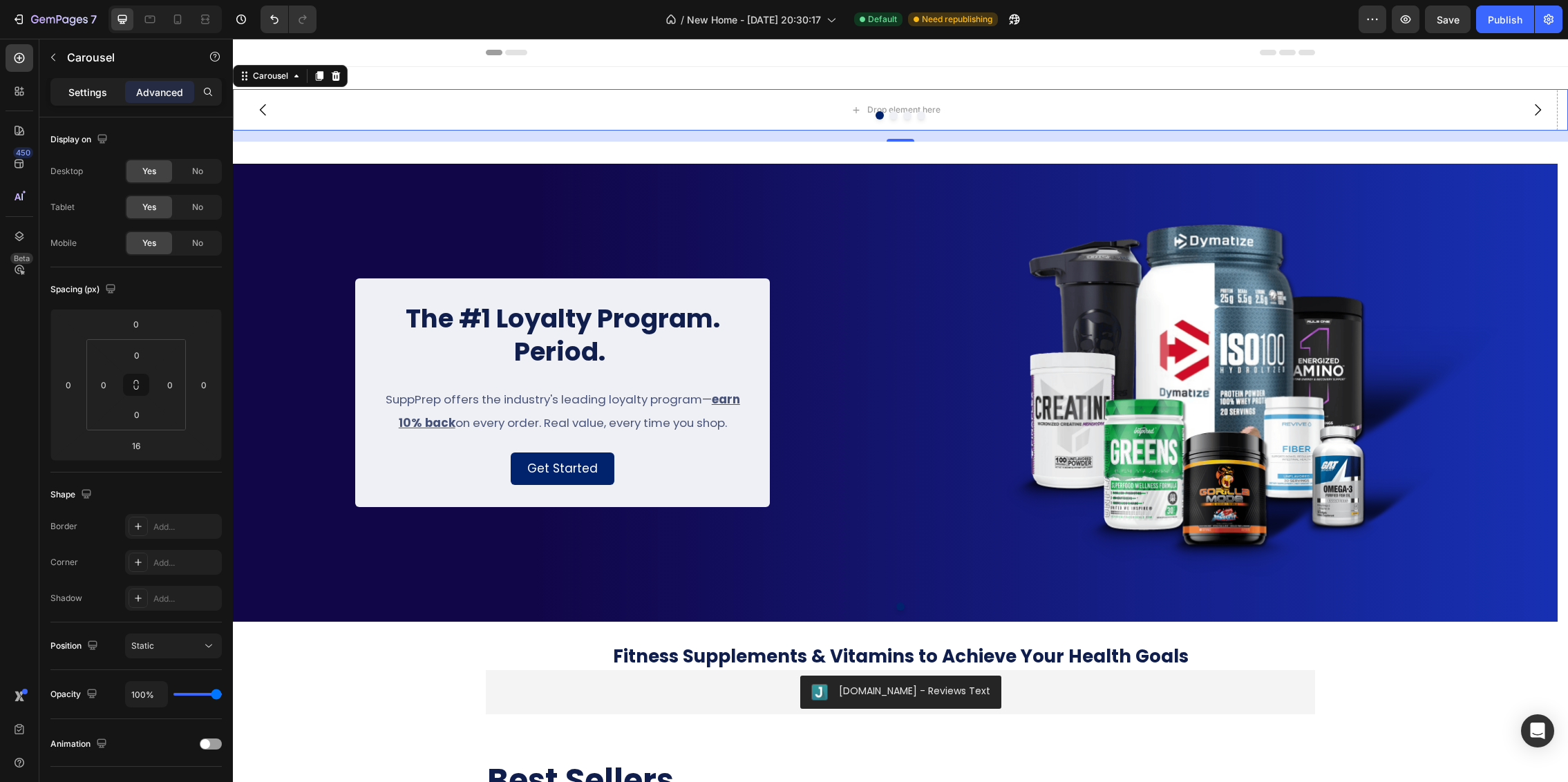
click at [101, 100] on div "Settings" at bounding box center [88, 92] width 69 height 22
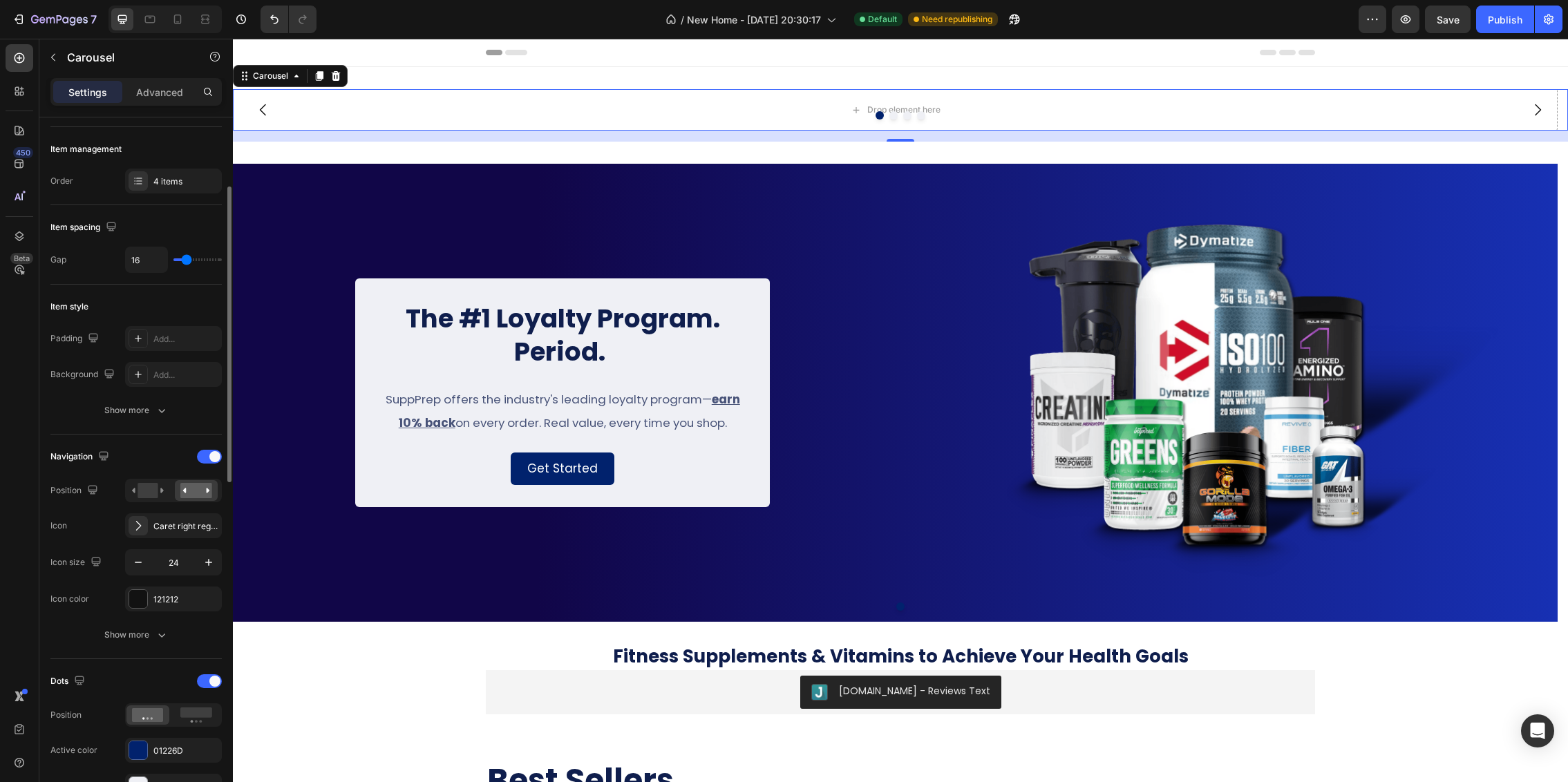
scroll to position [249, 0]
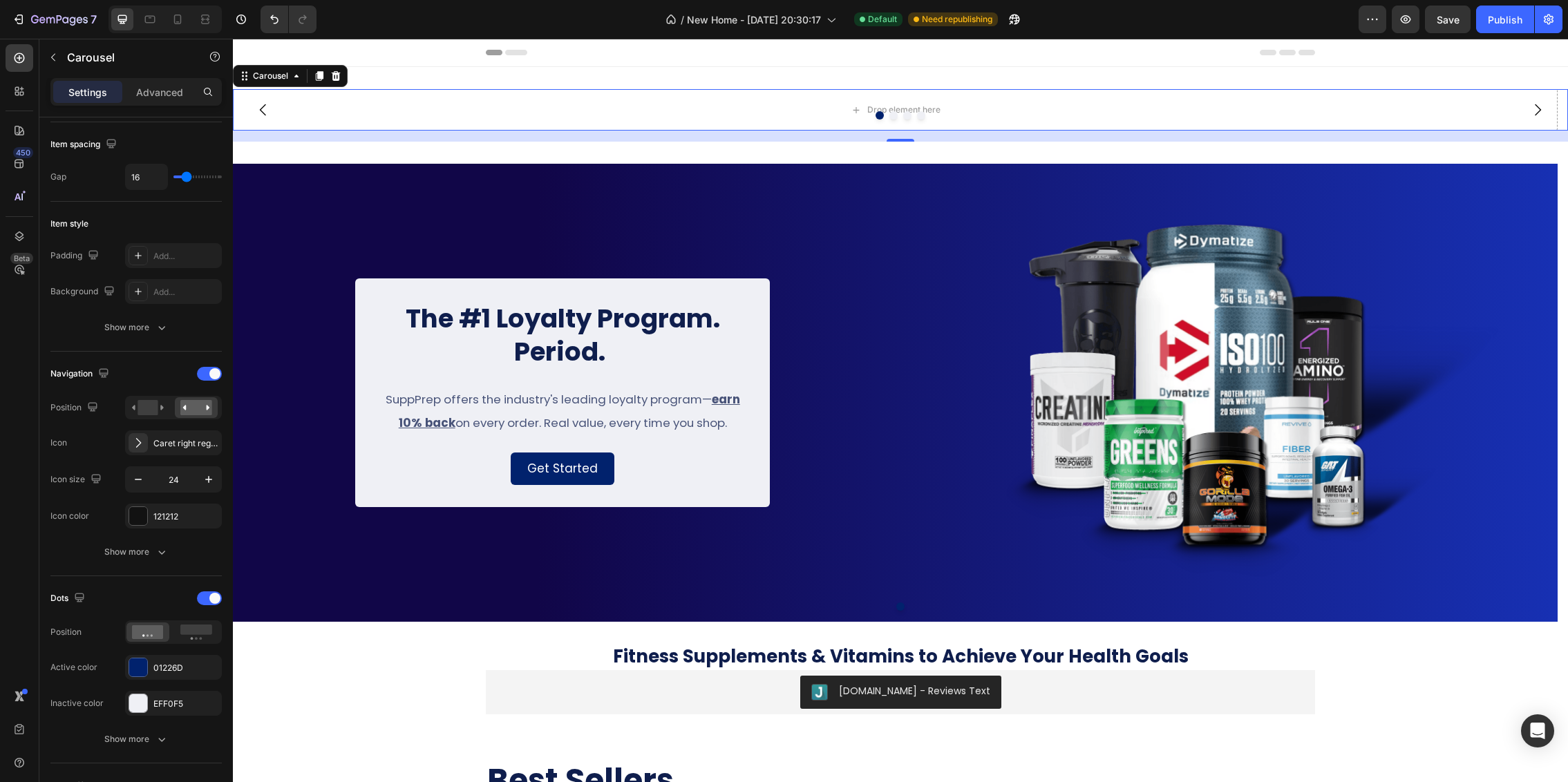
click at [338, 77] on icon at bounding box center [336, 76] width 9 height 10
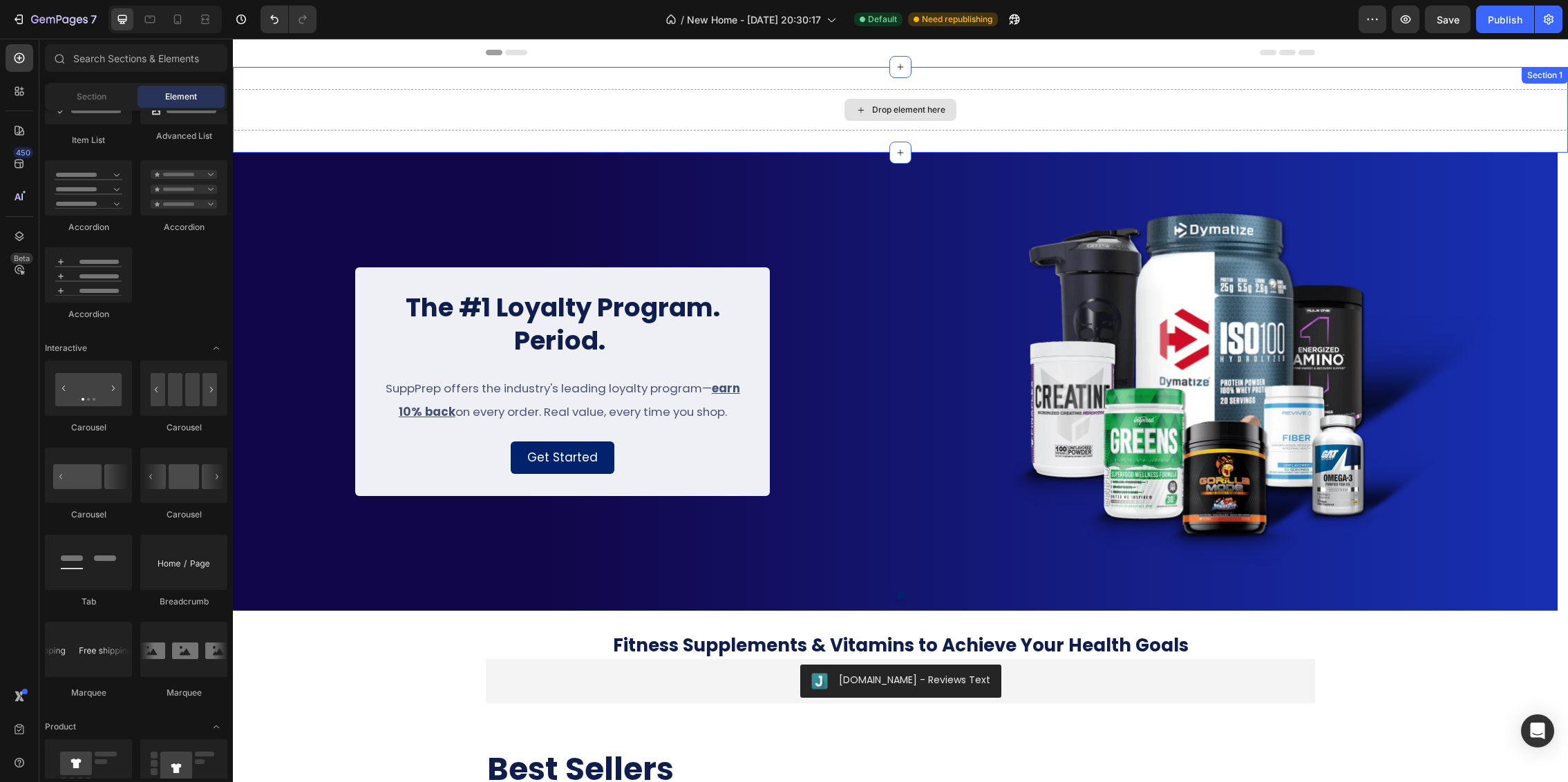
click at [1435, 99] on div "Drop element here" at bounding box center [901, 110] width 1335 height 41
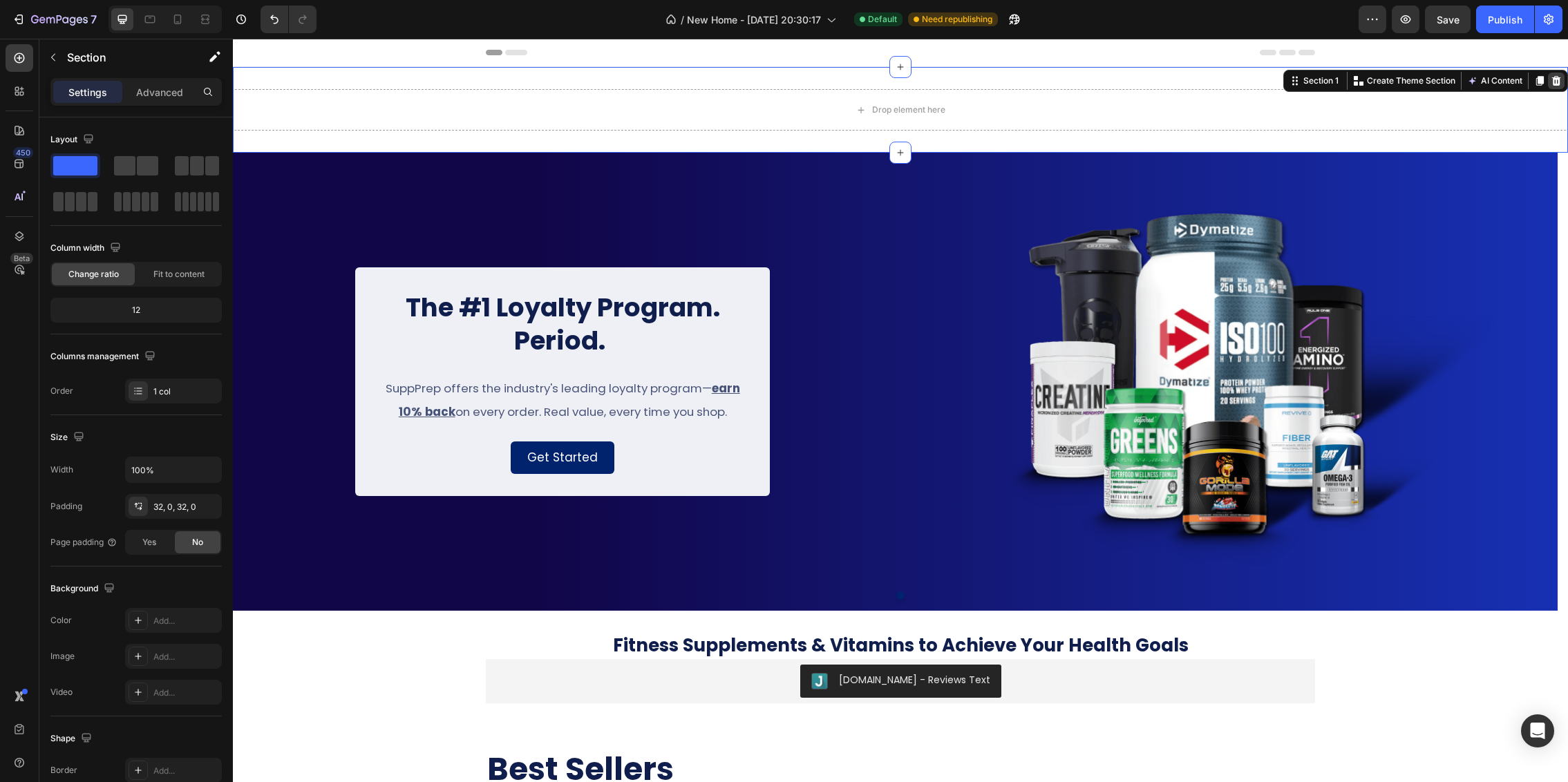
click at [1435, 82] on icon at bounding box center [1556, 80] width 9 height 10
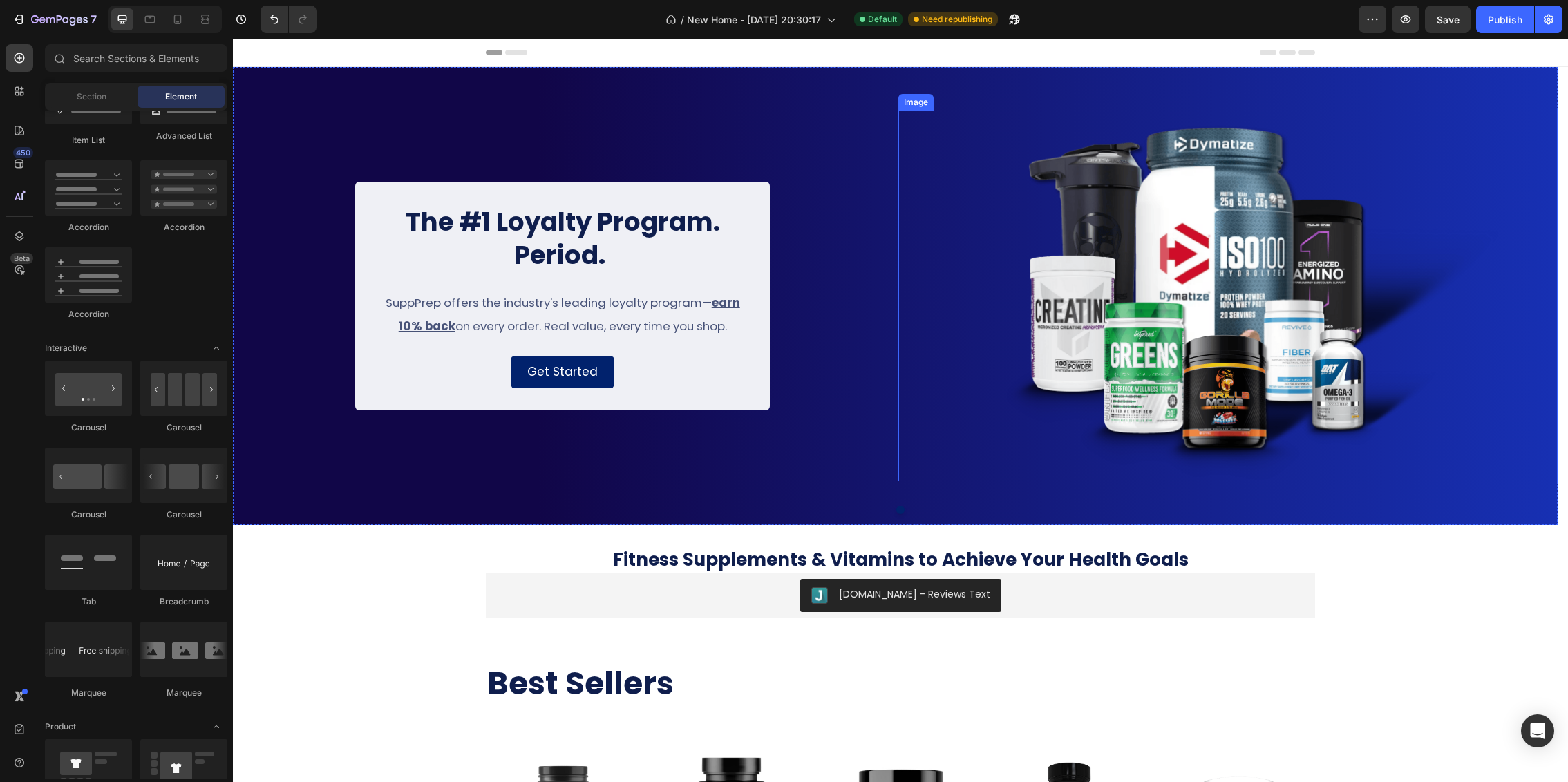
click at [1143, 217] on img at bounding box center [1228, 296] width 660 height 371
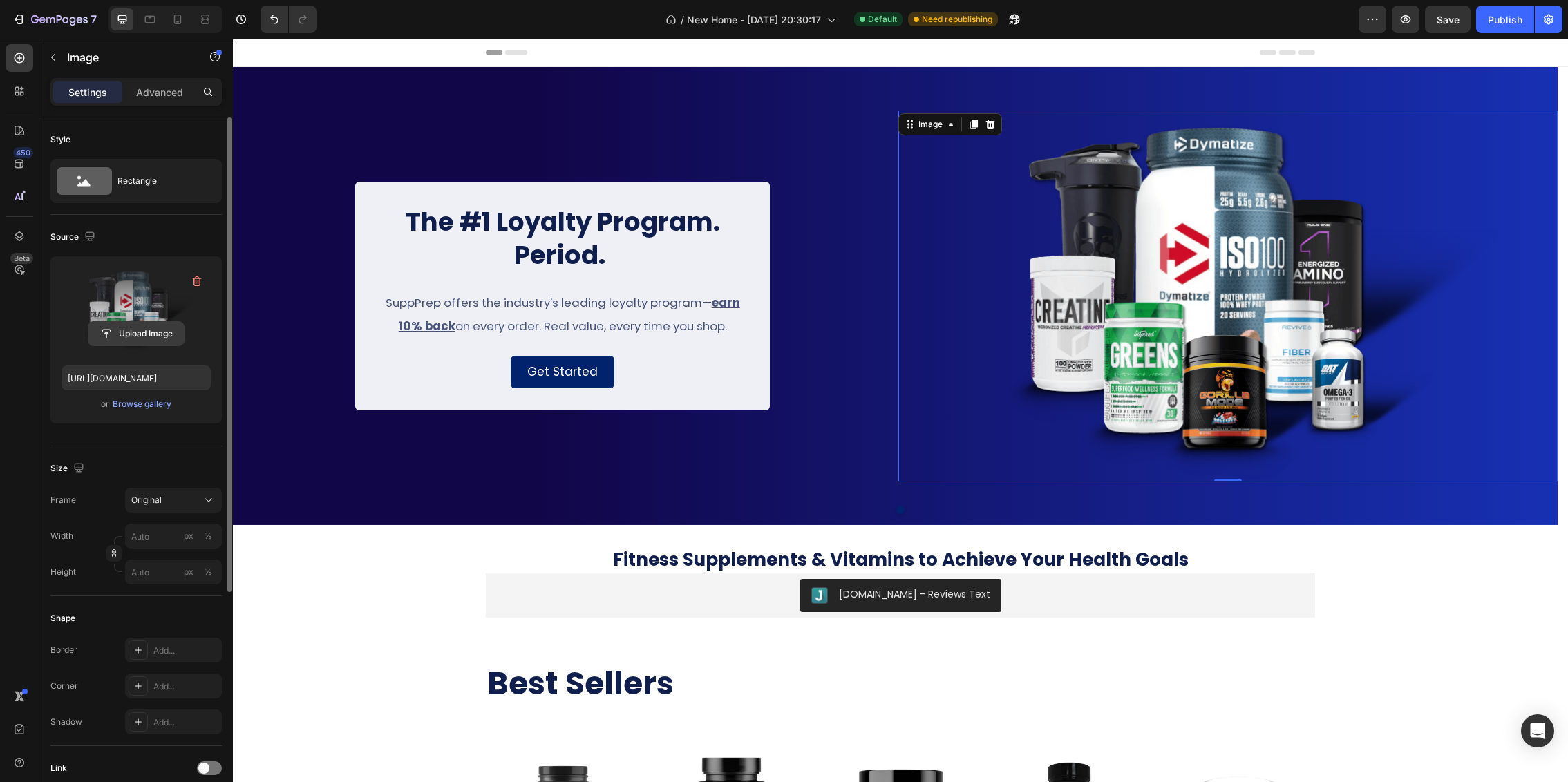
click at [126, 336] on input "file" at bounding box center [136, 333] width 95 height 23
type input "[URL][DOMAIN_NAME]"
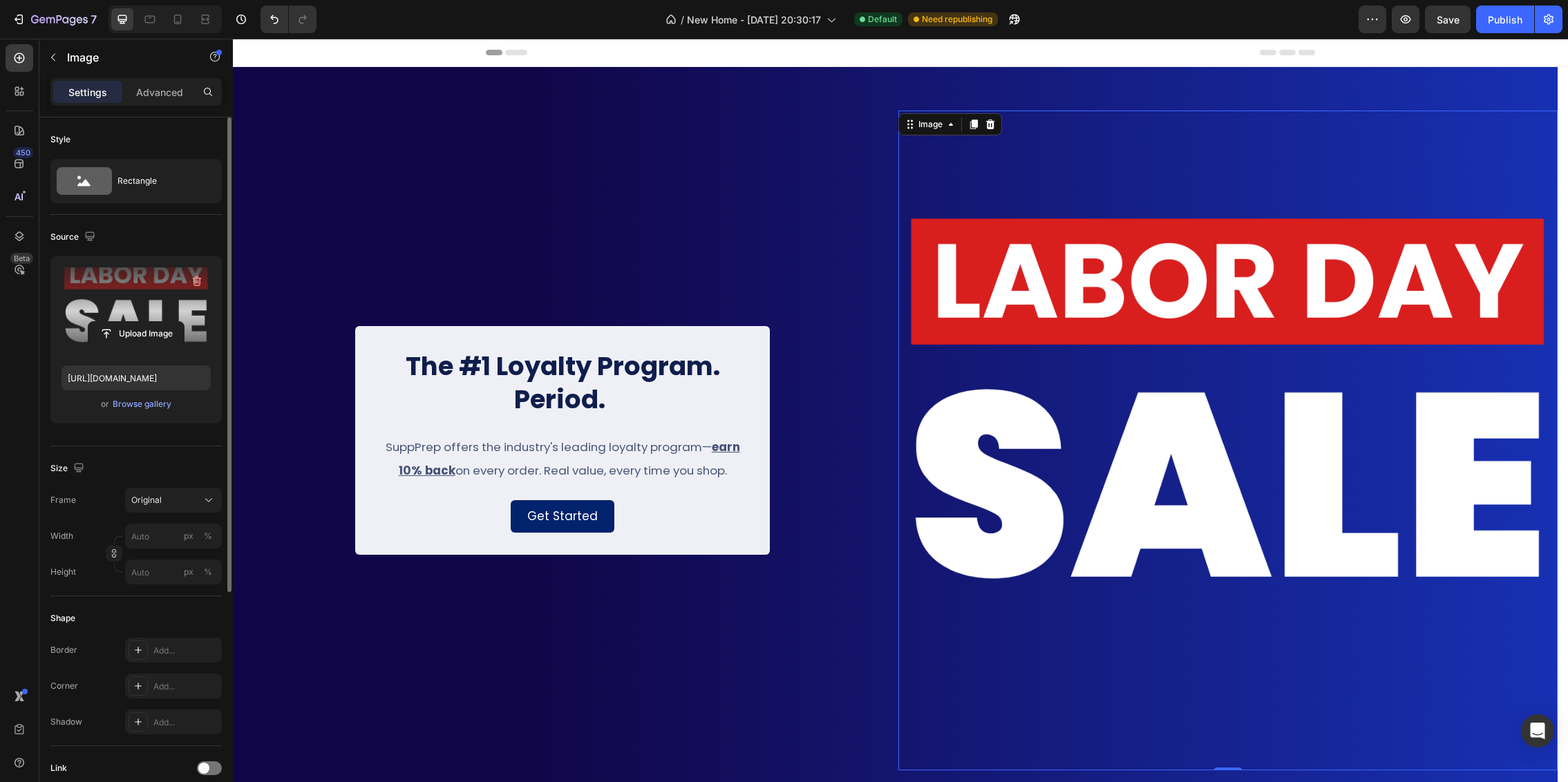
scroll to position [83, 0]
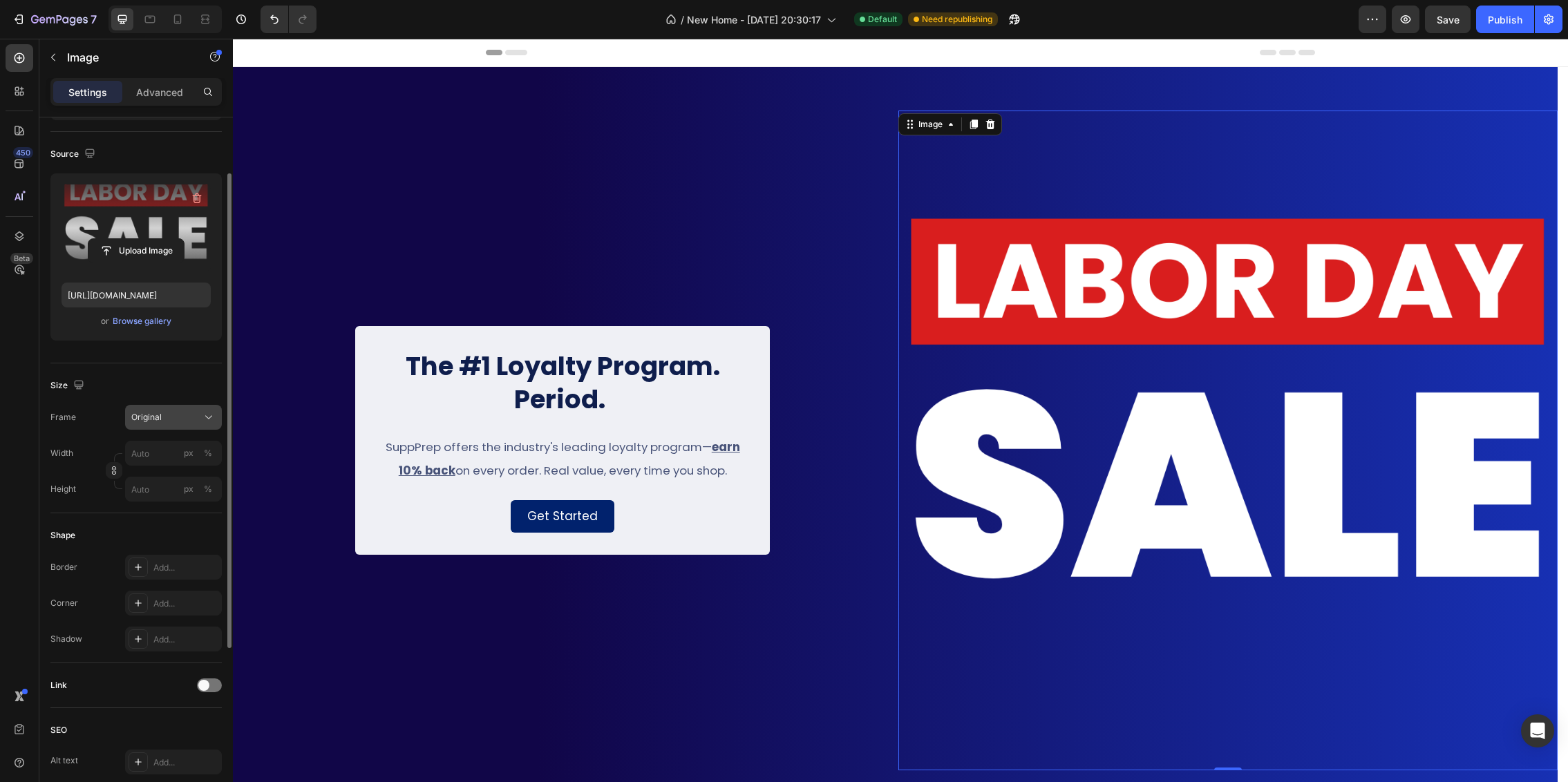
click at [166, 407] on button "Original" at bounding box center [173, 417] width 97 height 25
click at [162, 419] on div "Original" at bounding box center [165, 417] width 68 height 13
click at [149, 467] on div "Width px % Height px %" at bounding box center [136, 471] width 171 height 61
click at [150, 453] on input "px %" at bounding box center [173, 453] width 97 height 25
click at [213, 453] on button "%" at bounding box center [208, 453] width 17 height 17
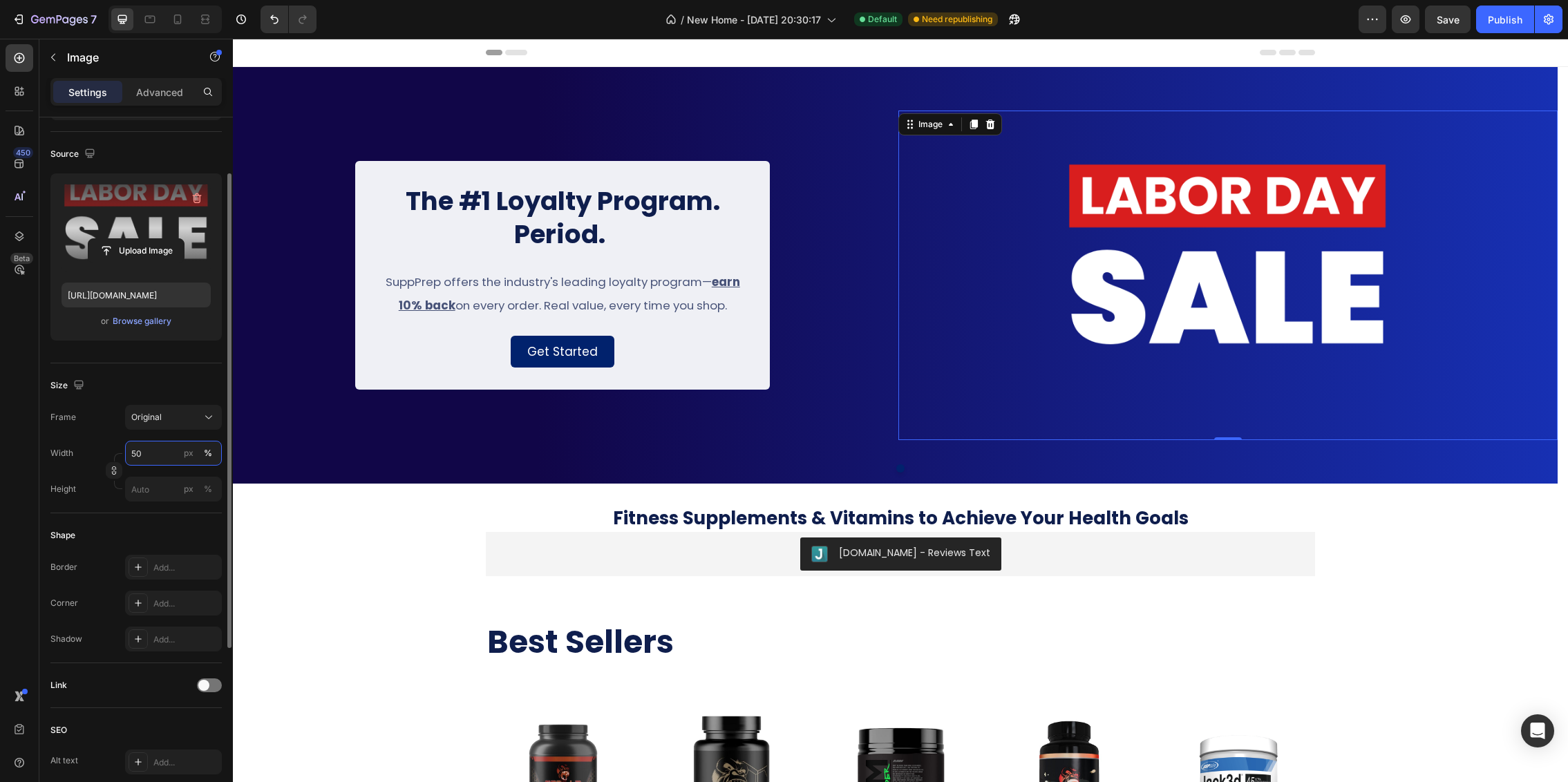
type input "50"
click at [122, 374] on div "Size Frame Original Width 50 px % Height px %" at bounding box center [136, 438] width 171 height 150
click at [560, 244] on strong "The #1 Loyalty Program. Period." at bounding box center [563, 218] width 314 height 69
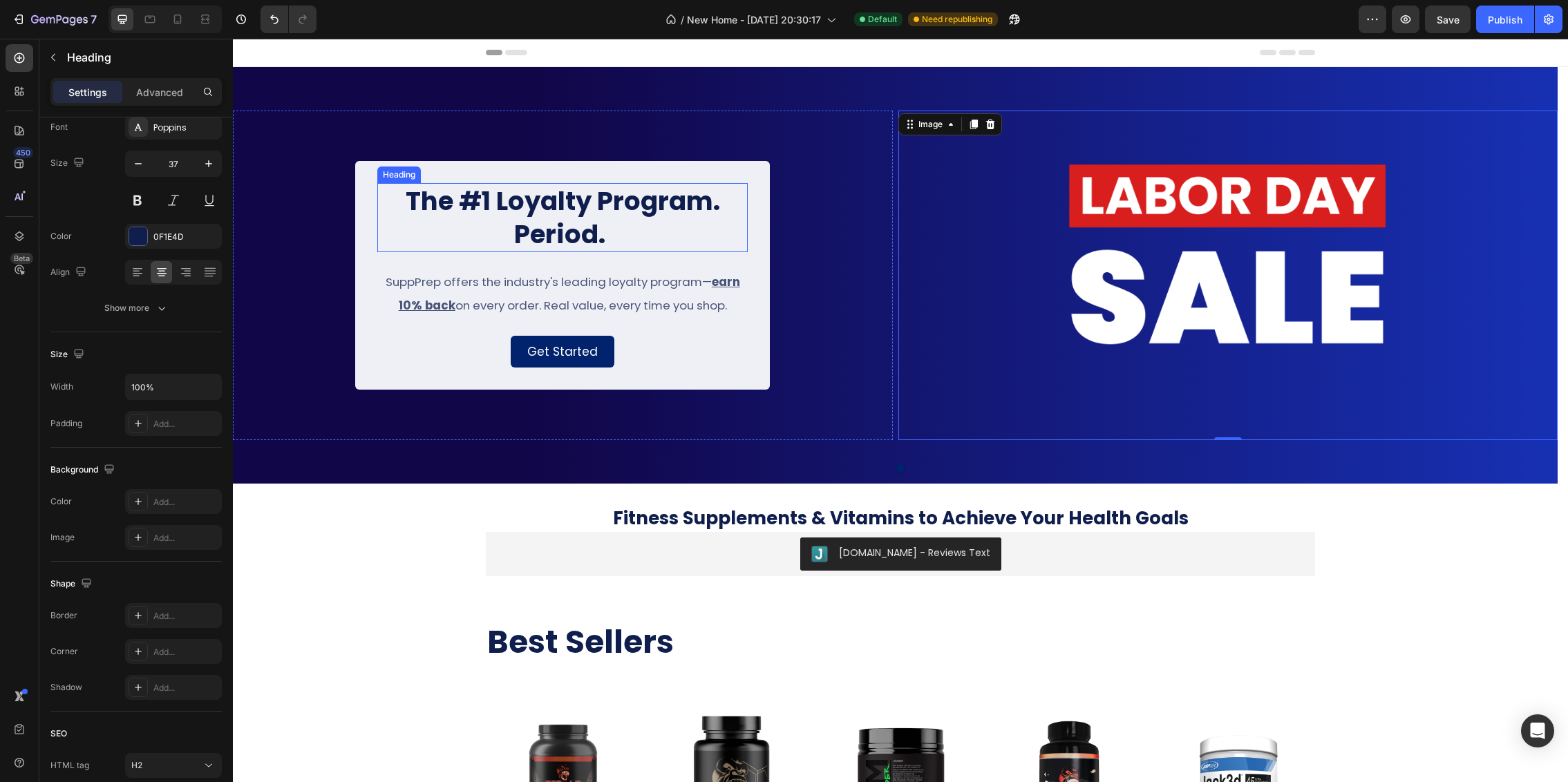
scroll to position [0, 0]
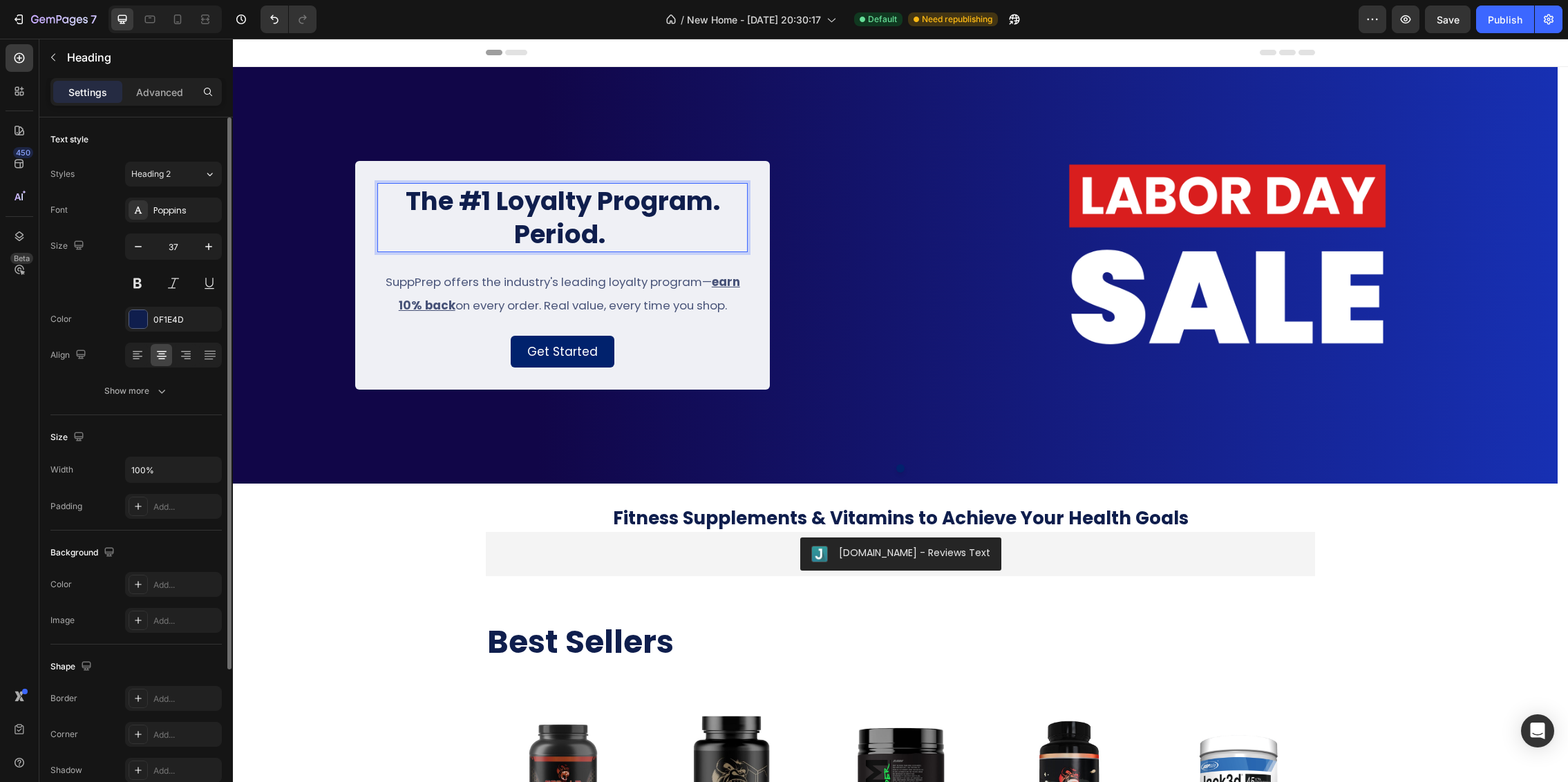
click at [610, 238] on p "The #1 Loyalty Program. Period." at bounding box center [562, 217] width 368 height 66
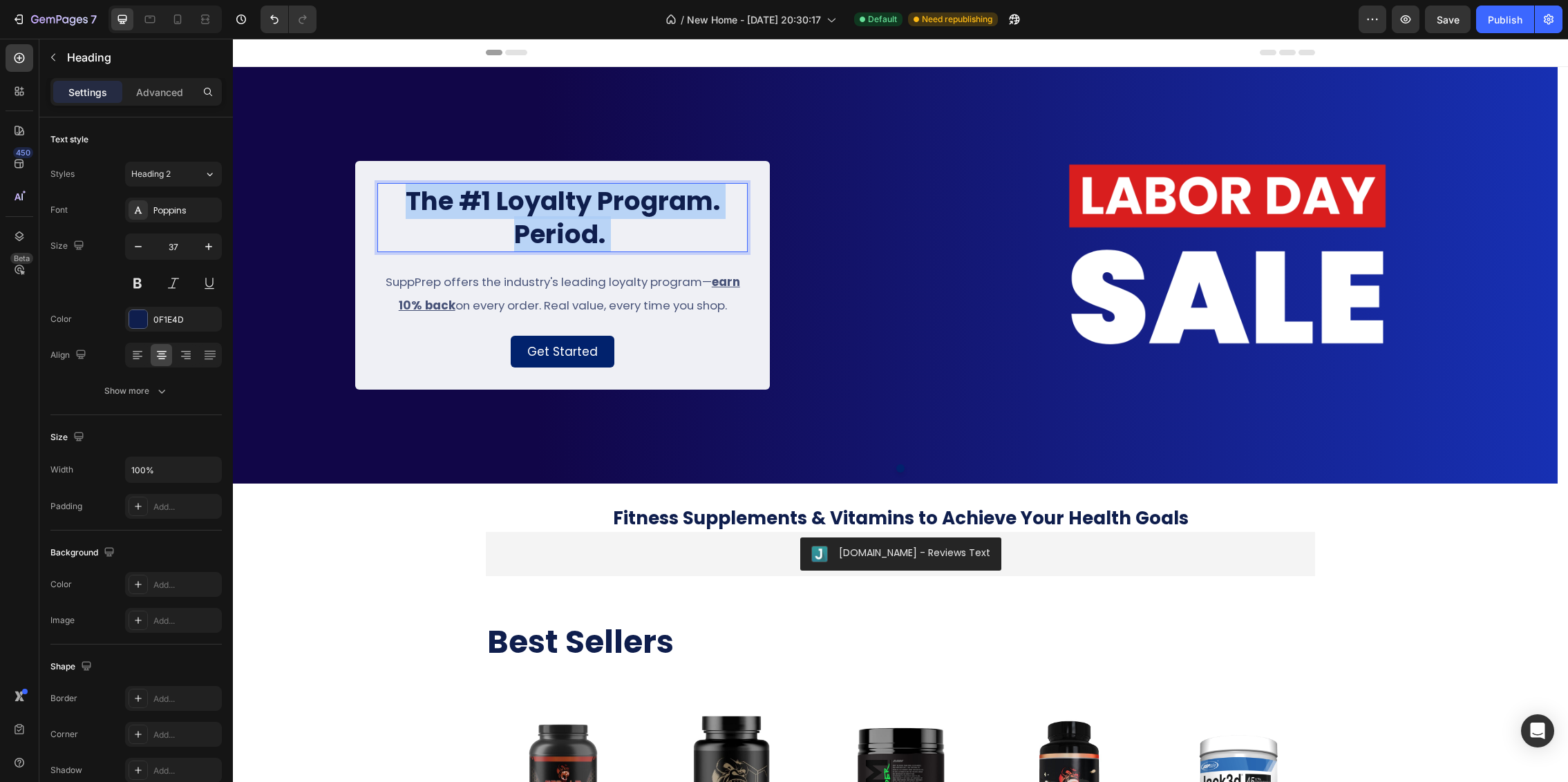
drag, startPoint x: 610, startPoint y: 237, endPoint x: 404, endPoint y: 207, distance: 208.2
click at [404, 207] on p "The #1 Loyalty Program. Period." at bounding box center [562, 217] width 368 height 66
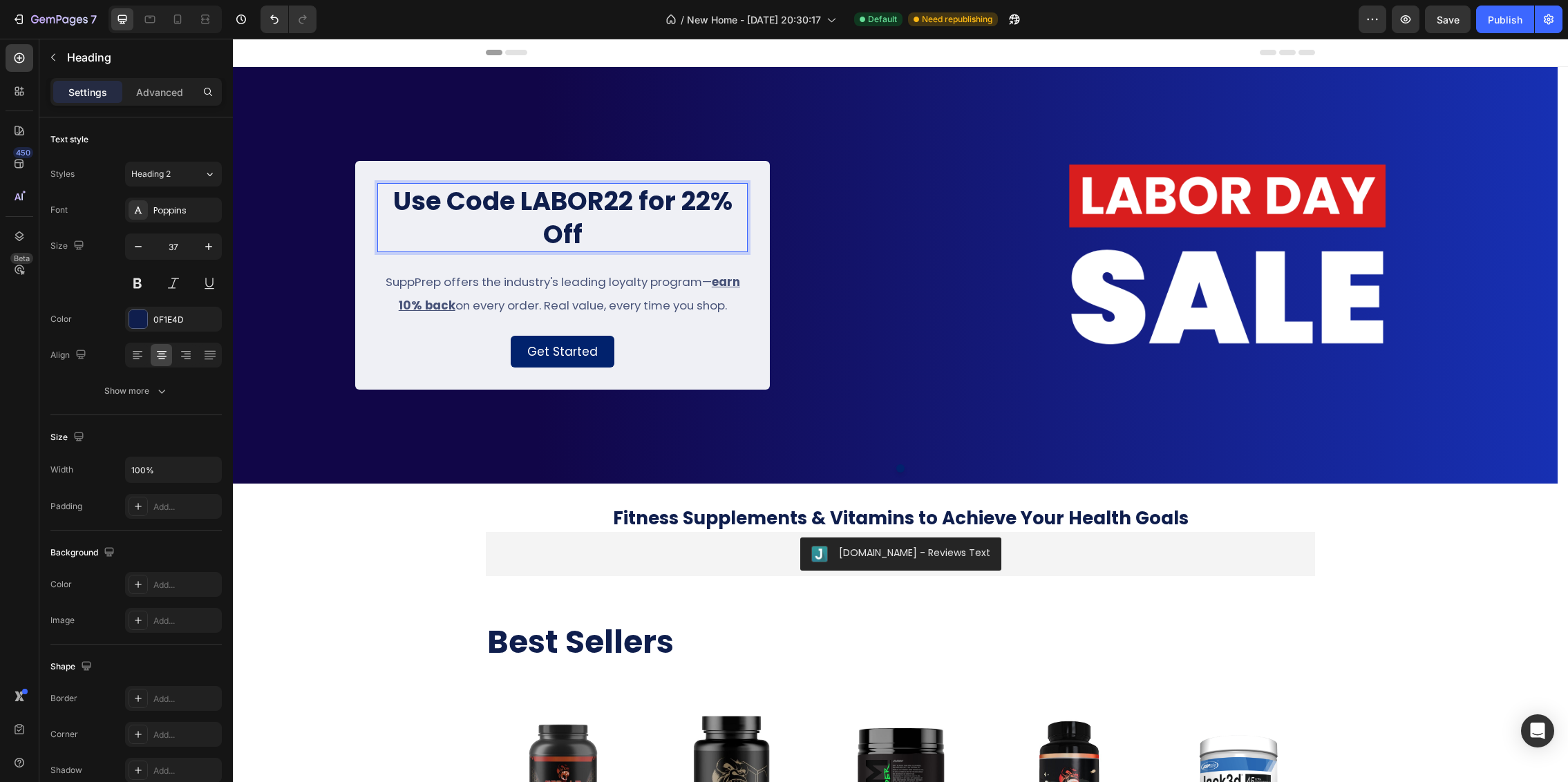
click at [631, 201] on strong "Use Code LABOR22 for 22% Off" at bounding box center [562, 218] width 339 height 69
drag, startPoint x: 632, startPoint y: 202, endPoint x: 524, endPoint y: 203, distance: 108.0
click at [524, 203] on strong "Use Code LABOR22 for 22% Off" at bounding box center [562, 218] width 339 height 69
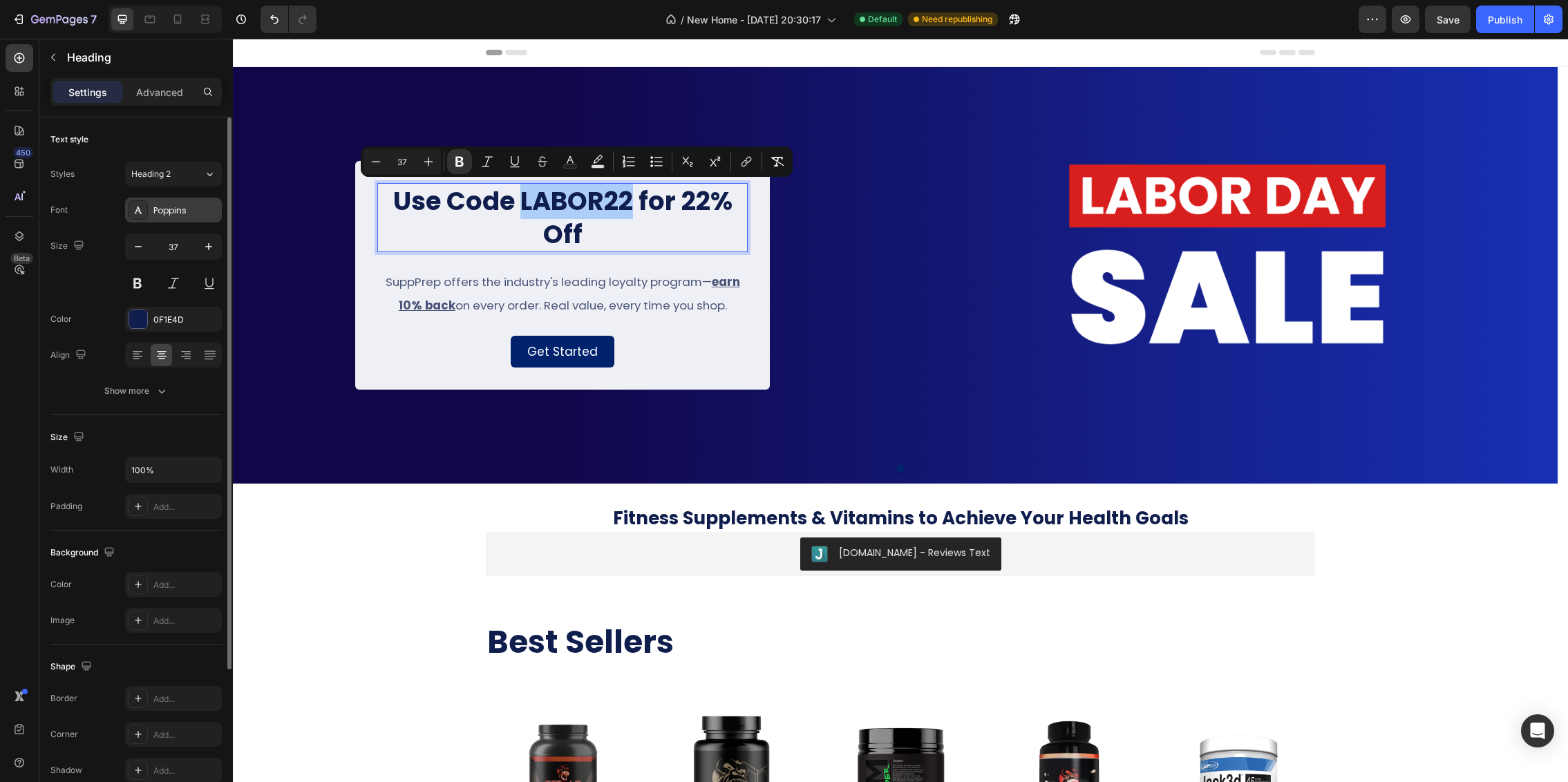
click at [191, 214] on div "Poppins" at bounding box center [186, 211] width 65 height 13
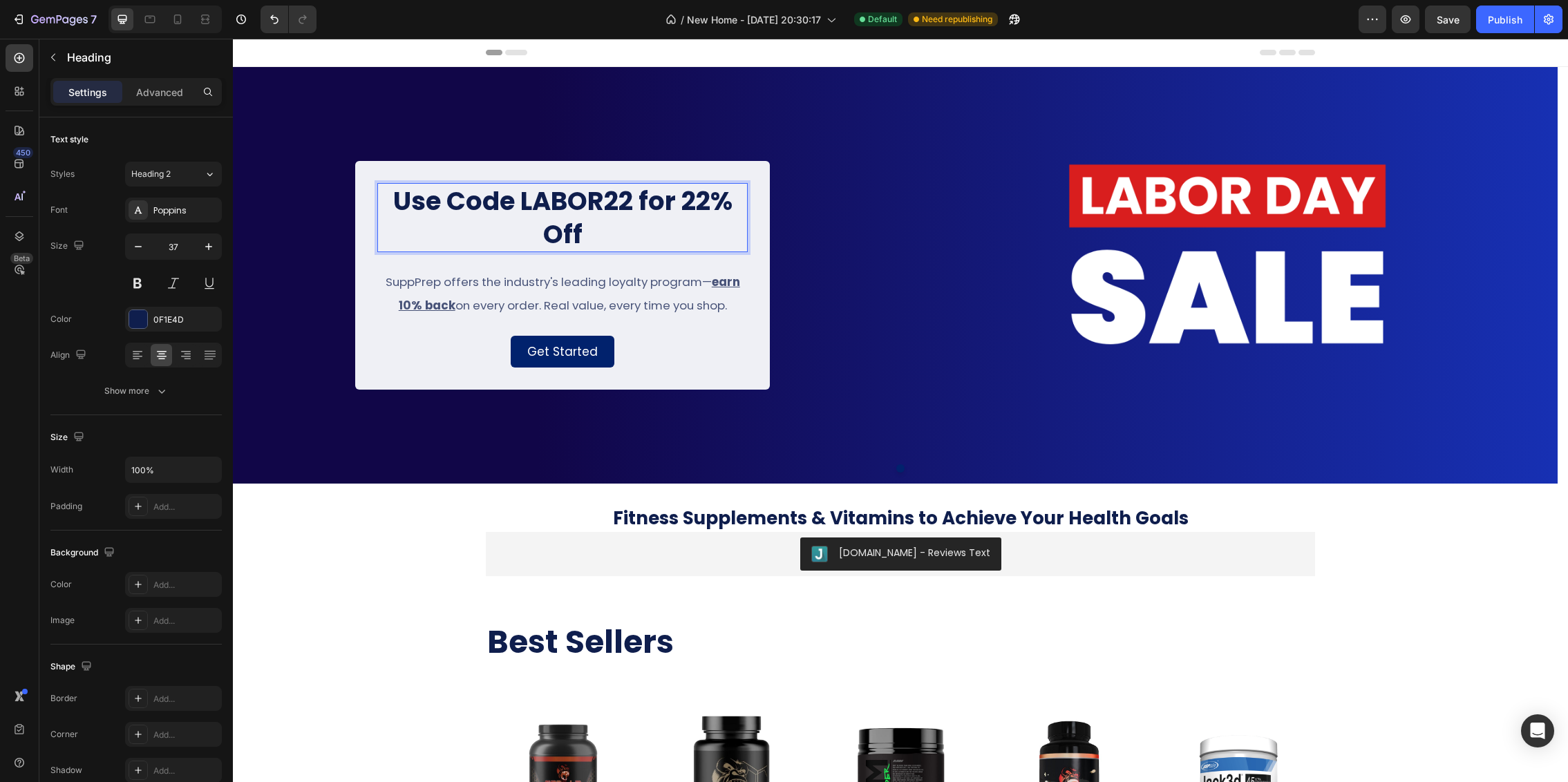
click at [586, 232] on p "Use Code LABOR22 for 22% Off" at bounding box center [562, 217] width 368 height 66
click at [564, 285] on span "SuppPrep offers the industry's leading loyalty program— earn 10% back on every …" at bounding box center [563, 293] width 355 height 40
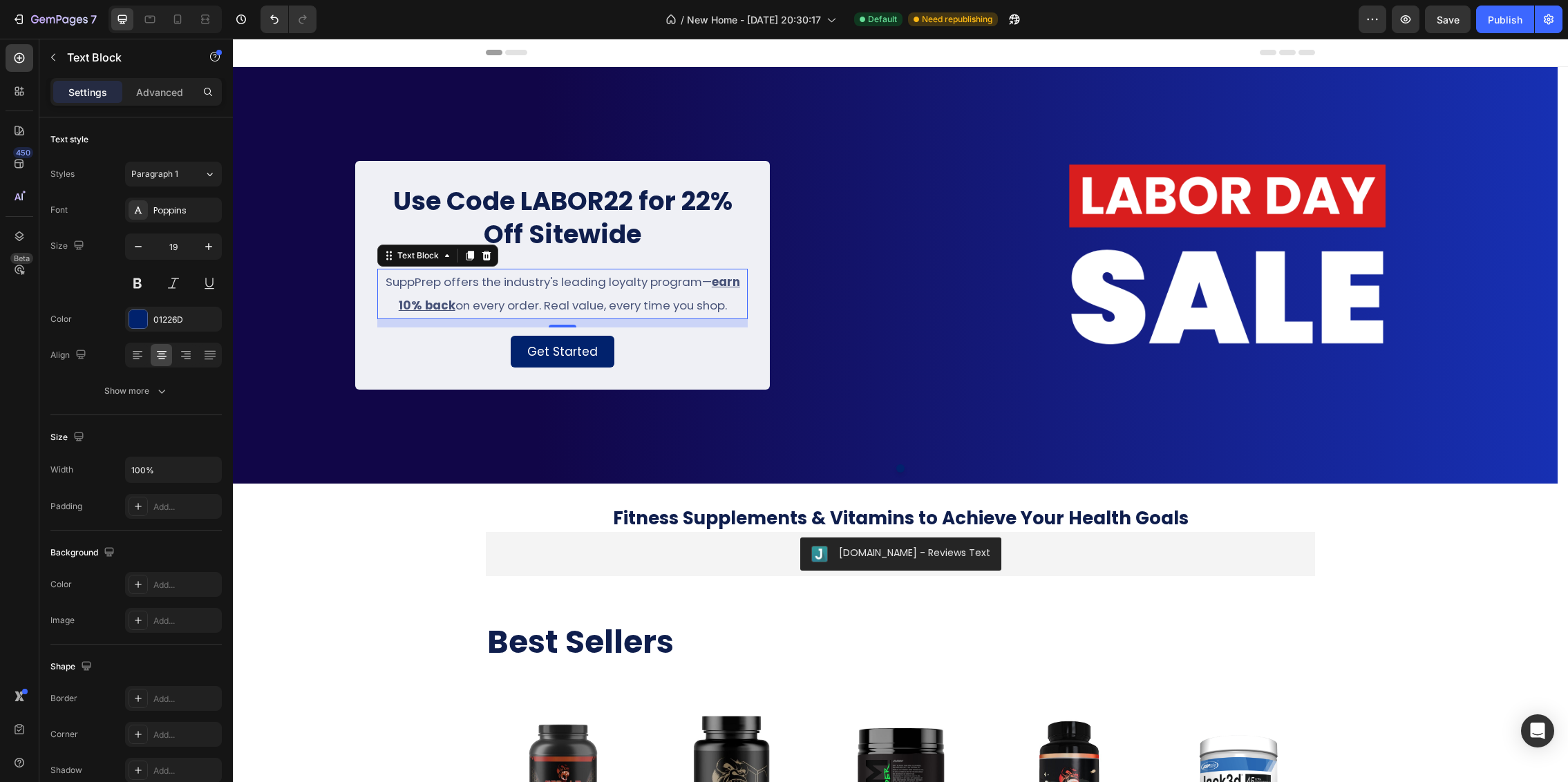
click at [664, 306] on span "SuppPrep offers the industry's leading loyalty program— earn 10% back on every …" at bounding box center [563, 293] width 355 height 40
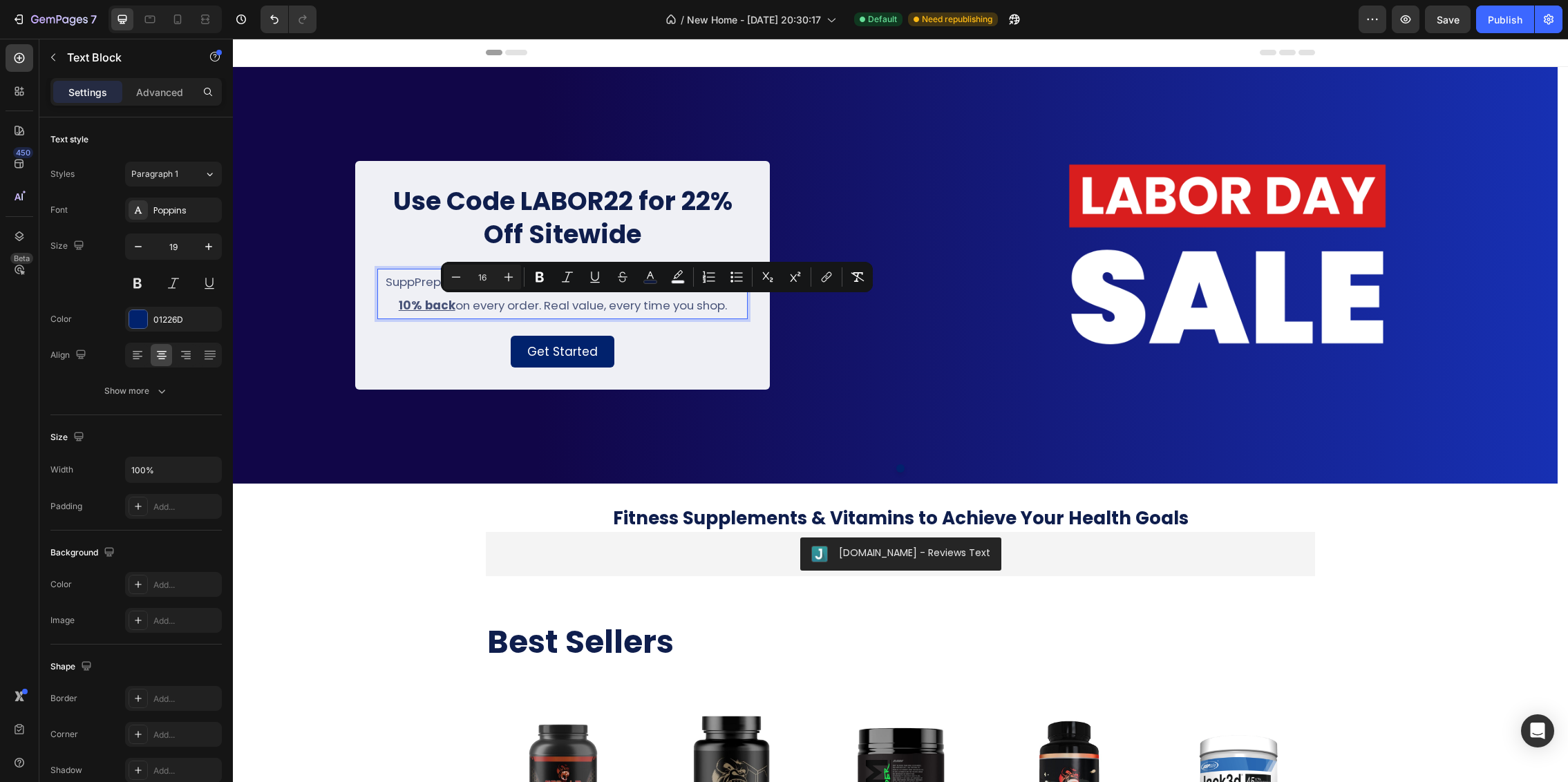
drag, startPoint x: 697, startPoint y: 305, endPoint x: 718, endPoint y: 312, distance: 22.1
click at [697, 305] on span "SuppPrep offers the industry's leading loyalty program— earn 10% back on every …" at bounding box center [563, 293] width 355 height 40
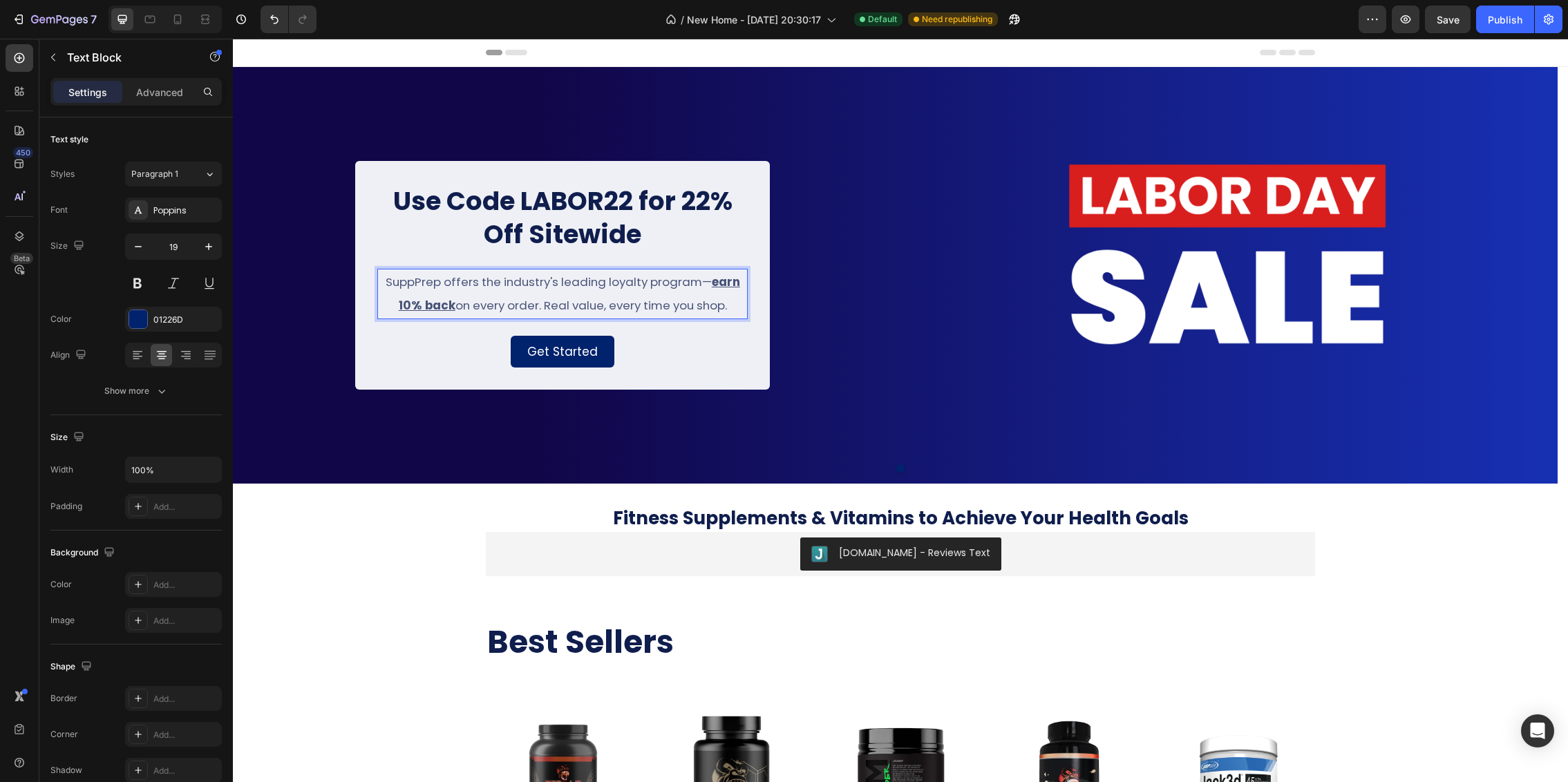
drag, startPoint x: 731, startPoint y: 308, endPoint x: 386, endPoint y: 281, distance: 346.1
click at [386, 281] on p "SuppPrep offers the industry's leading loyalty program— earn 10% back on every …" at bounding box center [562, 293] width 368 height 47
click at [446, 282] on span "Just becuase you've got [DATE] off work doesn't mean you take a day off from th…" at bounding box center [562, 293] width 368 height 40
click at [641, 312] on span "Just because you've got [DATE] off work doesn't mean you take a day off from th…" at bounding box center [562, 293] width 368 height 40
drag, startPoint x: 524, startPoint y: 283, endPoint x: 359, endPoint y: 272, distance: 165.4
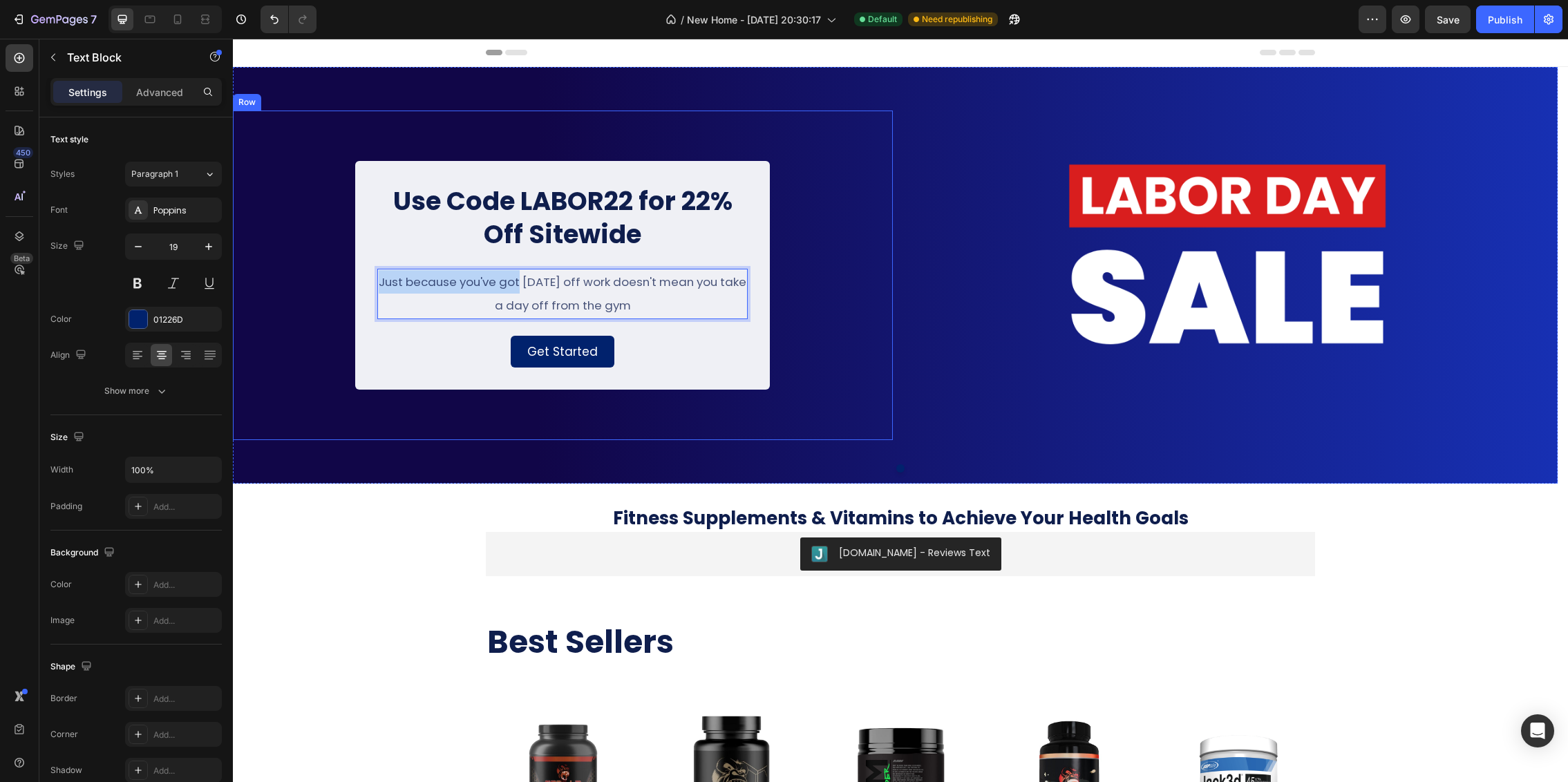
click at [359, 272] on div "⁠⁠⁠⁠⁠⁠⁠ Use Code LABOR22 for 22% Off Sitewide Heading Just because you've got […" at bounding box center [562, 275] width 414 height 229
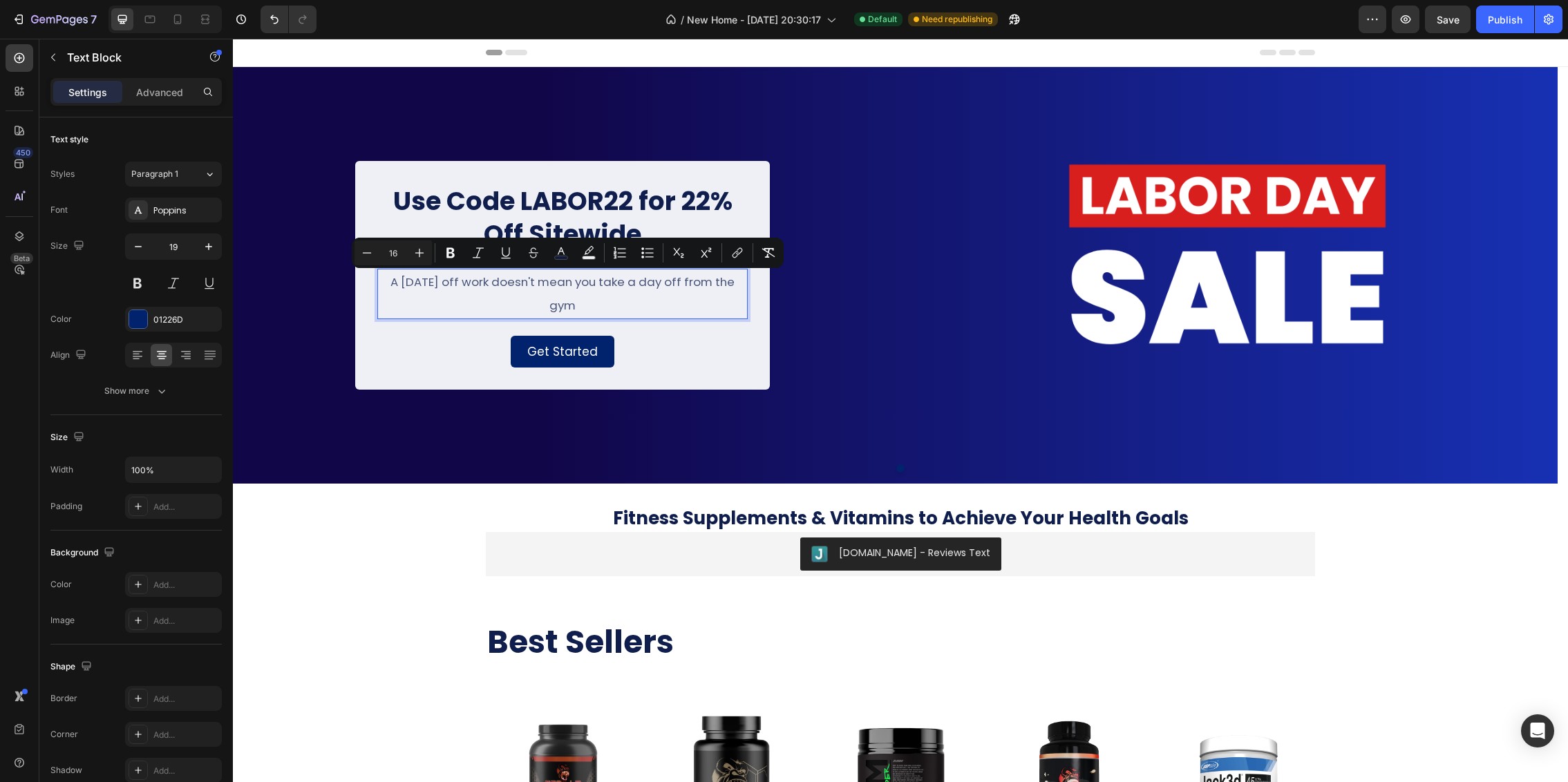
drag, startPoint x: 574, startPoint y: 308, endPoint x: 395, endPoint y: 278, distance: 181.5
click at [395, 278] on span "A [DATE] off work doesn't mean you take a day off from the gym" at bounding box center [562, 293] width 344 height 40
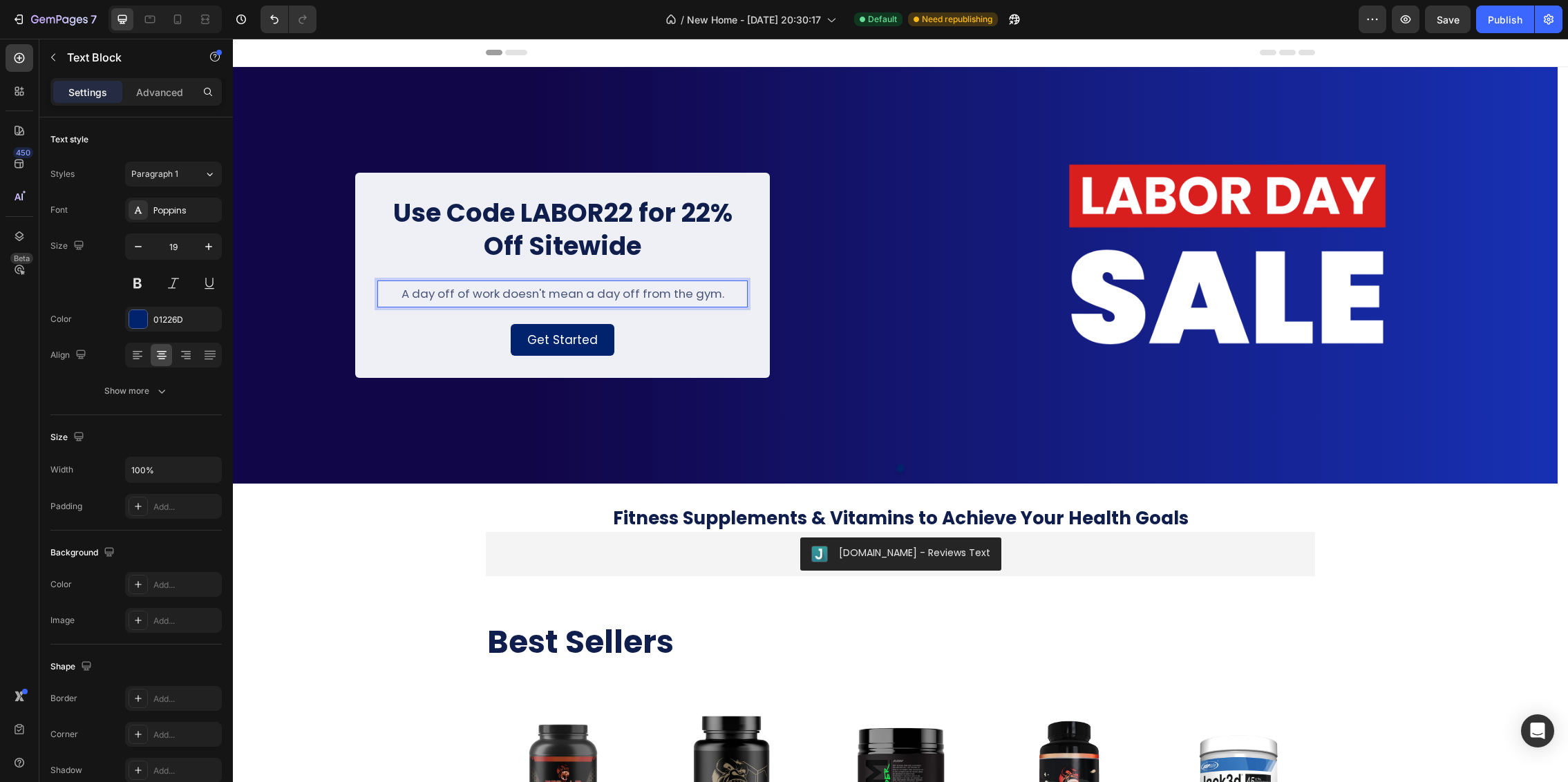
click at [474, 297] on span "A day off of work doesn't mean a day off from the gym." at bounding box center [562, 294] width 322 height 17
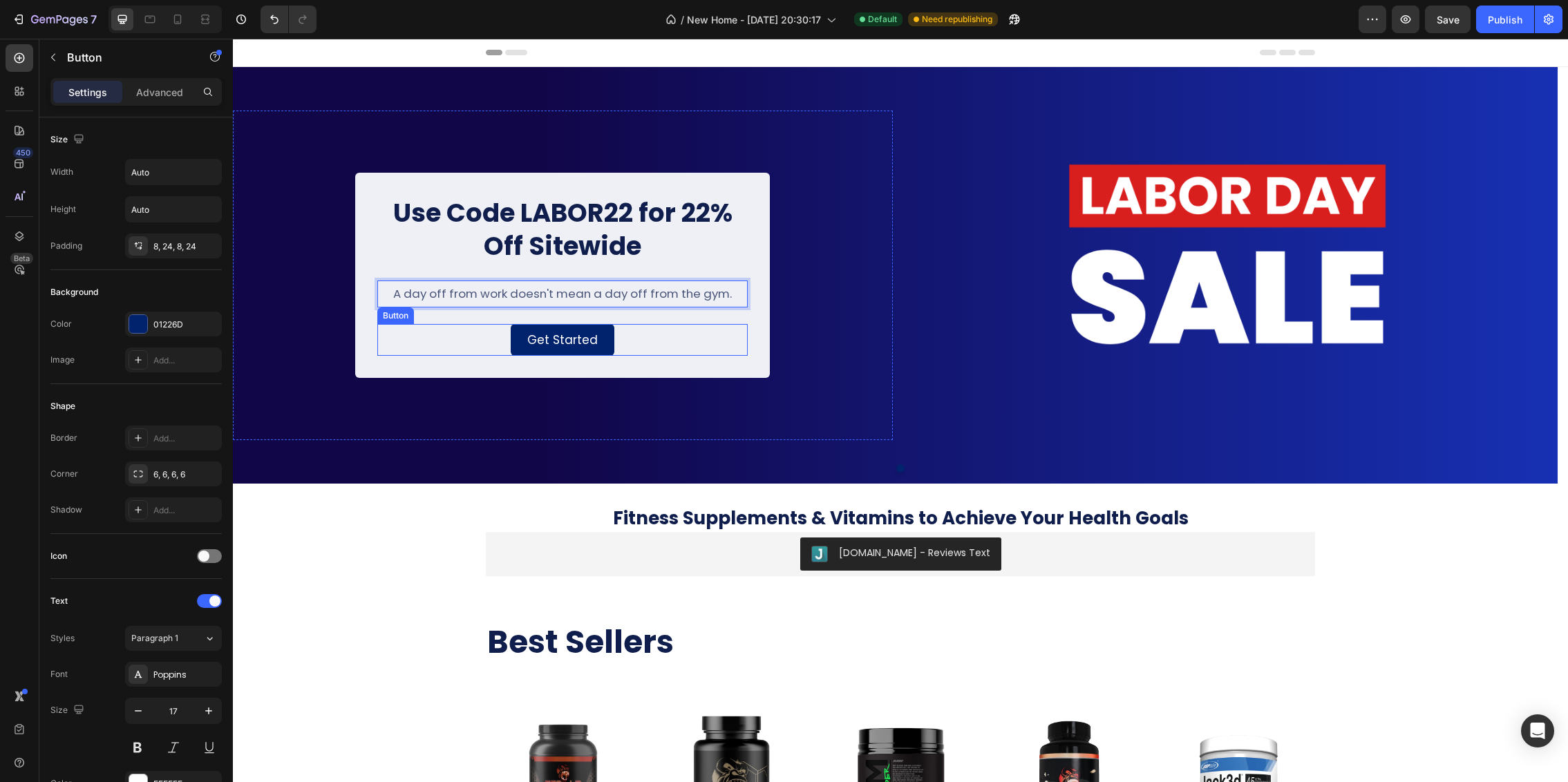
click at [501, 336] on div "Get Started Button" at bounding box center [562, 340] width 371 height 32
click at [525, 350] on link "Get Started" at bounding box center [562, 340] width 104 height 32
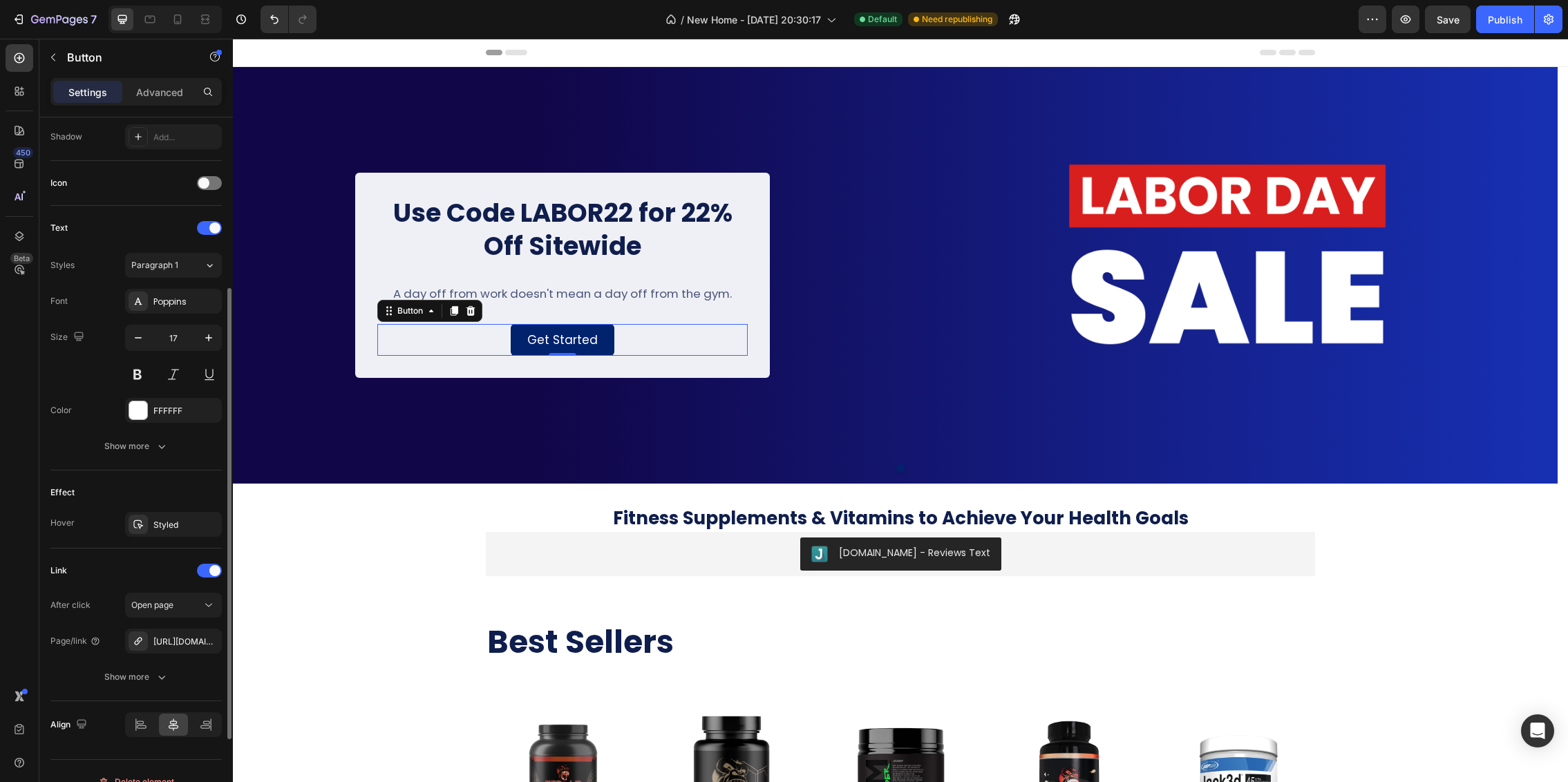
scroll to position [395, 0]
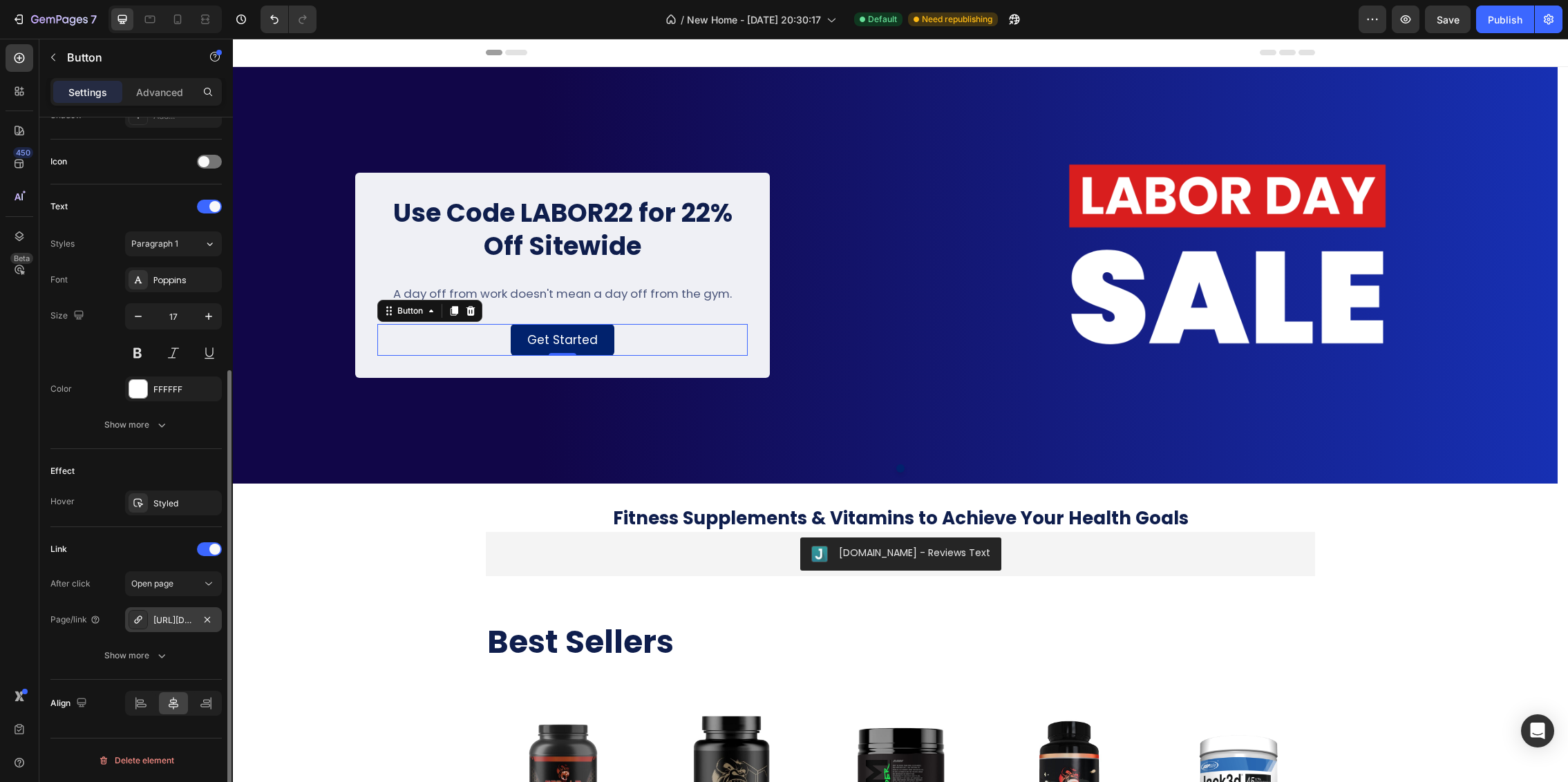
click at [153, 621] on div "[URL][DOMAIN_NAME]" at bounding box center [173, 620] width 97 height 25
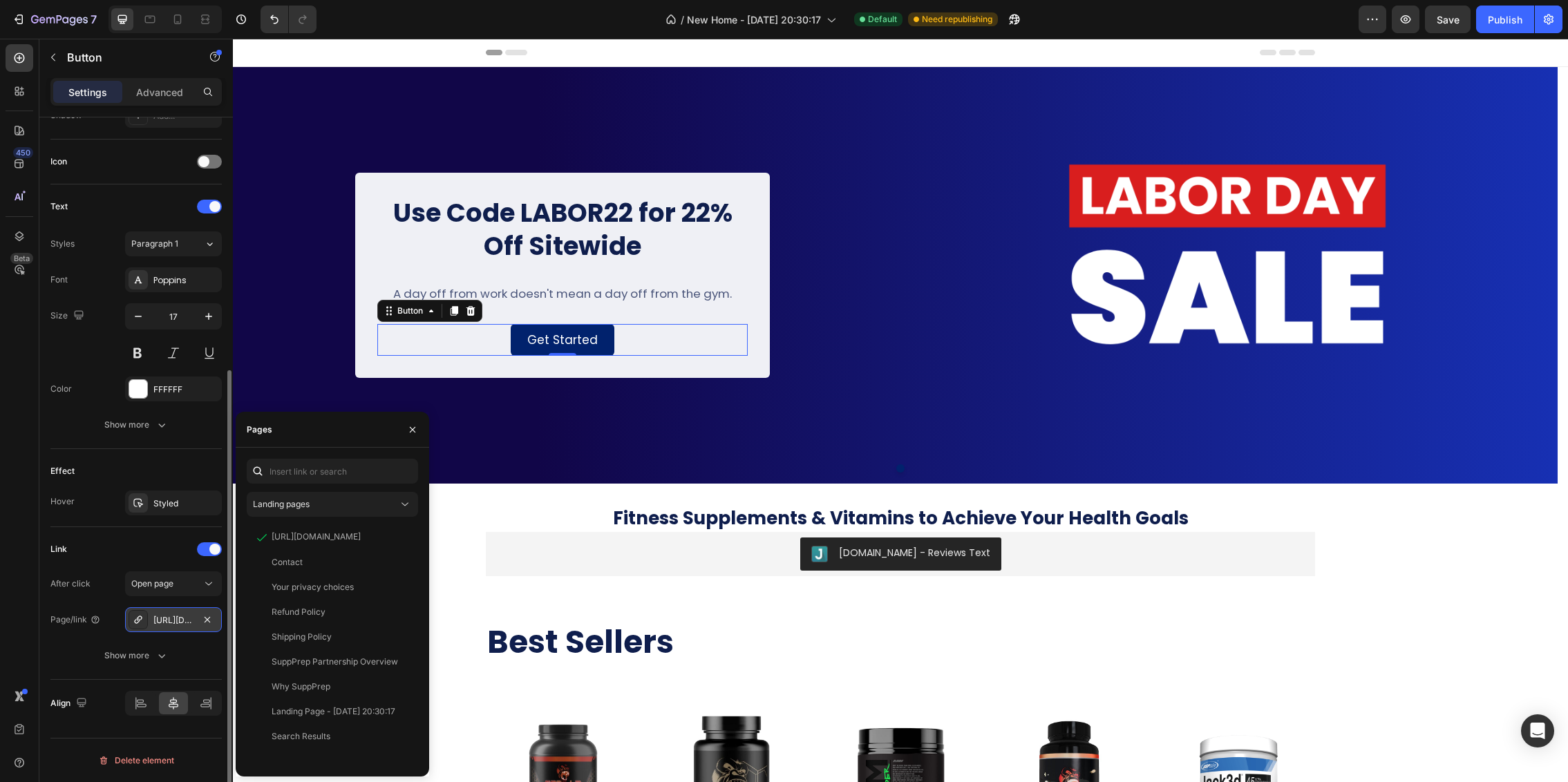
click at [140, 620] on icon at bounding box center [138, 620] width 11 height 11
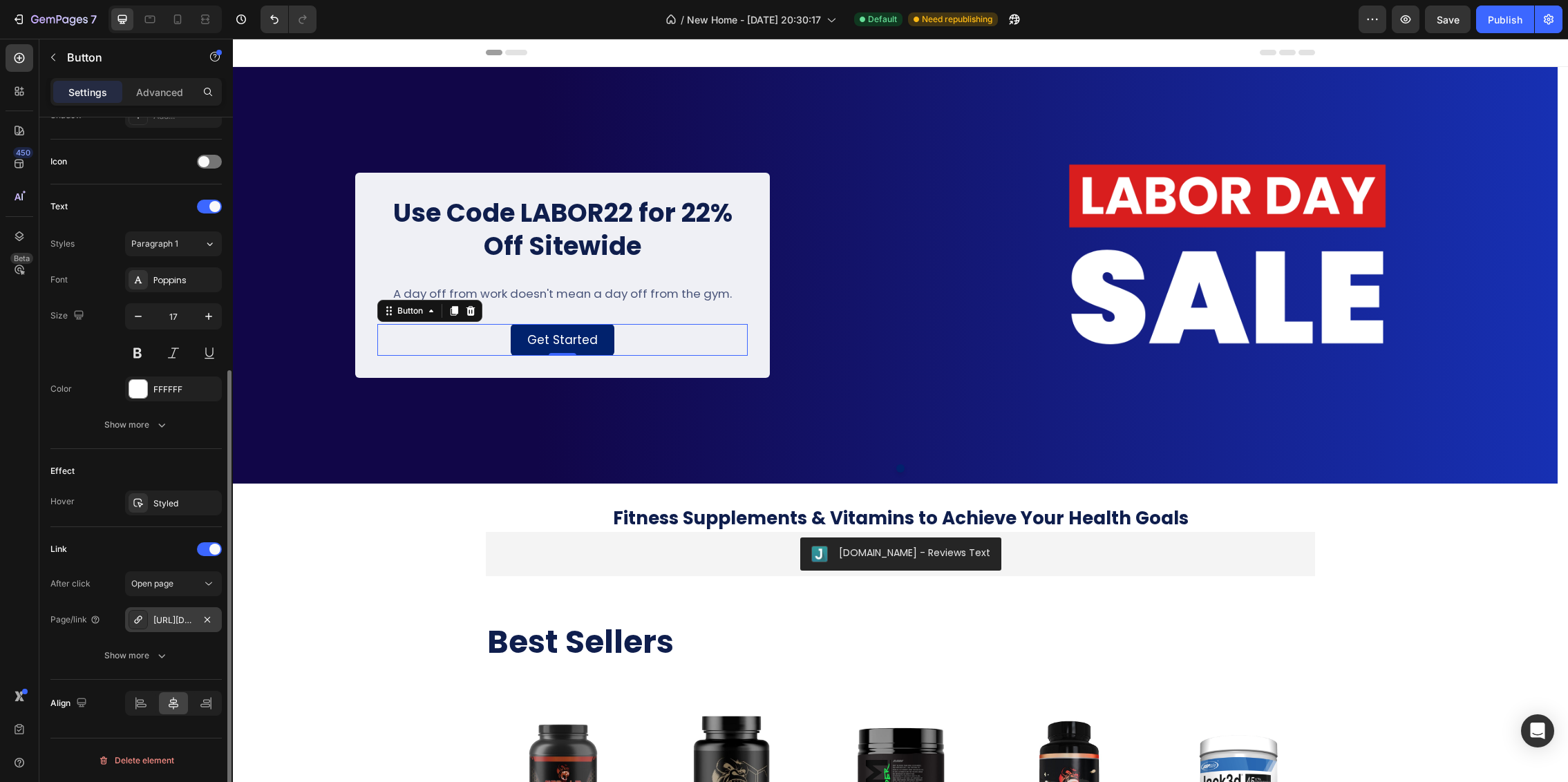
click at [140, 620] on icon at bounding box center [138, 620] width 11 height 11
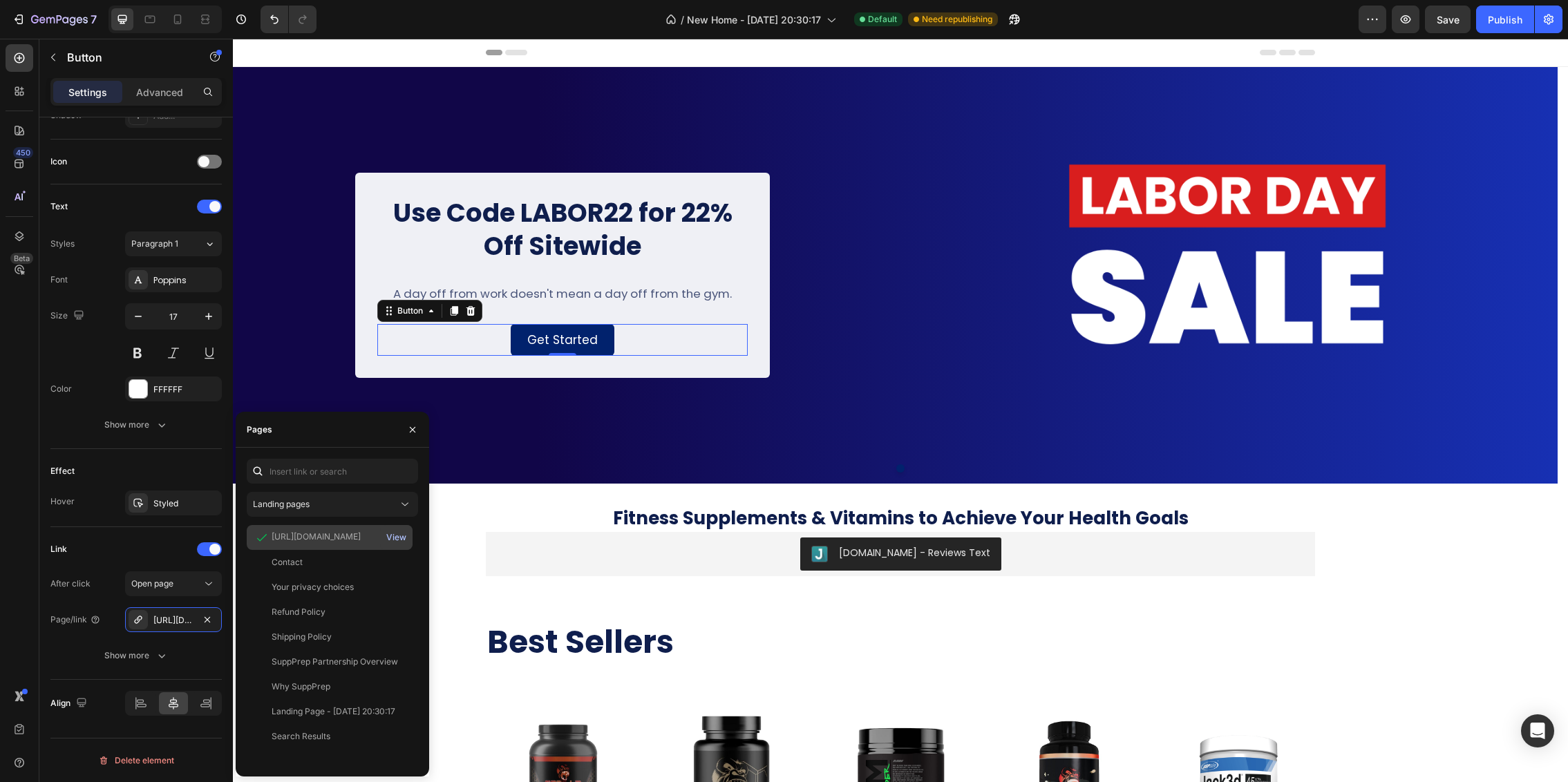
click at [393, 535] on div "View" at bounding box center [396, 538] width 20 height 13
click at [471, 316] on icon at bounding box center [471, 311] width 11 height 11
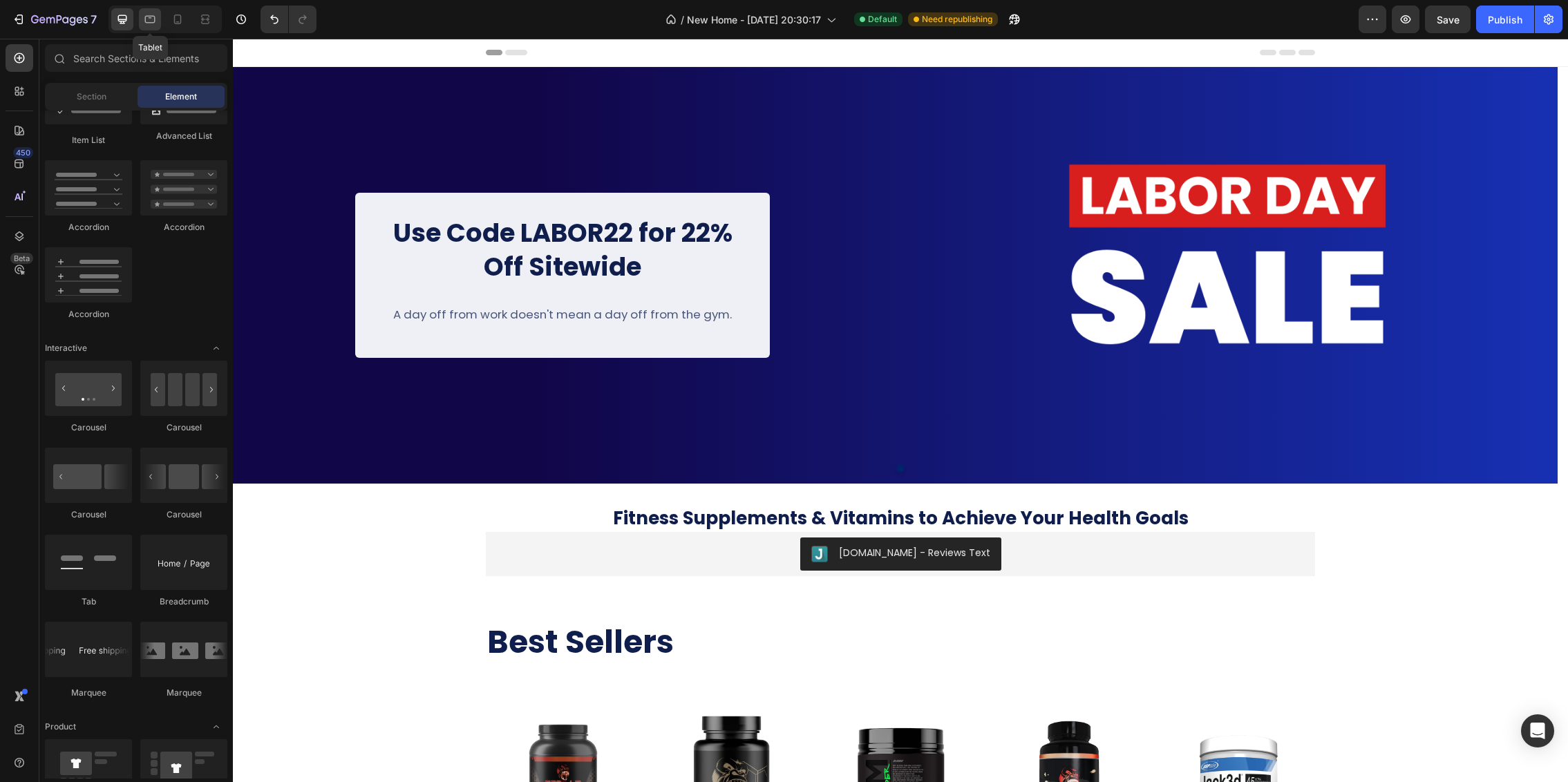
click at [153, 17] on icon at bounding box center [150, 20] width 14 height 14
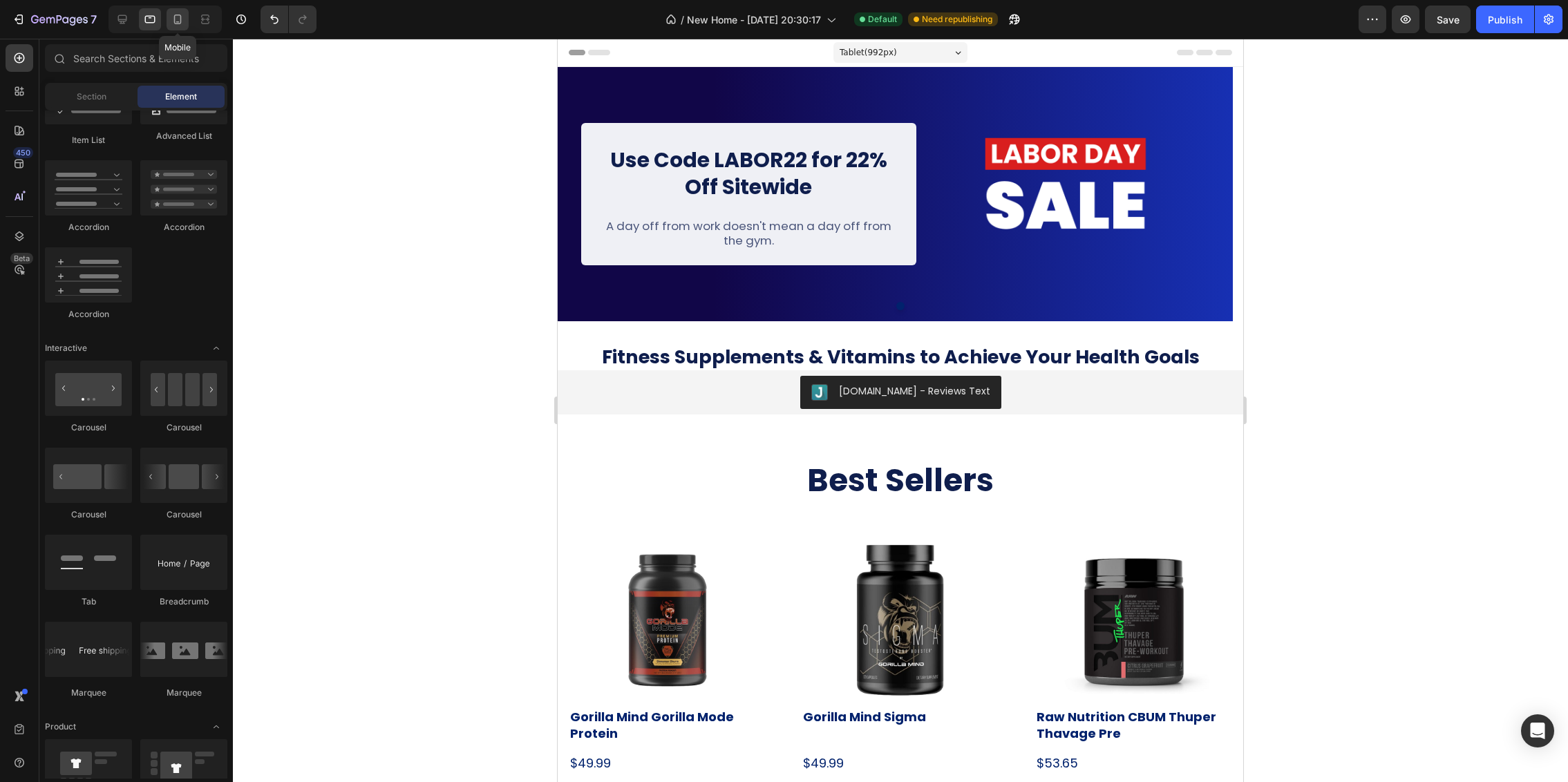
click at [184, 14] on div at bounding box center [177, 19] width 22 height 22
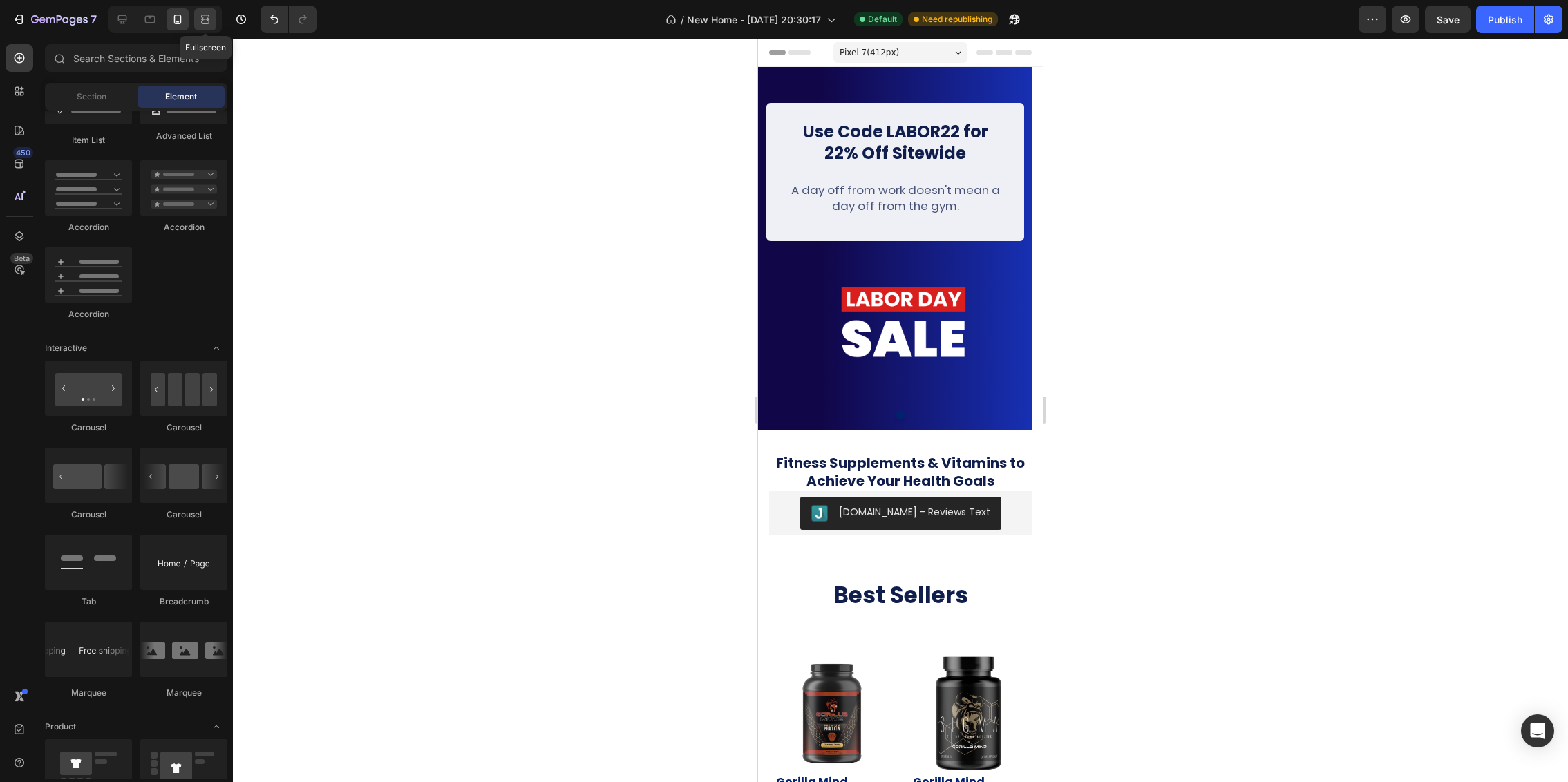
click at [200, 21] on icon at bounding box center [205, 20] width 14 height 14
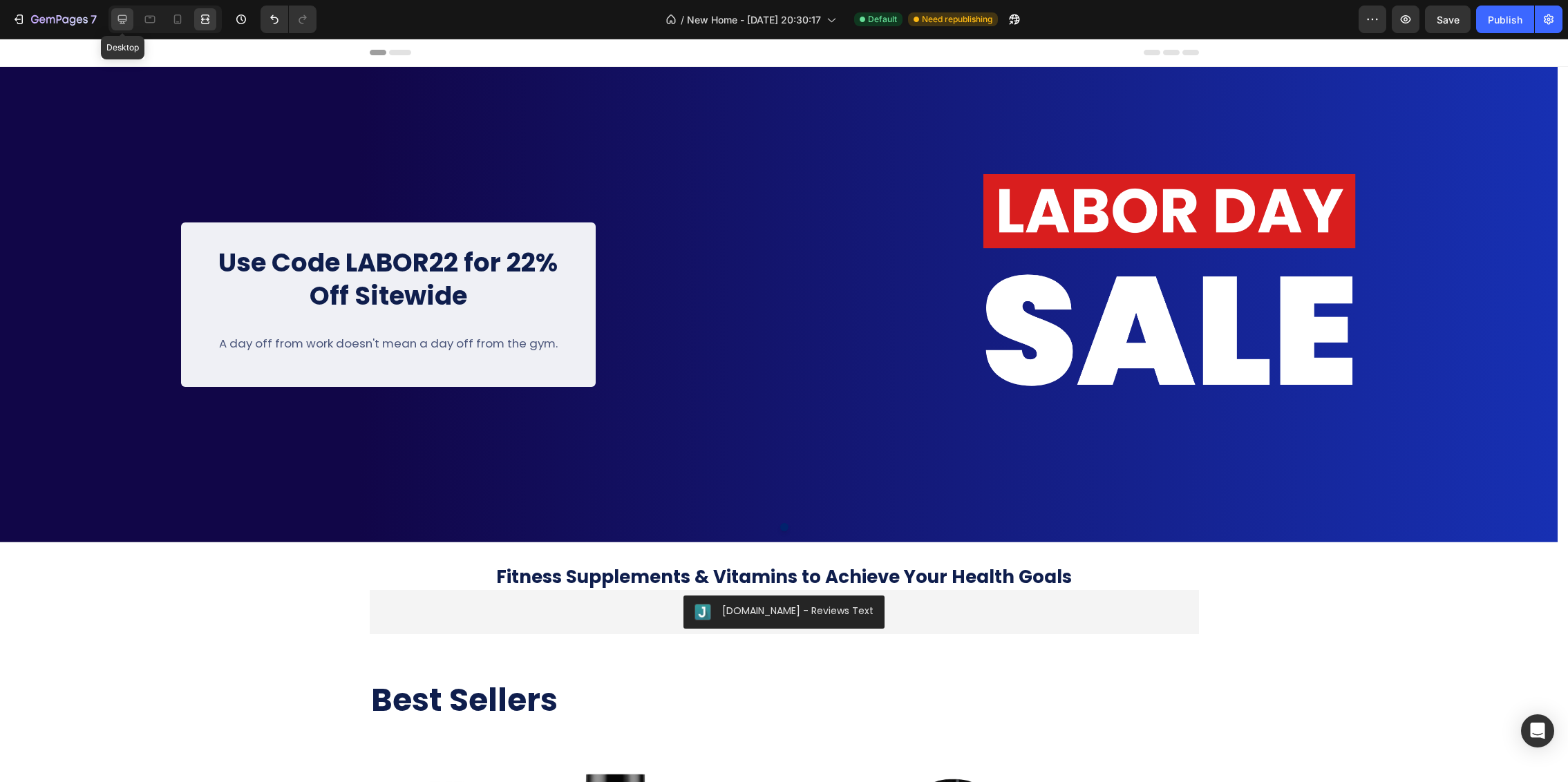
click at [124, 18] on icon at bounding box center [122, 20] width 14 height 14
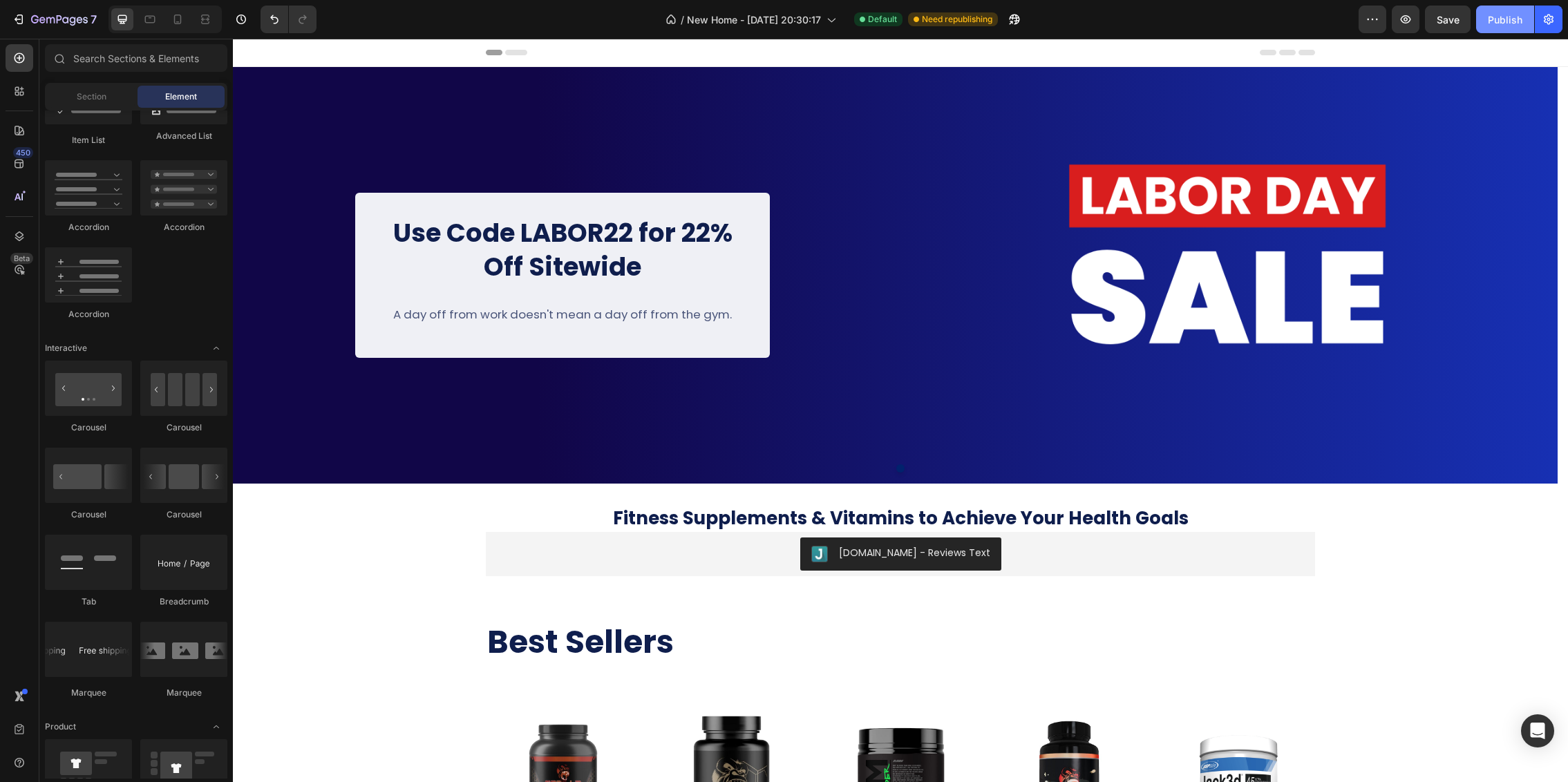
click at [1435, 22] on div "Publish" at bounding box center [1505, 20] width 35 height 14
